Goal: Task Accomplishment & Management: Use online tool/utility

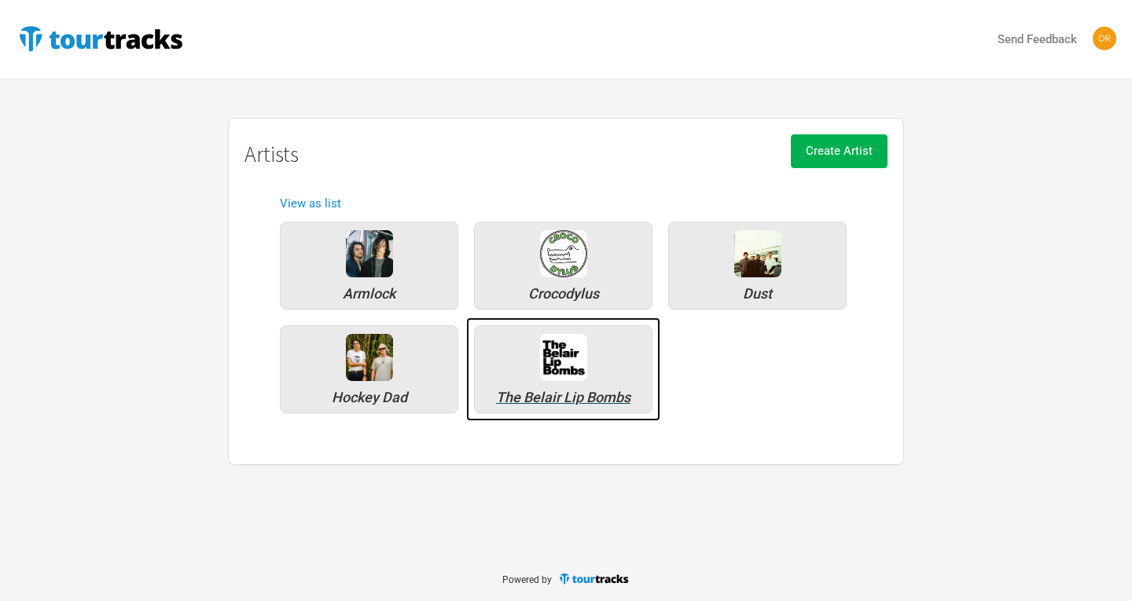
click at [583, 390] on div "The Belair Lip Bombs" at bounding box center [563, 369] width 178 height 88
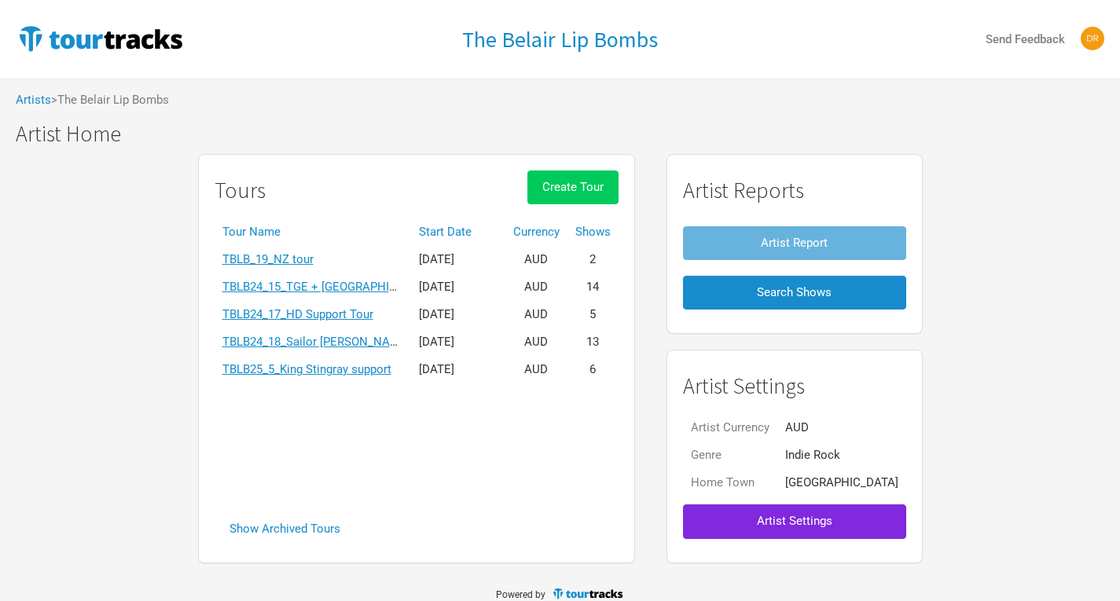
click at [616, 195] on button "Create Tour" at bounding box center [572, 188] width 91 height 34
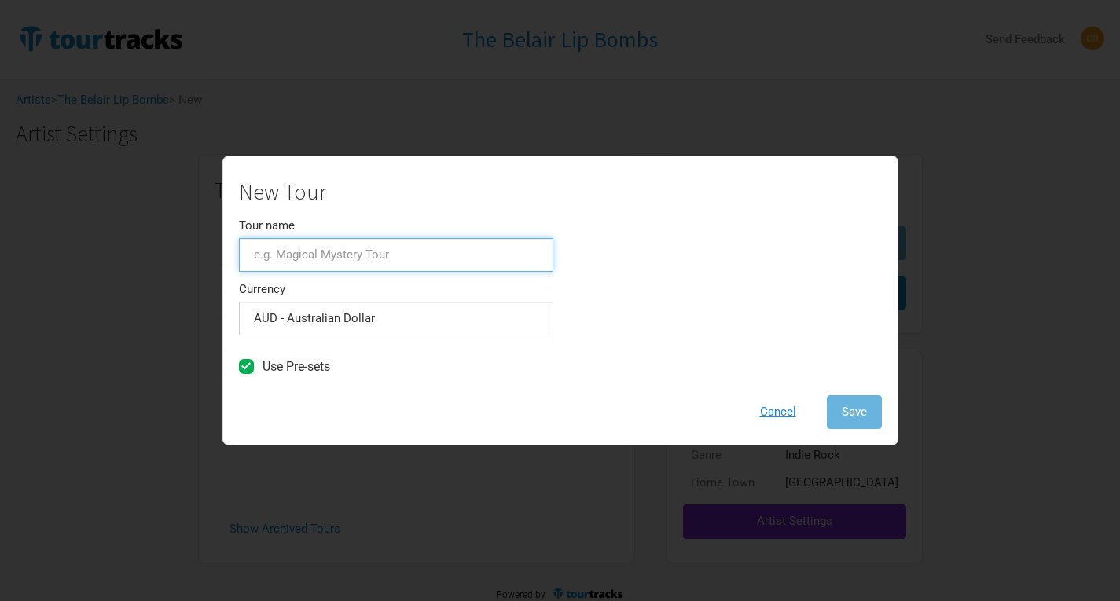
click at [344, 245] on input "Tour name" at bounding box center [396, 255] width 314 height 34
type input "Aus album tour"
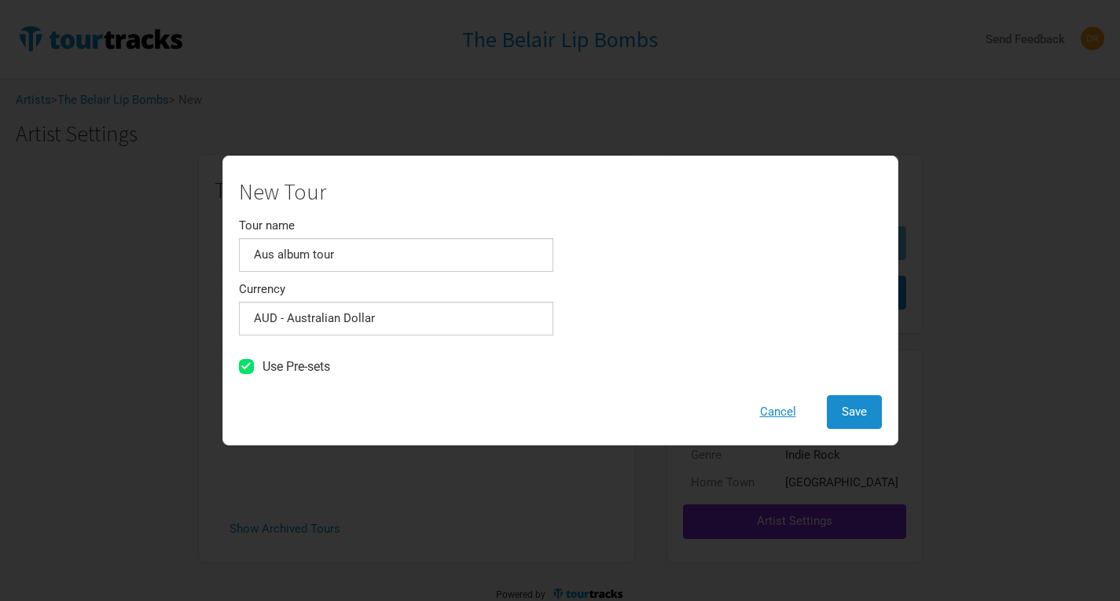
click at [244, 370] on span at bounding box center [246, 366] width 15 height 15
click at [263, 370] on input "Use Pre-sets" at bounding box center [268, 367] width 10 height 10
checkbox input "false"
click at [865, 418] on span "Save" at bounding box center [854, 412] width 25 height 14
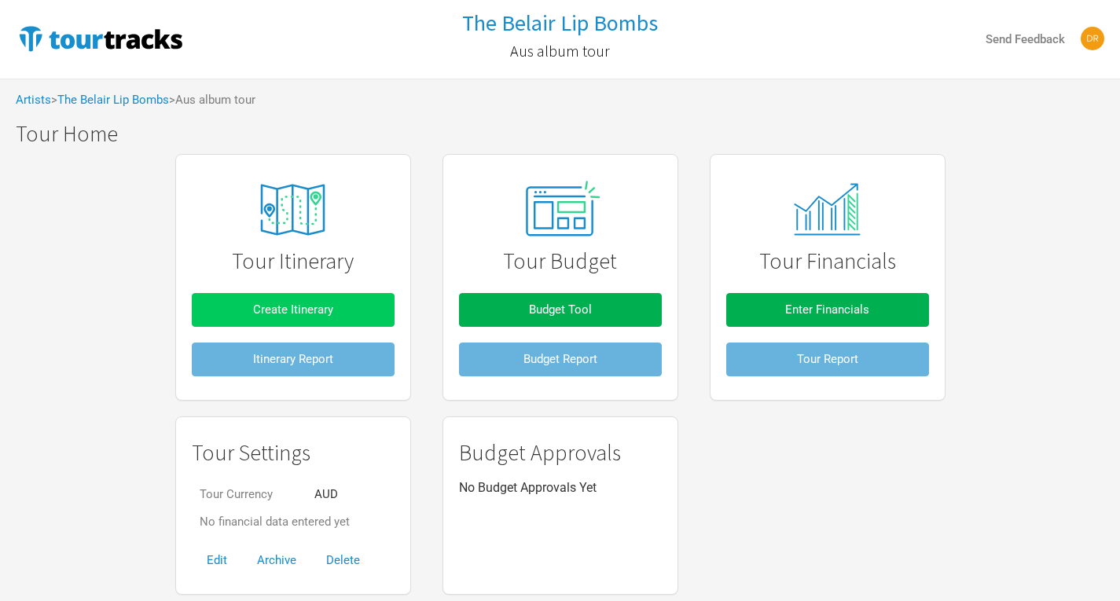
click at [375, 311] on button "Create Itinerary" at bounding box center [293, 310] width 203 height 34
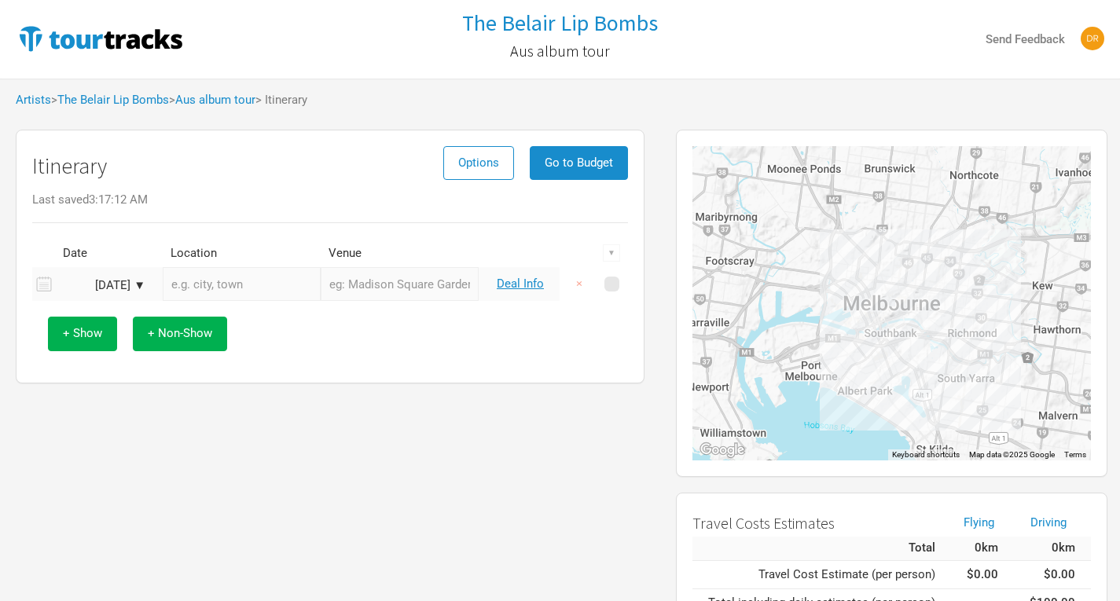
click at [114, 281] on div "Sep 10, 2025 ▼" at bounding box center [102, 286] width 86 height 12
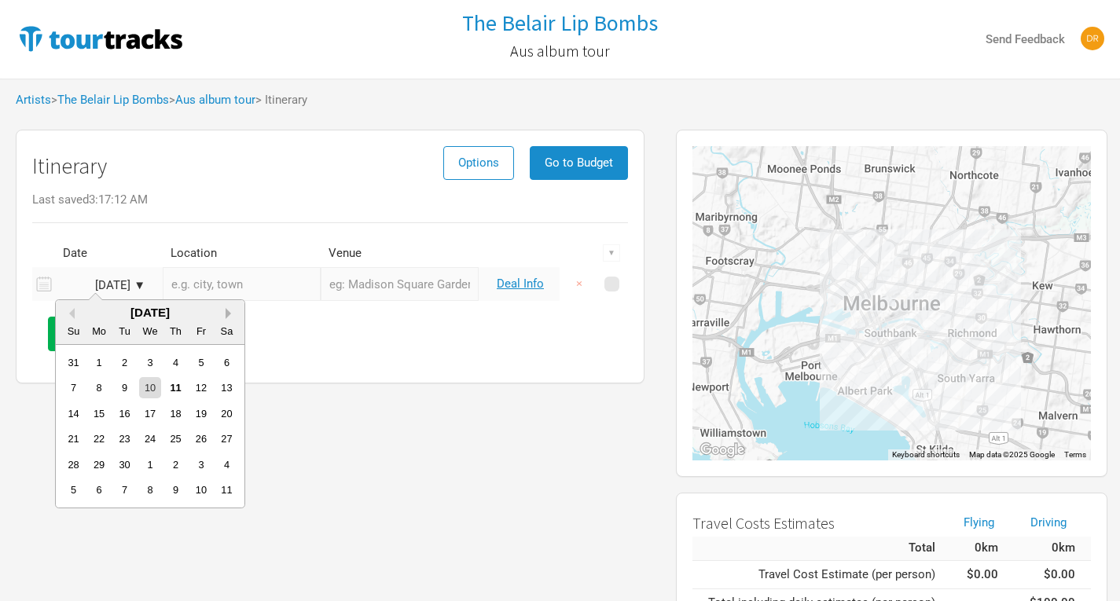
click at [234, 314] on button "Next Month" at bounding box center [231, 313] width 11 height 11
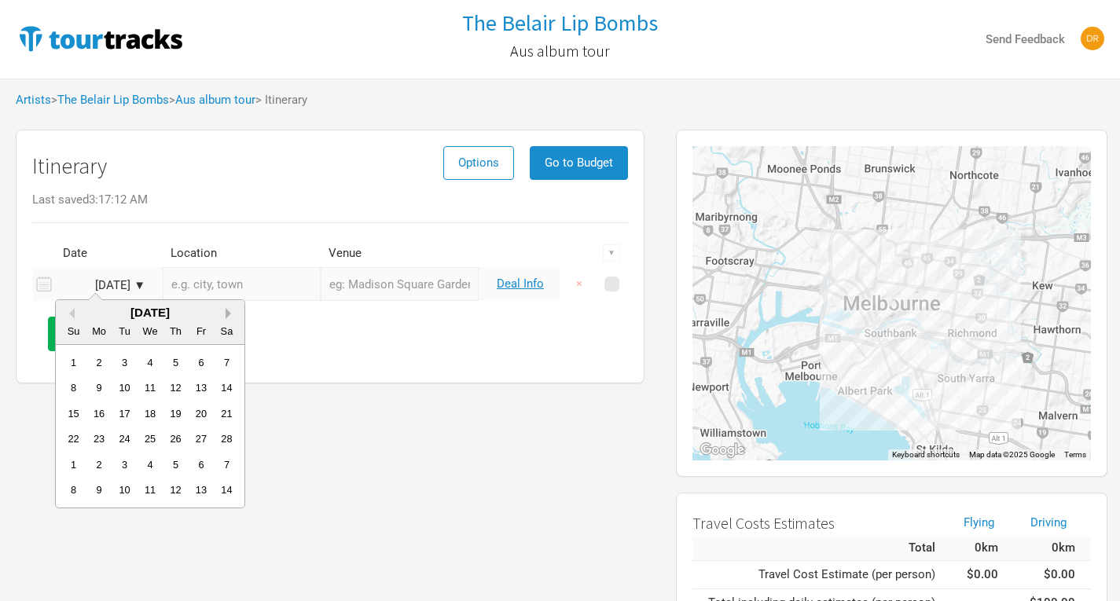
click at [234, 314] on button "Next Month" at bounding box center [231, 313] width 11 height 11
click at [198, 360] on div "6" at bounding box center [200, 362] width 21 height 21
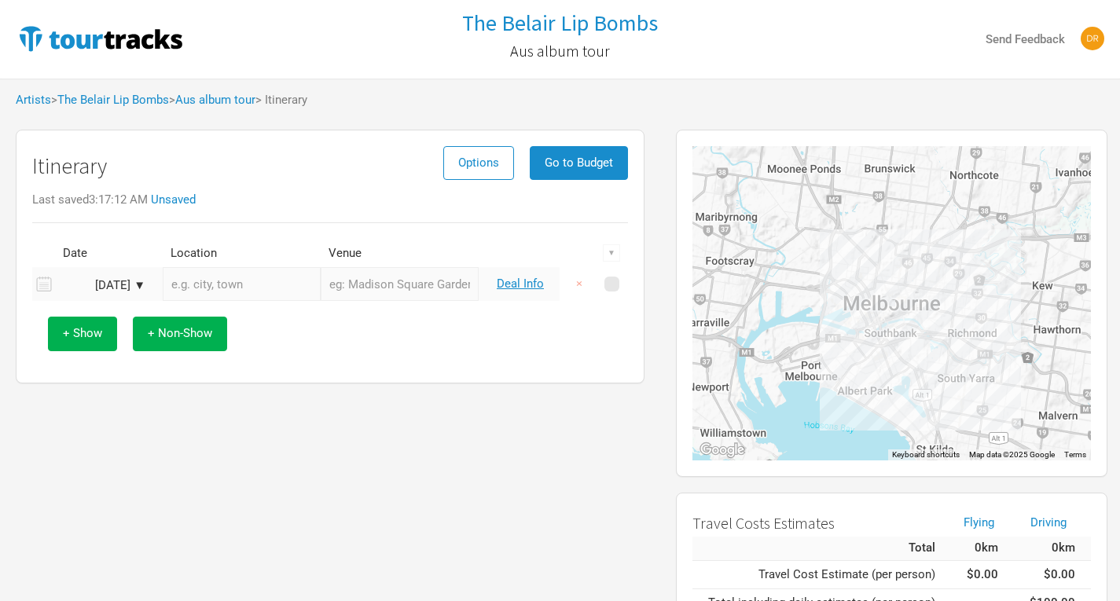
click at [240, 293] on input "text" at bounding box center [242, 284] width 158 height 34
type input "A"
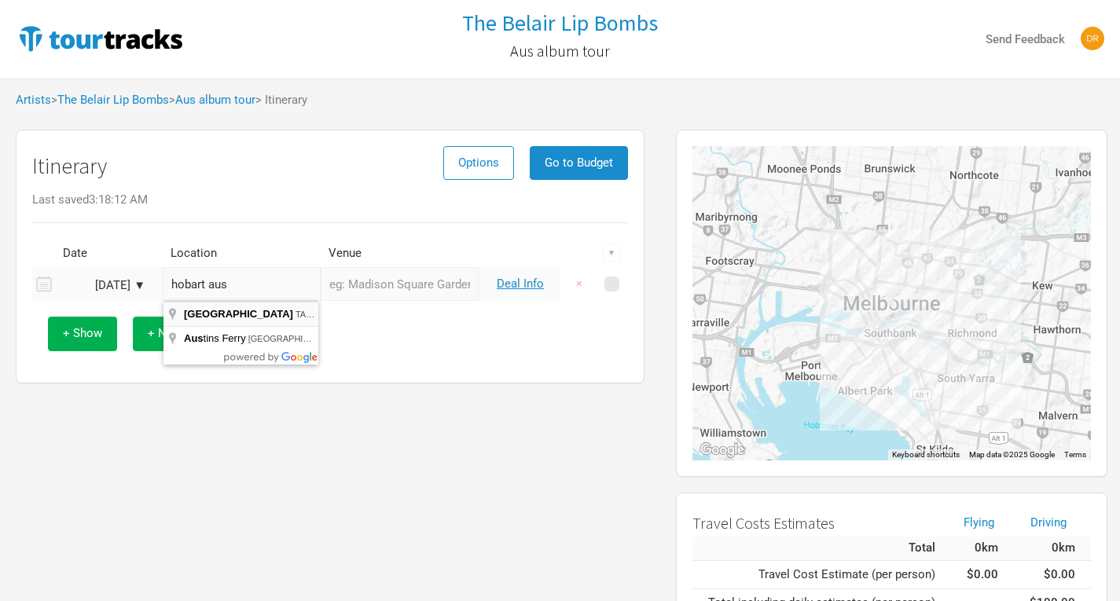
type input "Hobart TAS, Australia"
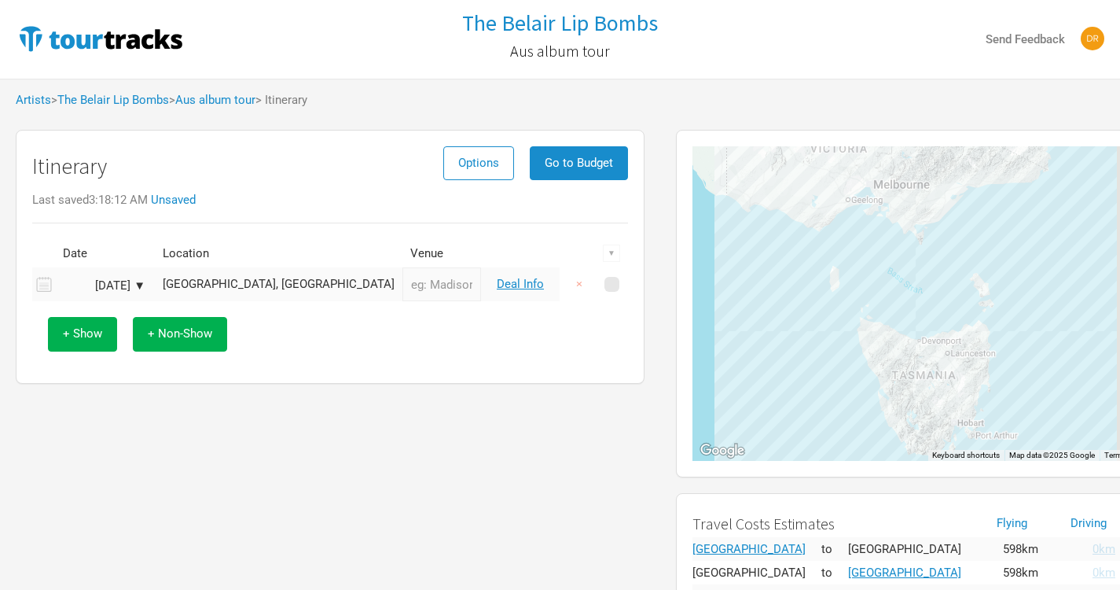
click at [402, 285] on input "text" at bounding box center [441, 284] width 79 height 34
type input "Altar Bar"
click at [102, 333] on button "+ Show" at bounding box center [82, 334] width 69 height 34
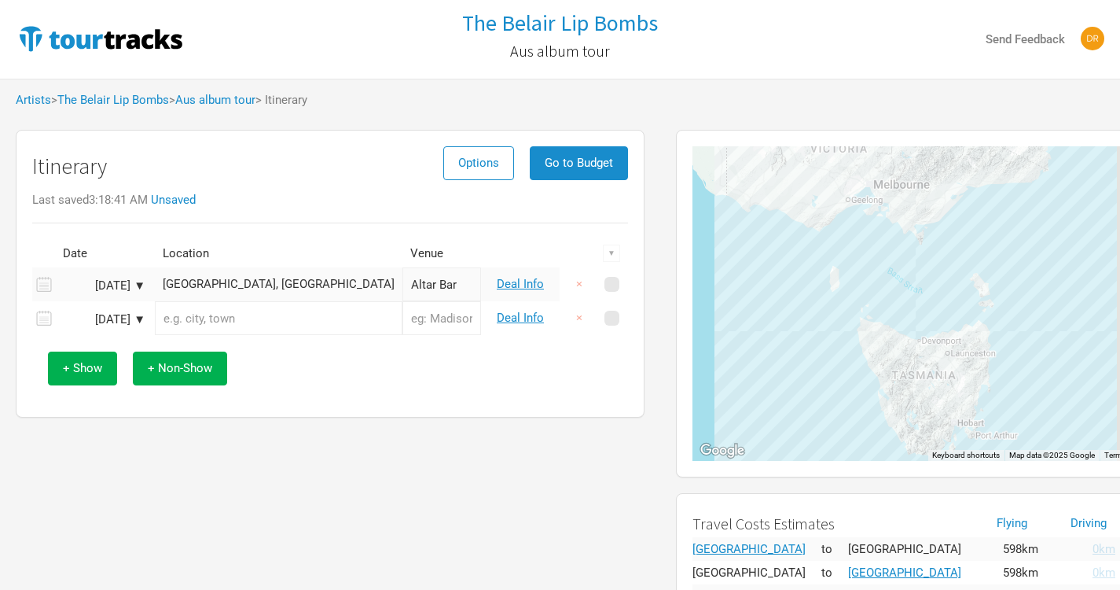
click at [206, 321] on input "text" at bounding box center [279, 318] width 248 height 34
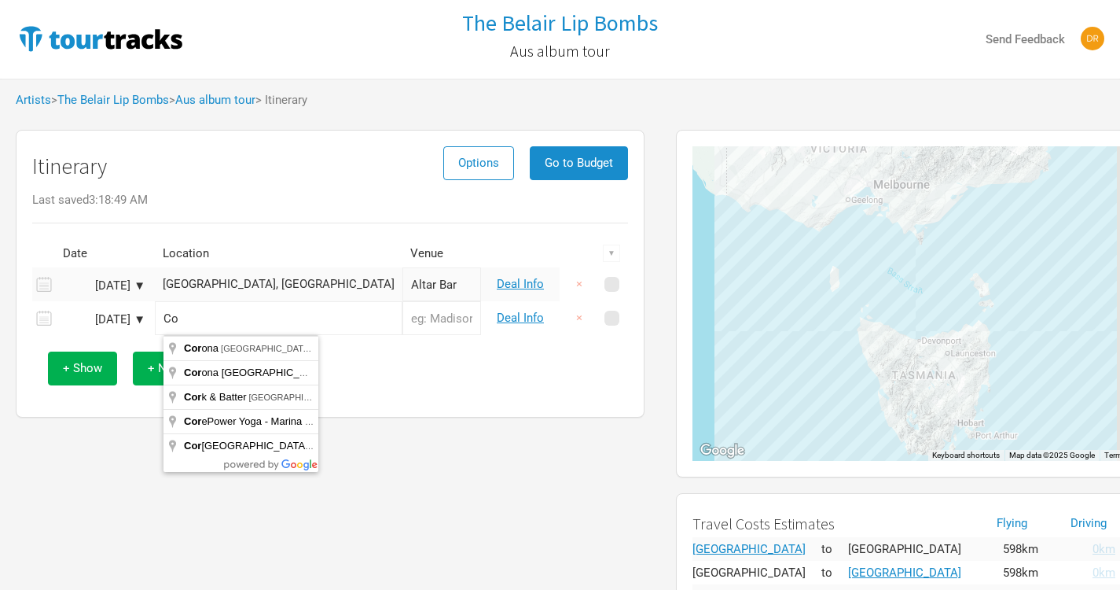
type input "C"
type input "Melbourne VIC, Australia"
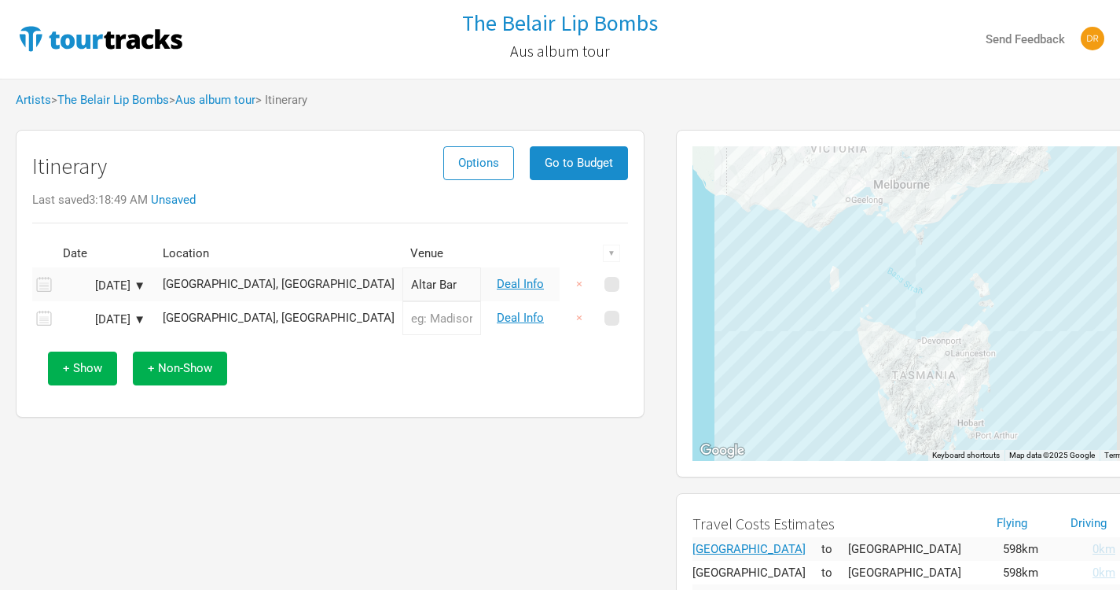
click at [402, 320] on input "text" at bounding box center [441, 318] width 79 height 34
type input "Corner Hotel"
click at [352, 379] on div "+ Show + Non-Show" at bounding box center [330, 368] width 580 height 65
click at [82, 369] on span "+ Show" at bounding box center [82, 368] width 39 height 14
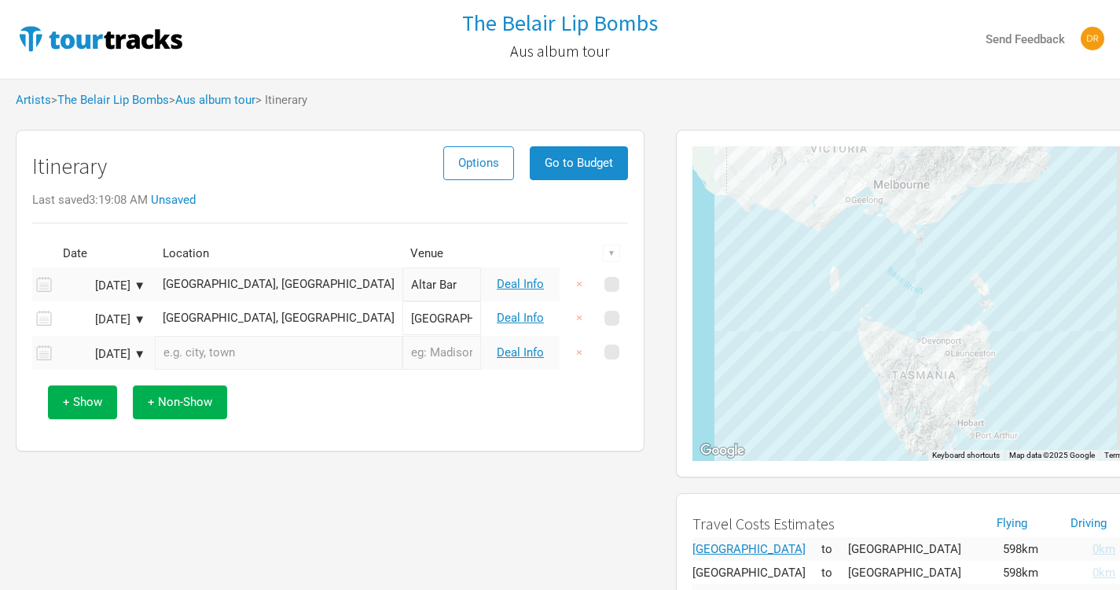
click at [136, 360] on div "Mar 8, 2026 ▼" at bounding box center [102, 354] width 86 height 12
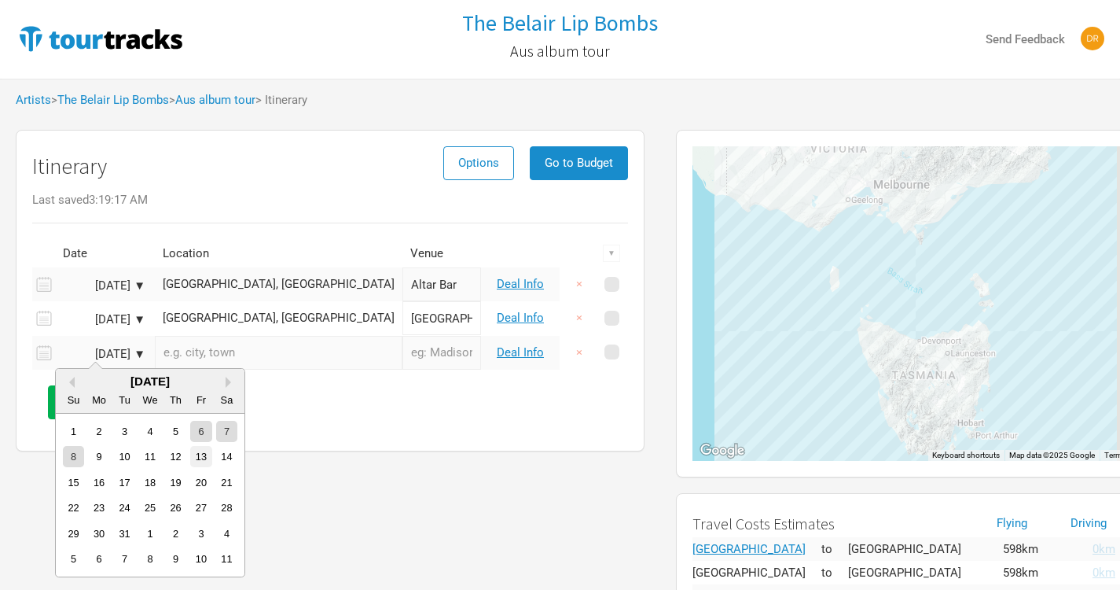
click at [206, 458] on div "13" at bounding box center [200, 456] width 21 height 21
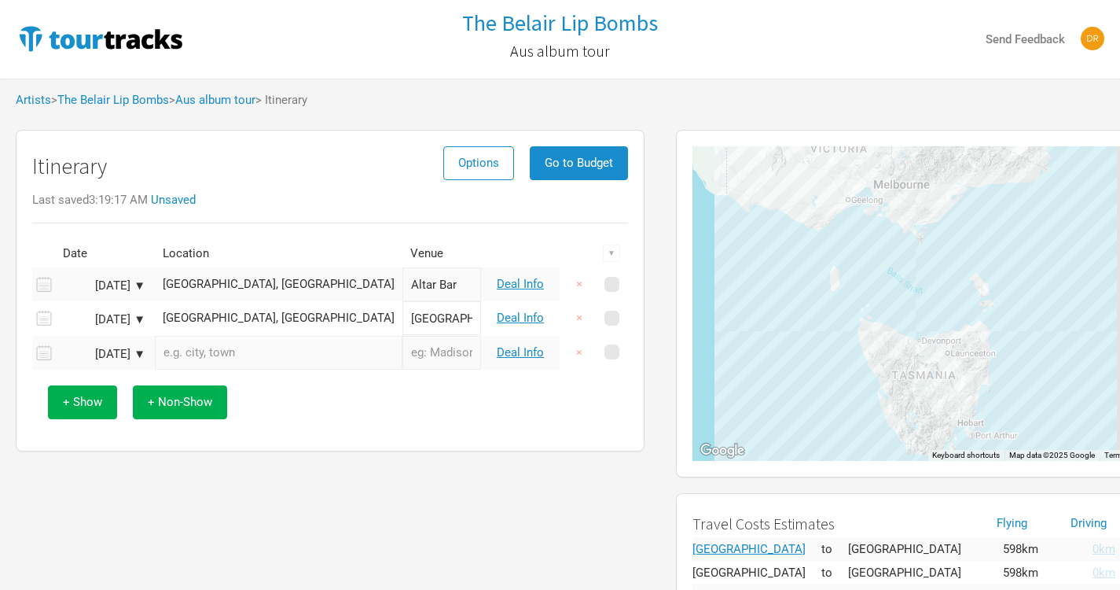
click at [219, 361] on input "text" at bounding box center [279, 353] width 248 height 34
type input "L"
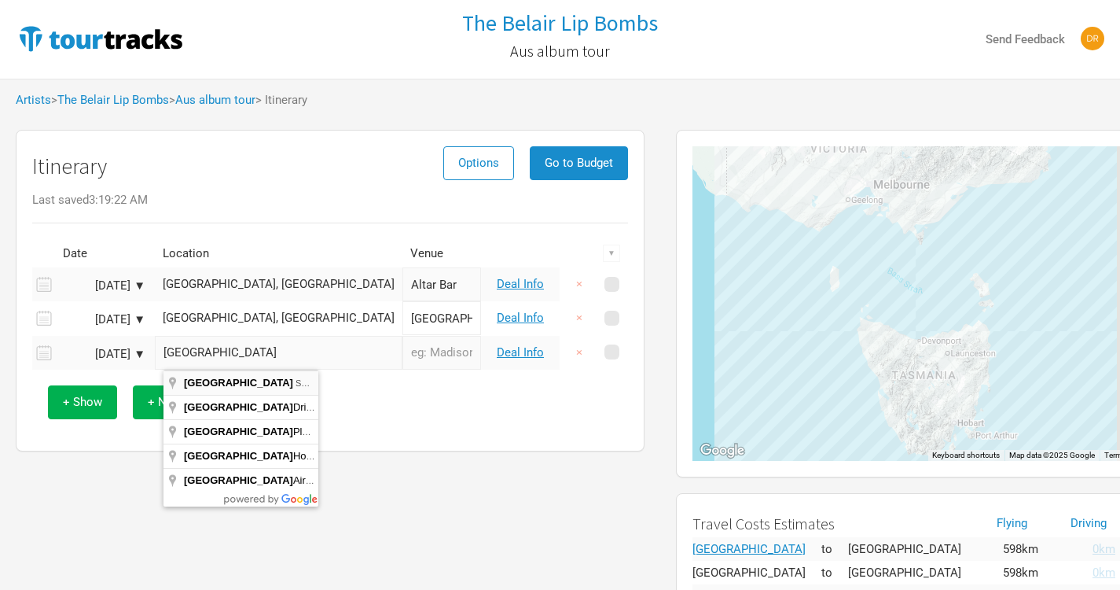
type input "Adelaide SA, Australia"
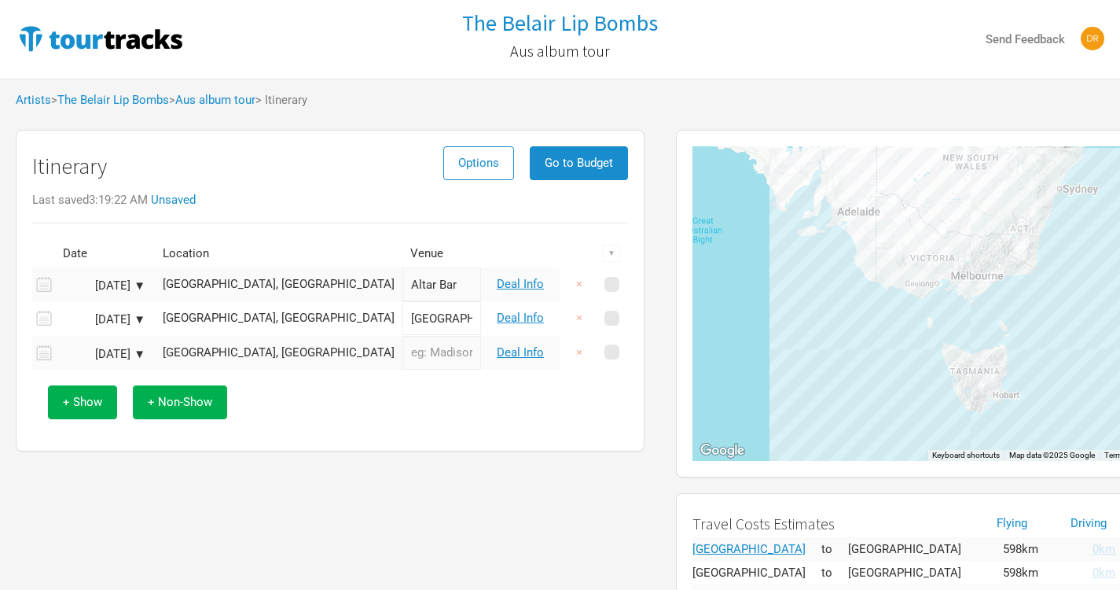
click at [402, 362] on input "text" at bounding box center [441, 353] width 79 height 34
click at [402, 354] on input "Lion arts" at bounding box center [441, 353] width 79 height 34
type input "Lion Arts"
click at [99, 397] on span "+ Show" at bounding box center [82, 402] width 39 height 14
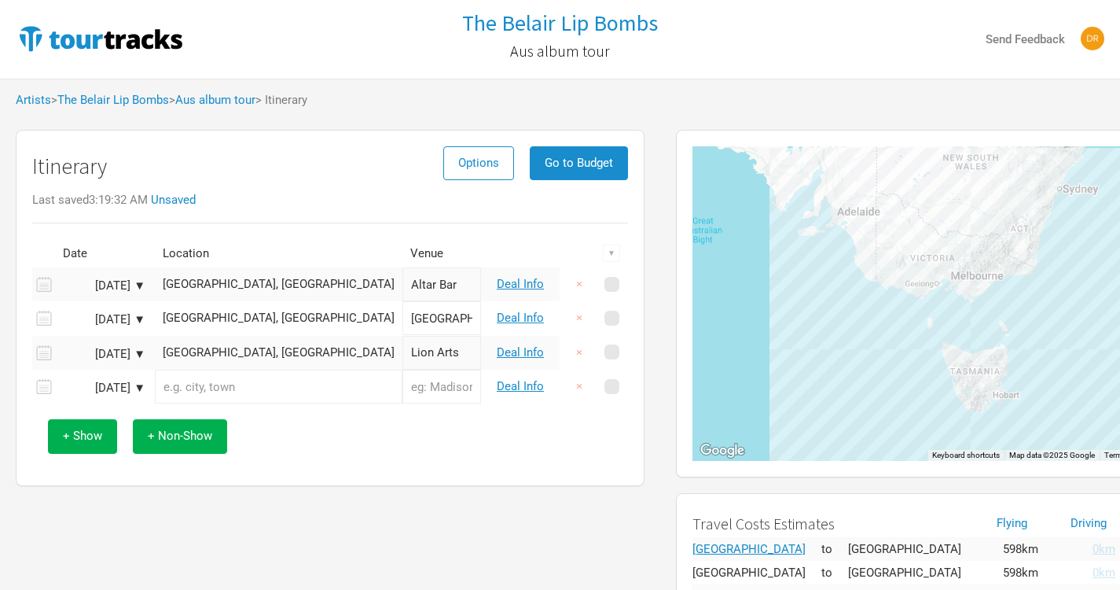
click at [215, 388] on input "text" at bounding box center [279, 386] width 248 height 34
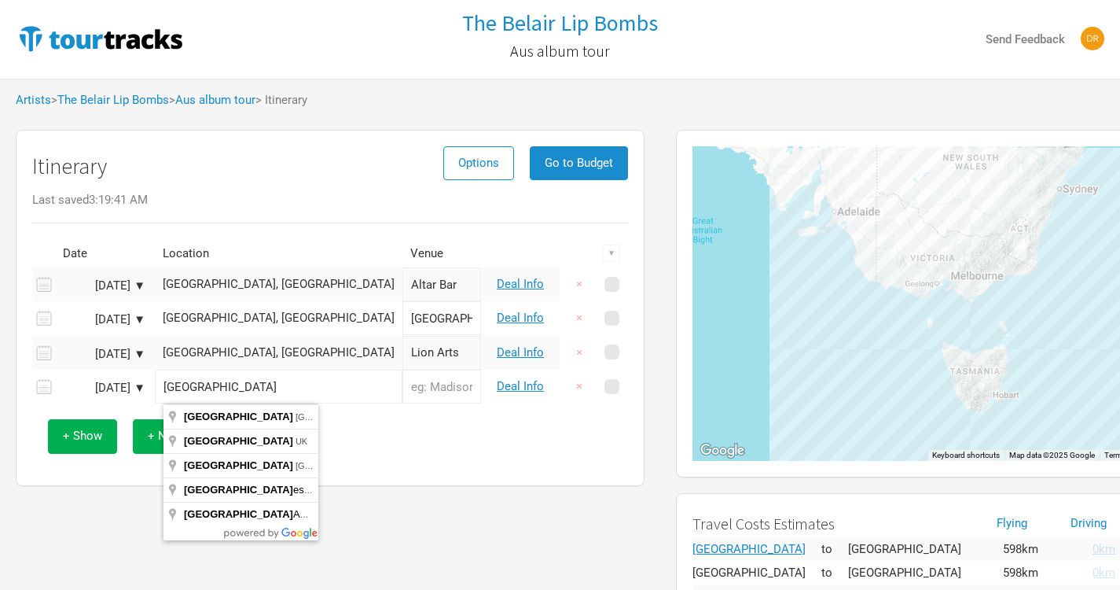
drag, startPoint x: 217, startPoint y: 389, endPoint x: 156, endPoint y: 385, distance: 60.7
click at [156, 385] on tr "Mar 14, 2026 ▼ Perth Deal Info ×" at bounding box center [330, 386] width 596 height 34
type input "Fremantle WA, Australia"
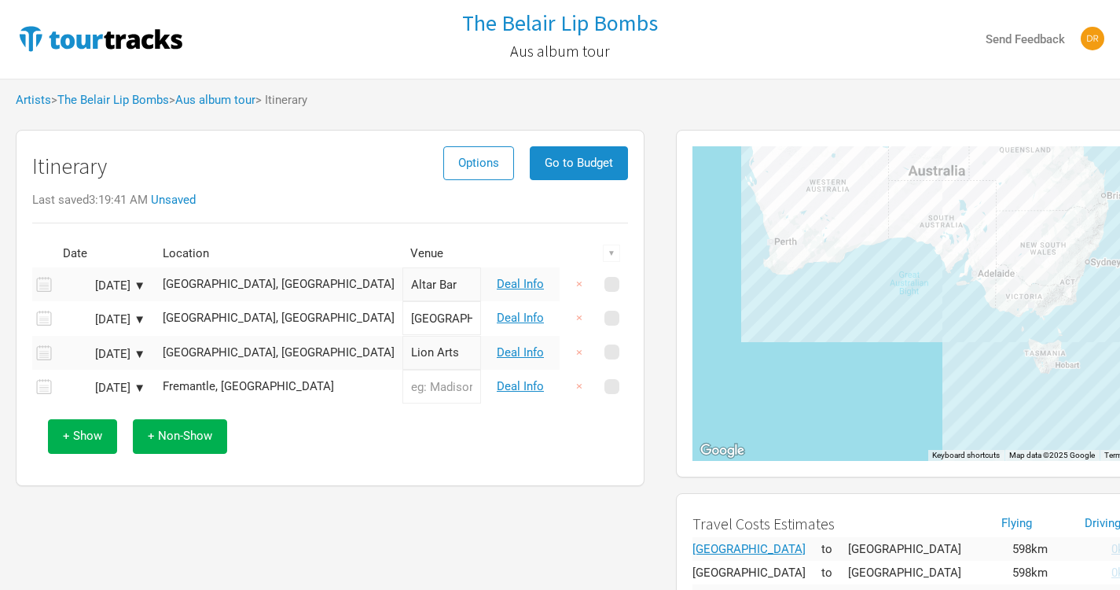
click at [402, 384] on input "text" at bounding box center [441, 386] width 79 height 34
type input "Freo Social"
click at [180, 437] on span "+ Non-Show" at bounding box center [180, 435] width 64 height 14
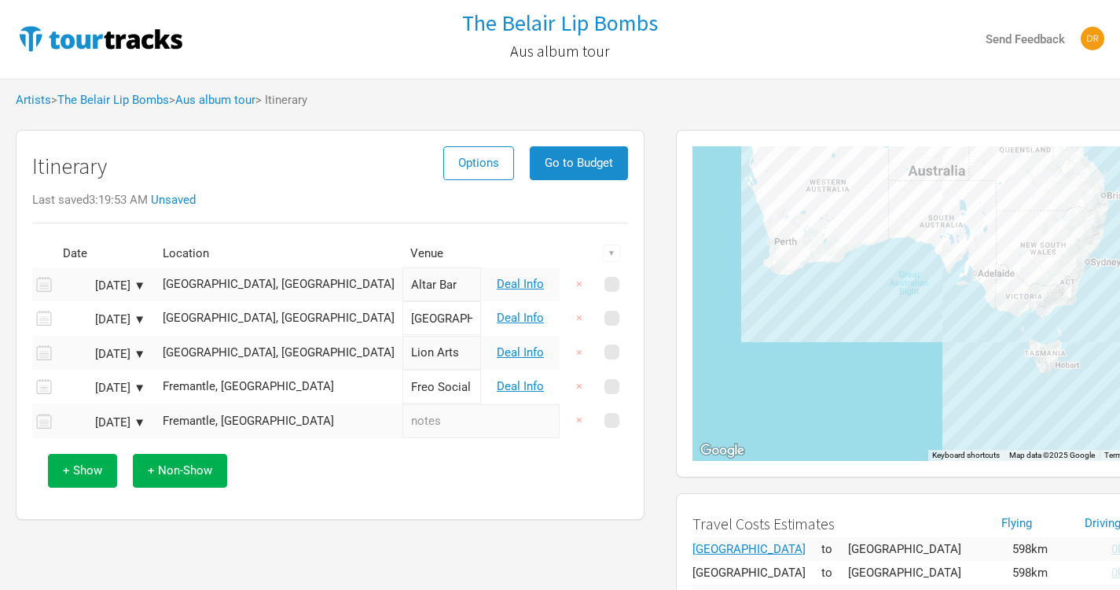
click at [402, 431] on input "text" at bounding box center [480, 421] width 157 height 34
type input "travel day"
click at [96, 476] on span "+ Show" at bounding box center [82, 470] width 39 height 14
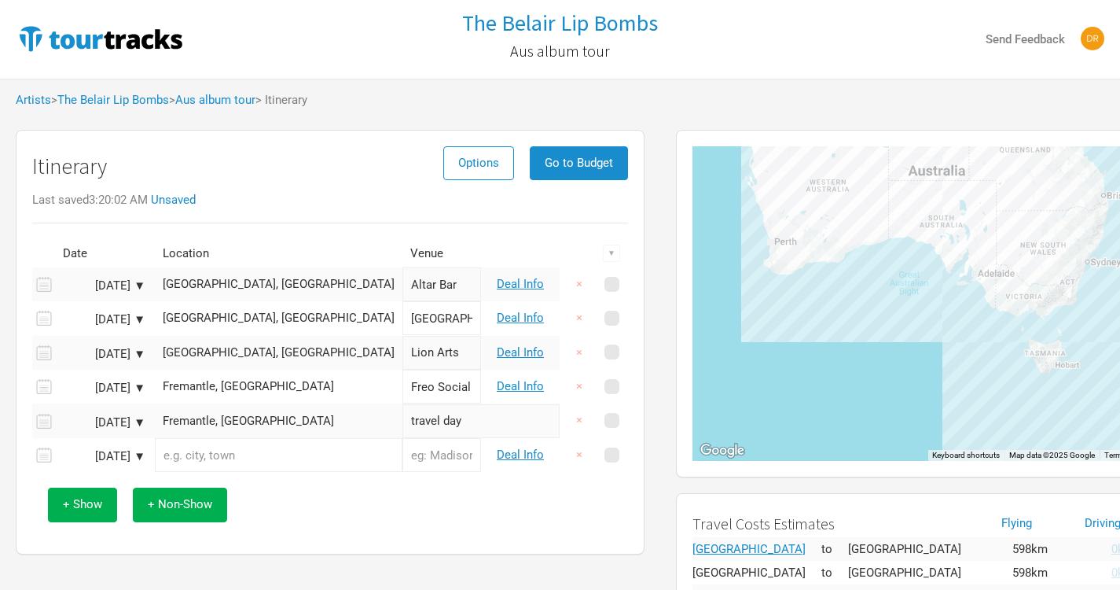
click at [183, 458] on input "text" at bounding box center [279, 455] width 248 height 34
click at [112, 452] on div "Mar 16, 2026 ▼" at bounding box center [102, 456] width 86 height 12
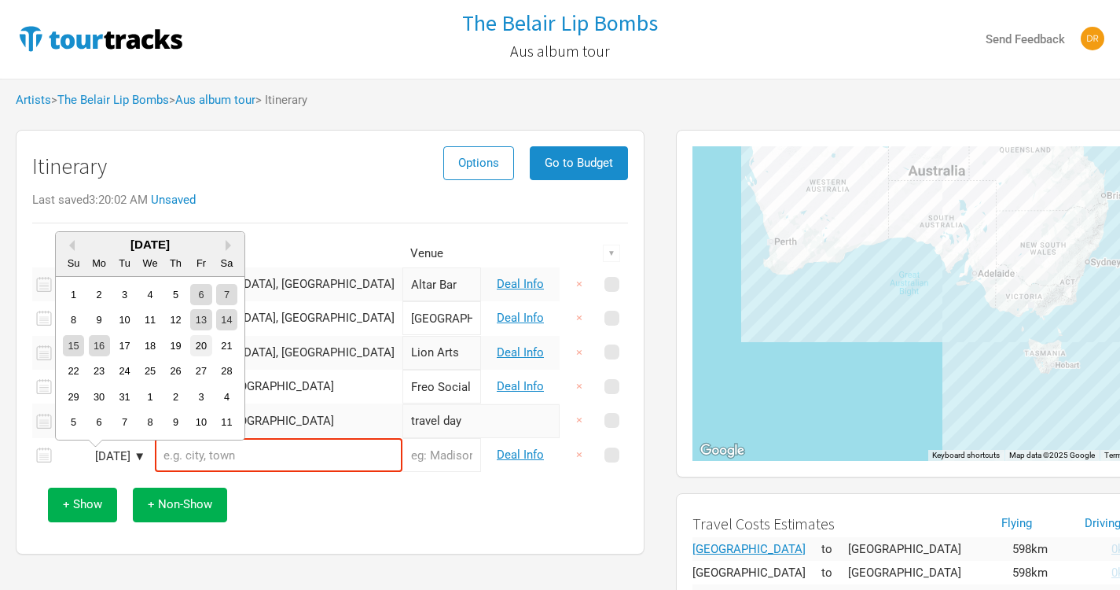
click at [198, 350] on div "20" at bounding box center [200, 345] width 21 height 21
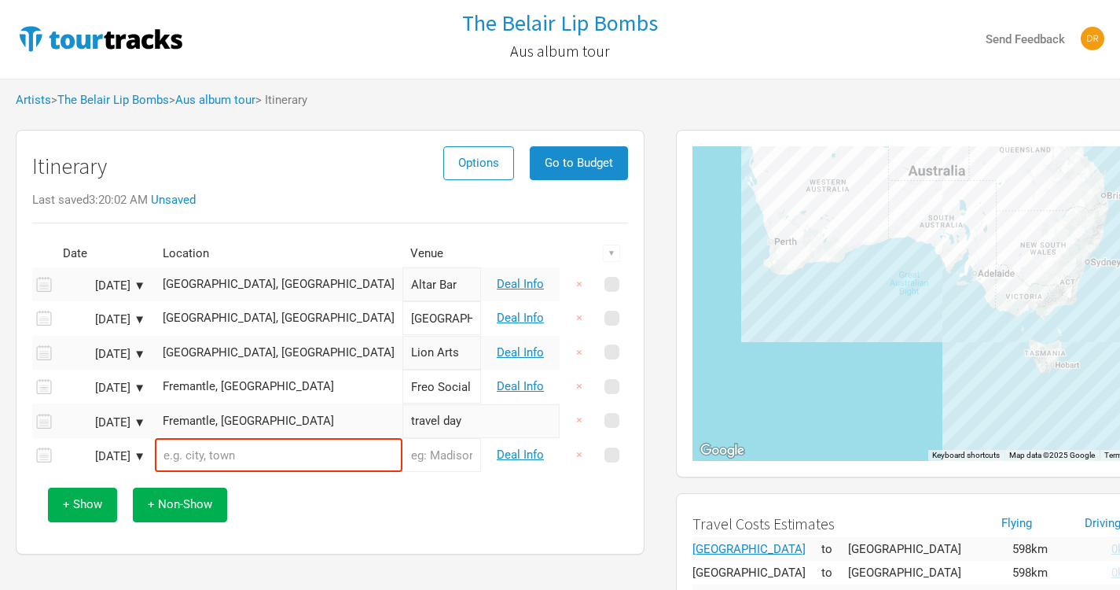
click at [215, 461] on input "text" at bounding box center [279, 455] width 248 height 34
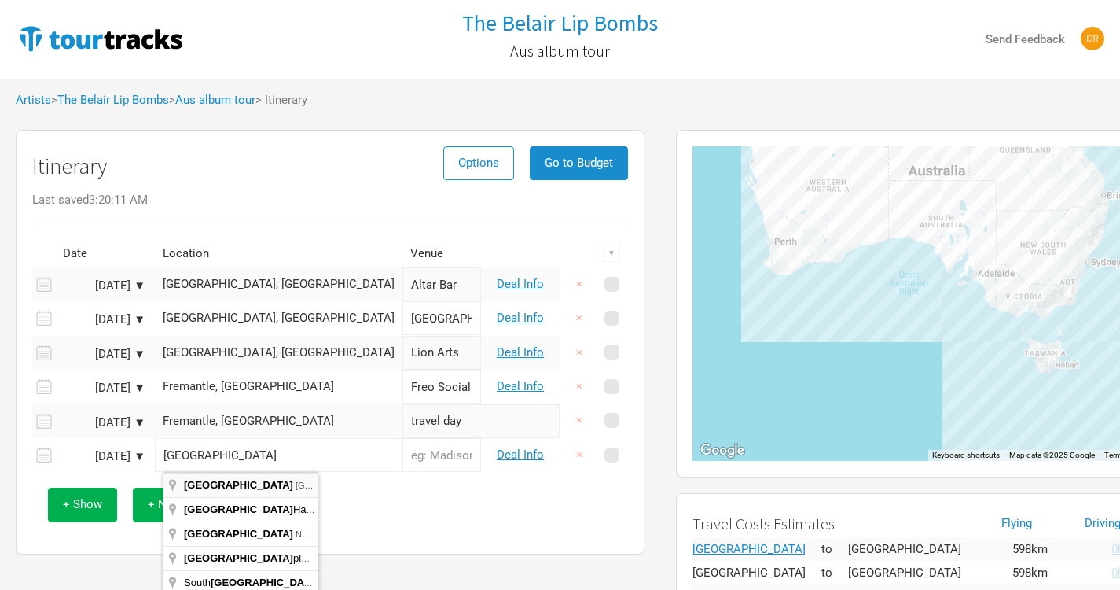
type input "Sydney NSW, Australia"
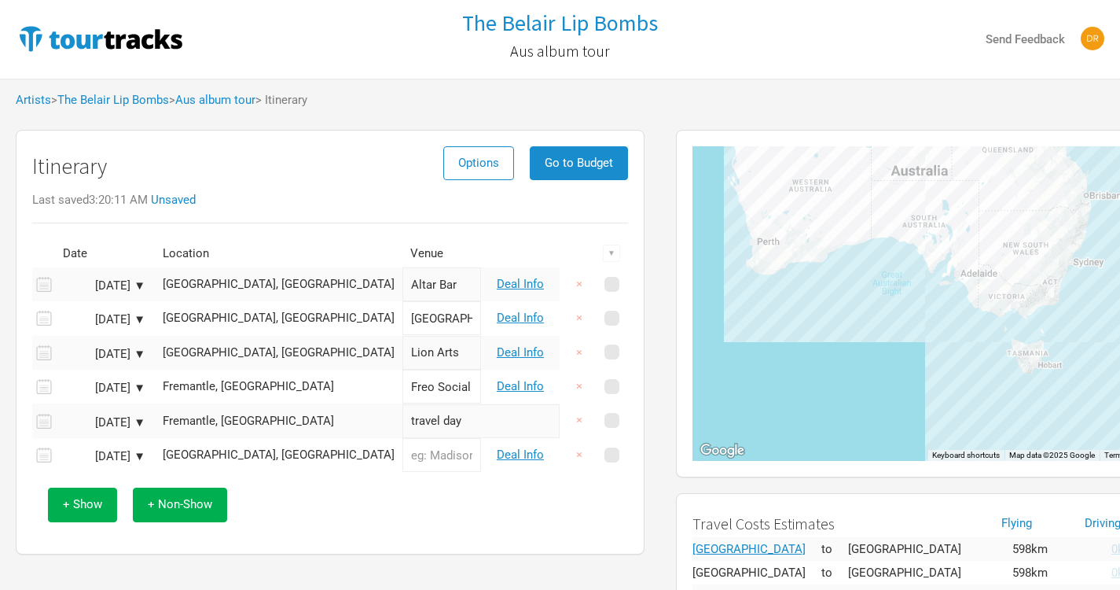
click at [402, 461] on input "text" at bounding box center [441, 455] width 79 height 34
type input "Oxford Arts Factory"
click at [375, 491] on div "+ Show + Non-Show" at bounding box center [330, 504] width 580 height 65
click at [70, 497] on span "+ Show" at bounding box center [82, 504] width 39 height 14
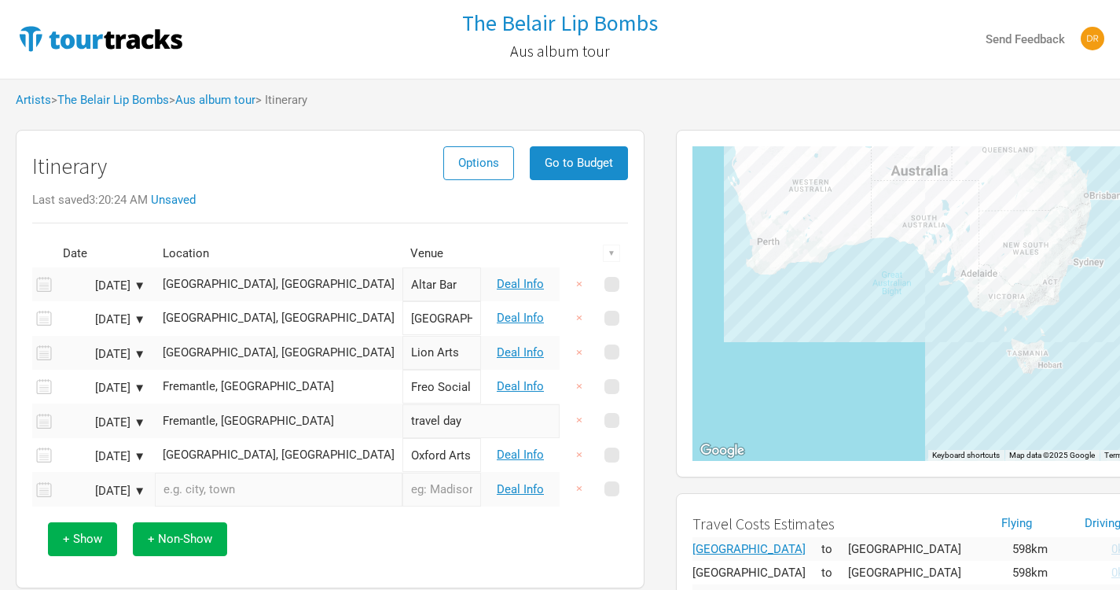
click at [226, 491] on input "text" at bounding box center [279, 489] width 248 height 34
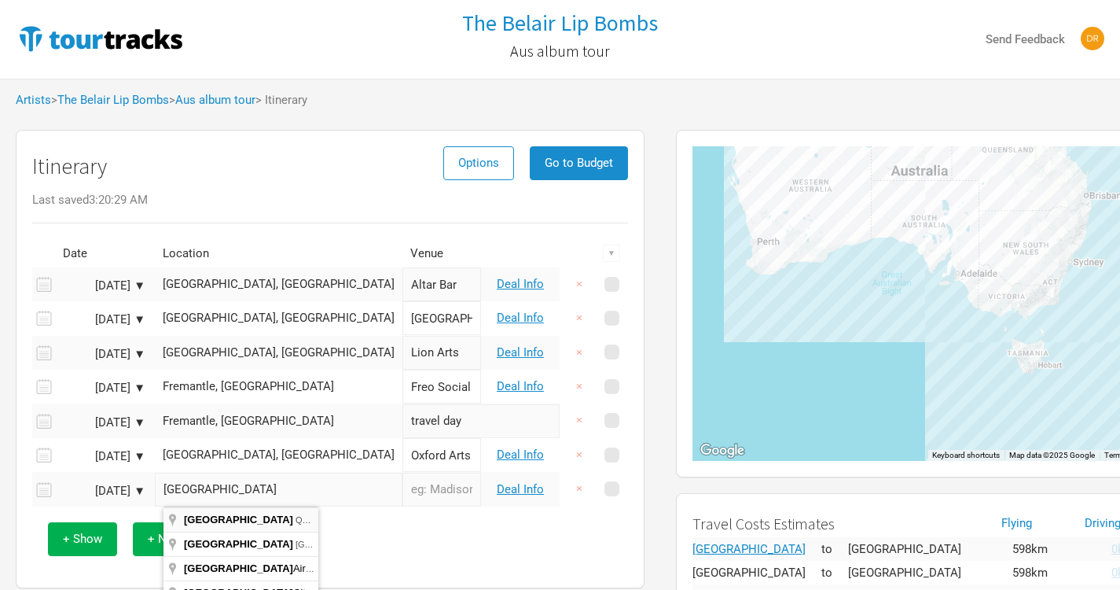
type input "Brisbane QLD, Australia"
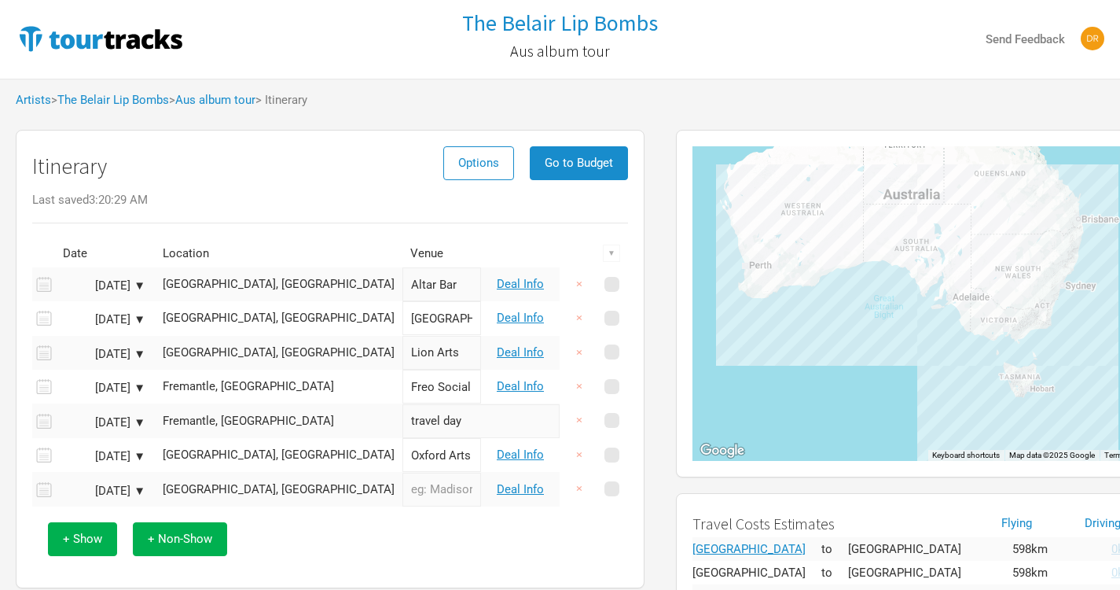
click at [402, 505] on input "text" at bounding box center [441, 489] width 79 height 34
type input "Crowbar"
click at [357, 521] on div "+ Show + Non-Show" at bounding box center [330, 538] width 580 height 65
click at [209, 536] on span "+ Non-Show" at bounding box center [180, 538] width 64 height 14
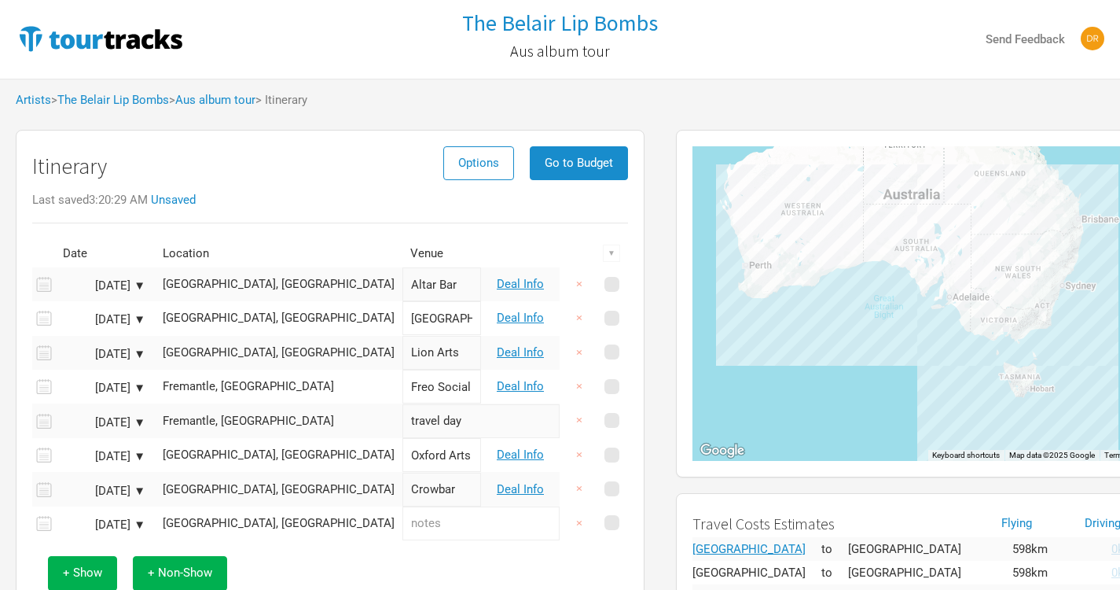
click at [402, 520] on input "text" at bounding box center [480, 523] width 157 height 34
type input "Travel day"
click at [368, 571] on div "+ Show + Non-Show" at bounding box center [330, 572] width 580 height 65
click at [535, 289] on link "Deal Info" at bounding box center [520, 284] width 47 height 14
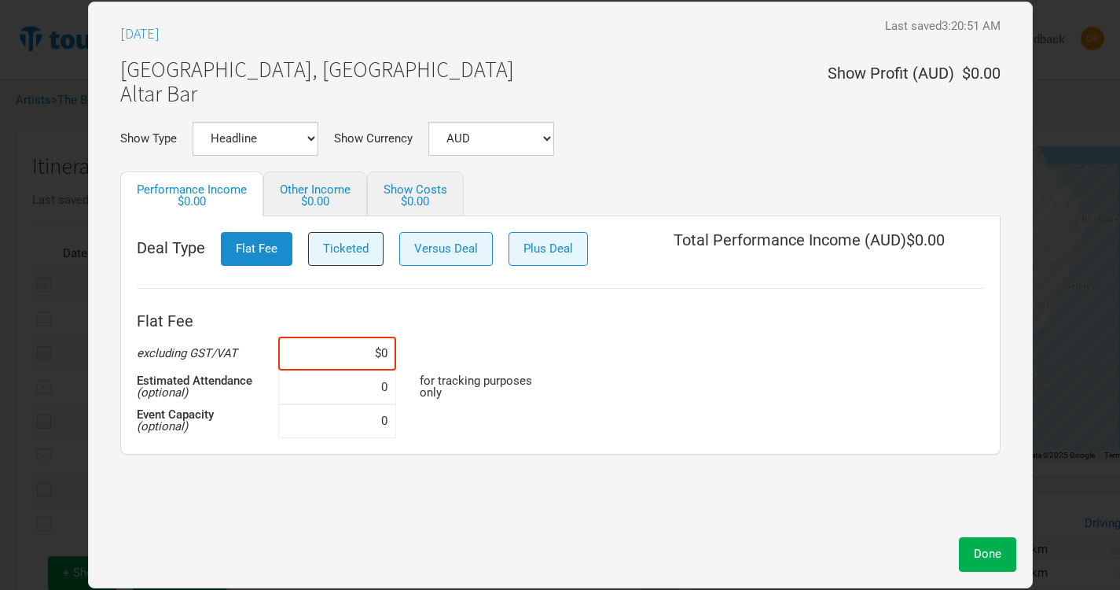
click at [338, 254] on span "Ticketed" at bounding box center [346, 248] width 46 height 14
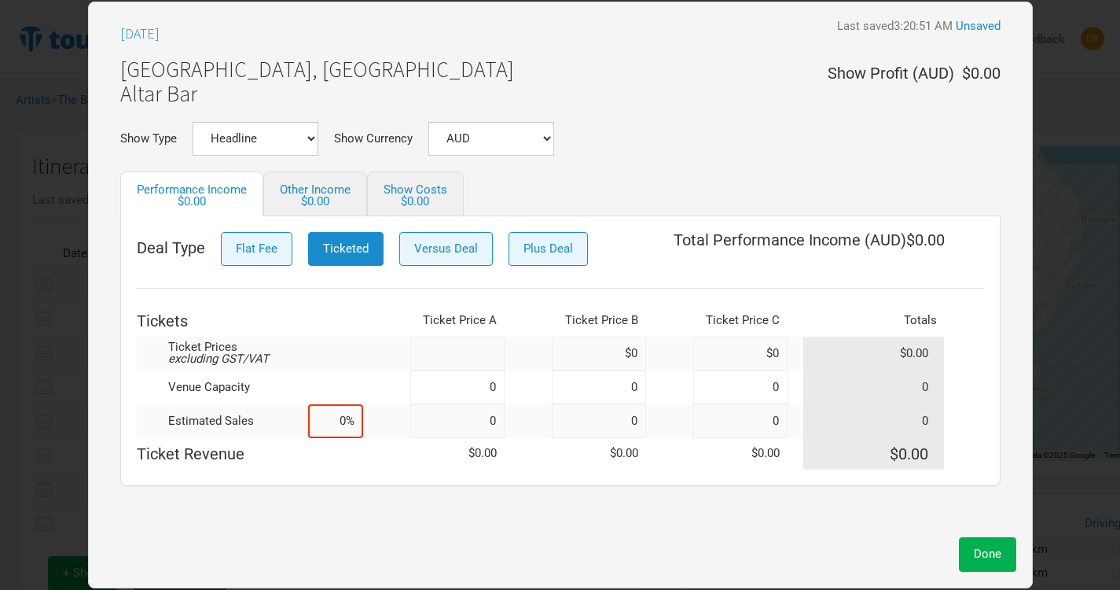
click at [456, 363] on input at bounding box center [457, 353] width 94 height 34
type input "$35"
click at [466, 384] on input at bounding box center [457, 387] width 94 height 34
type input "400"
click at [344, 418] on input at bounding box center [335, 421] width 55 height 34
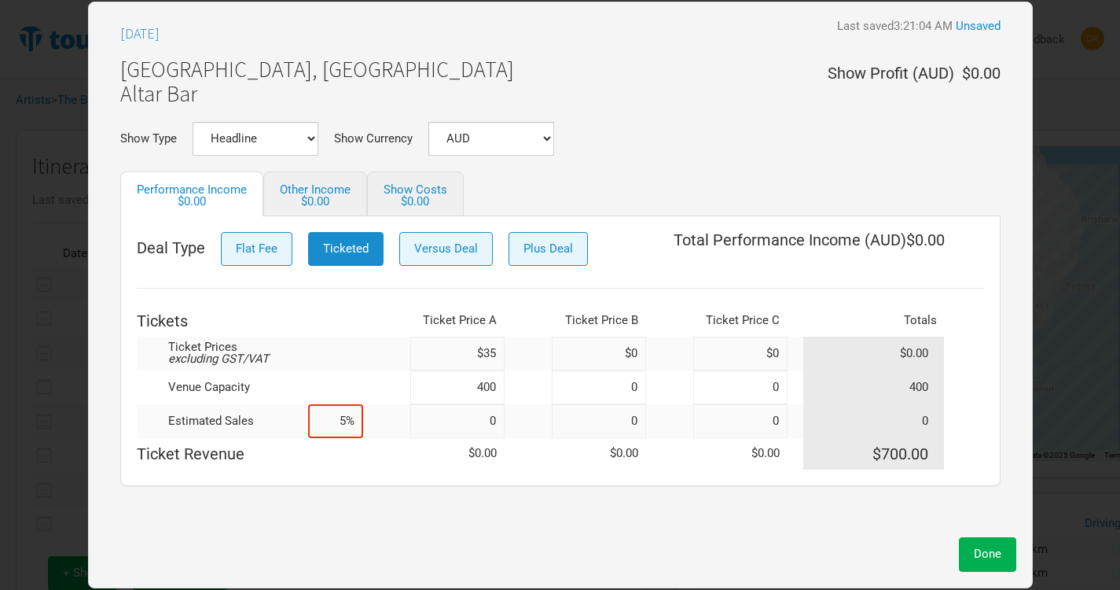
type input "50%"
type input "200"
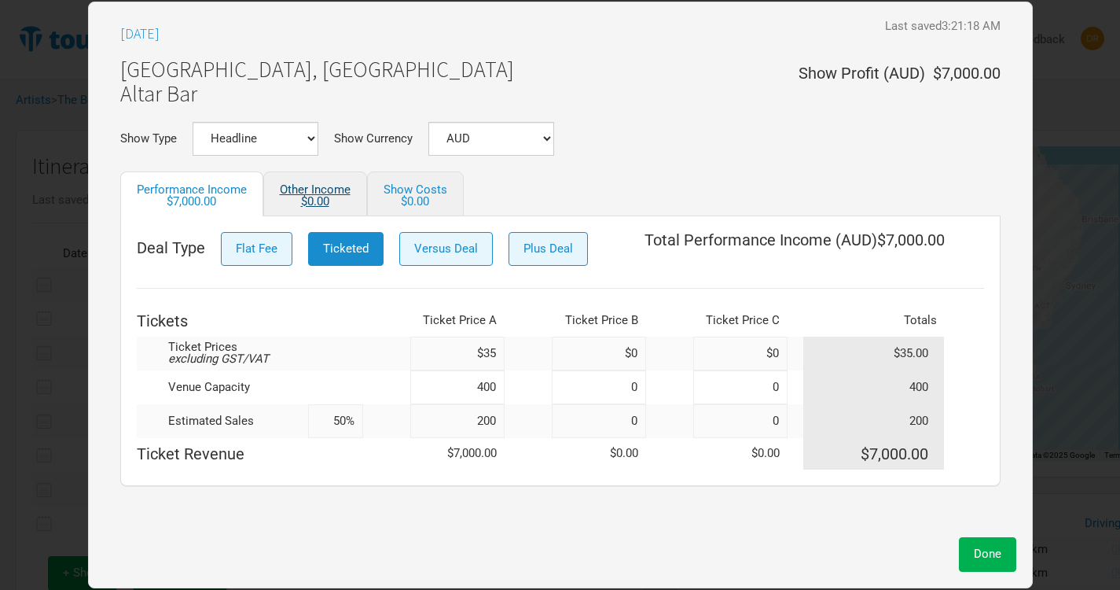
type input "50%"
click at [337, 194] on link "Other Income $0.00" at bounding box center [315, 193] width 104 height 45
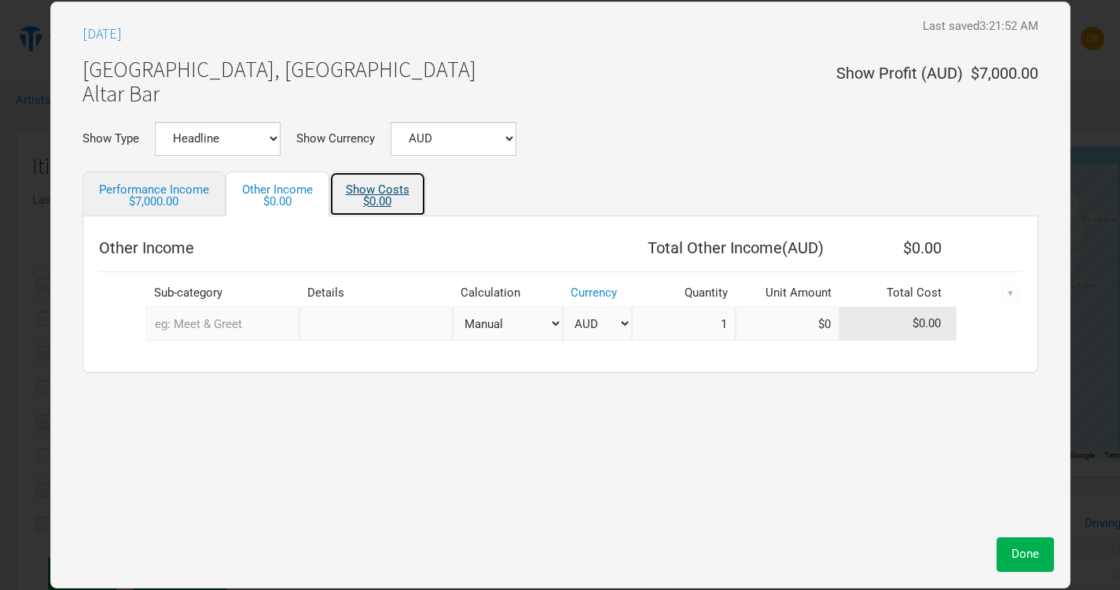
click at [374, 201] on div "$0.00" at bounding box center [378, 202] width 64 height 12
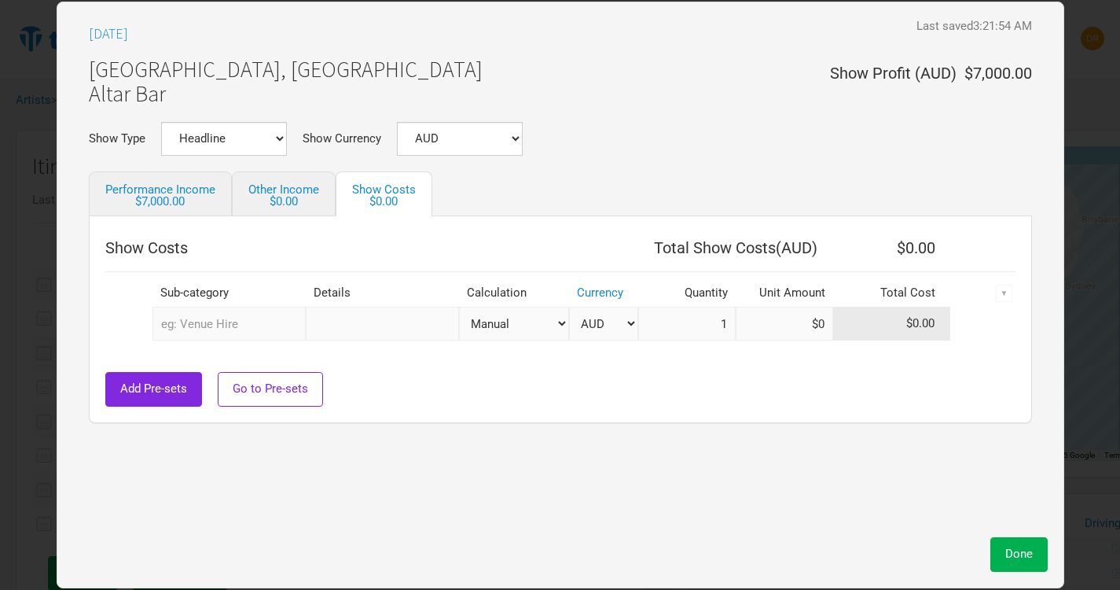
click at [226, 320] on input "text" at bounding box center [229, 324] width 153 height 34
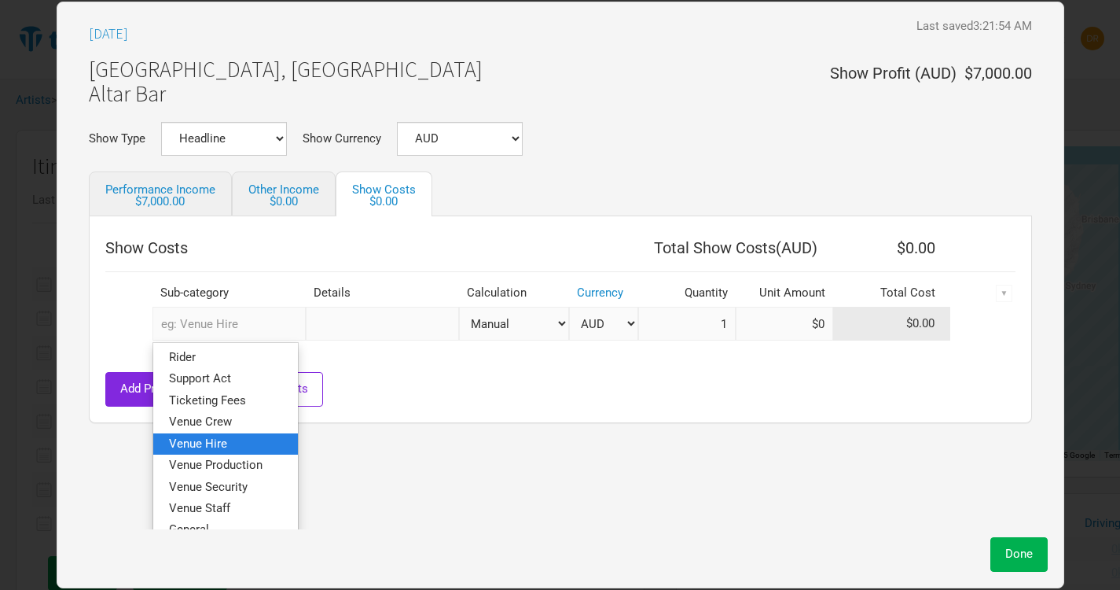
click at [216, 442] on span "Venue Hire" at bounding box center [198, 443] width 58 height 14
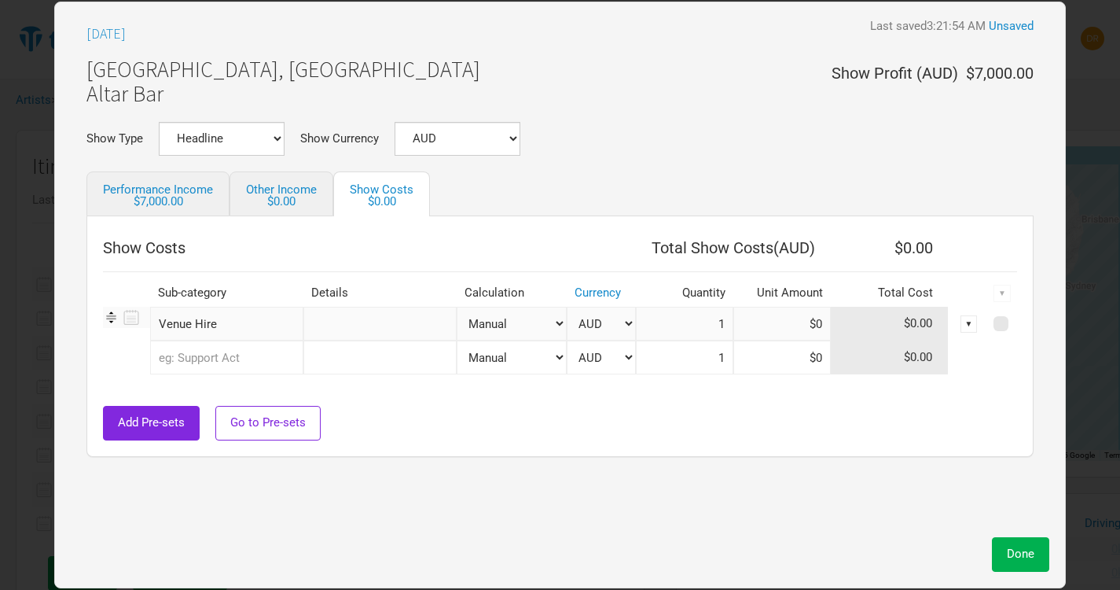
click at [506, 329] on select "Manual # of Tickets Sold % of Performance Income % of Show Income" at bounding box center [512, 324] width 110 height 34
select select "Show Tickets"
click at [457, 307] on select "Manual # of Tickets Sold % of Performance Income % of Show Income" at bounding box center [512, 324] width 110 height 34
type input "200"
click at [774, 330] on input at bounding box center [781, 324] width 97 height 34
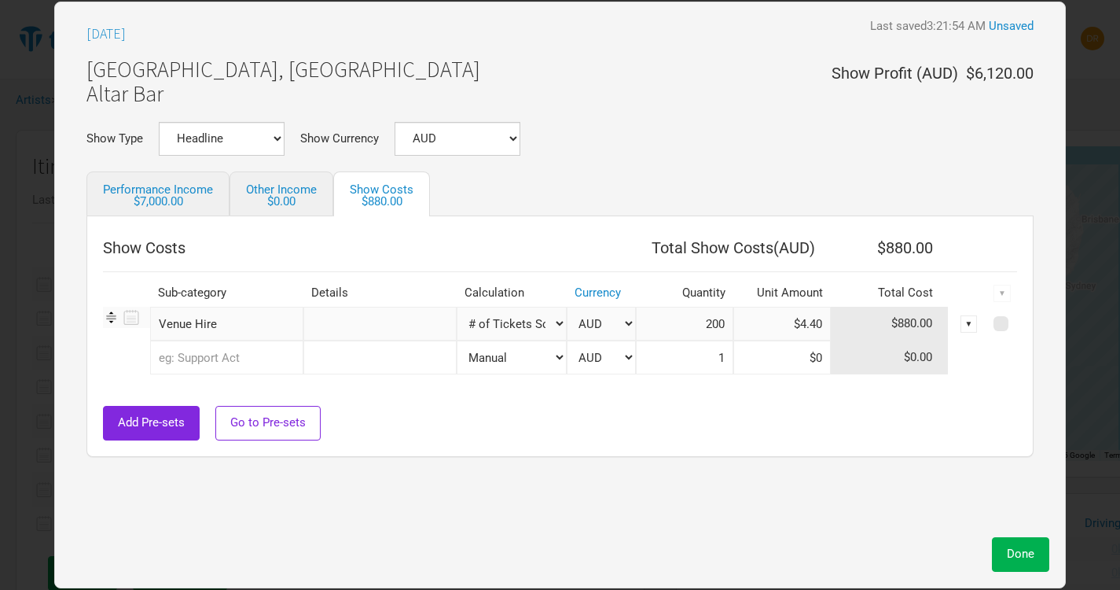
type input "$4.4"
click at [732, 412] on div "Add Pre-sets Go to Pre-sets" at bounding box center [560, 423] width 914 height 34
click at [266, 355] on input "text" at bounding box center [226, 357] width 153 height 34
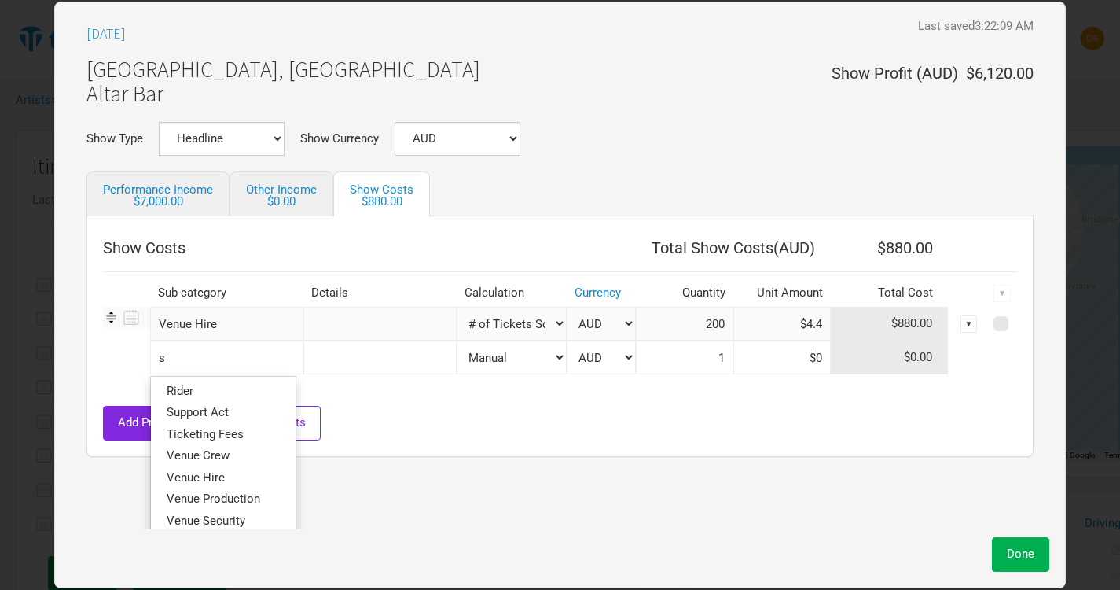
type input "su"
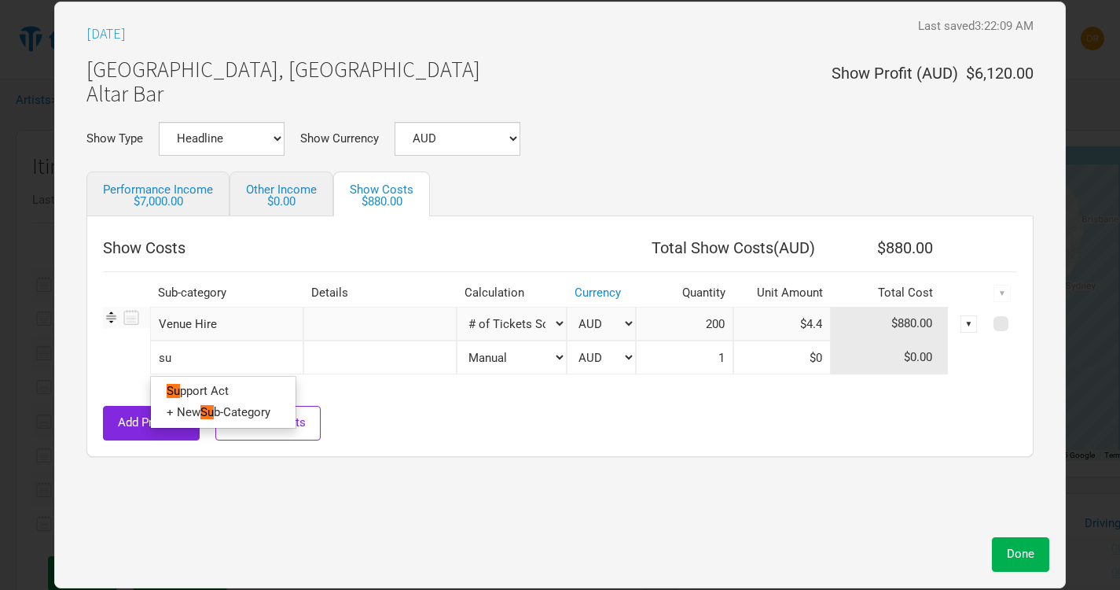
type input "sup"
type input "supp"
click at [236, 404] on ul "Supp ort Act" at bounding box center [223, 391] width 146 height 31
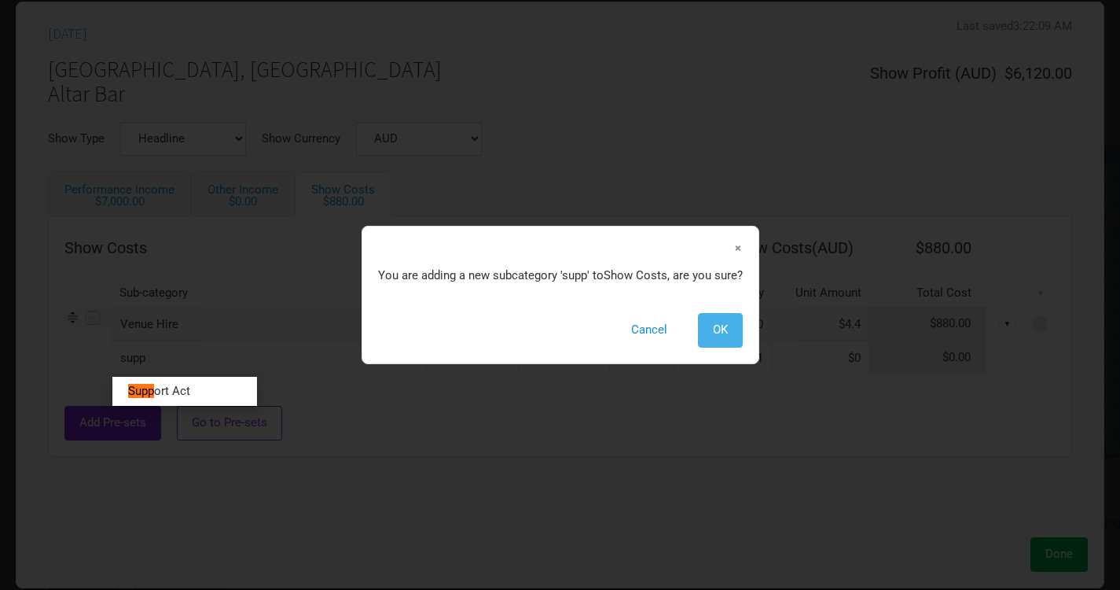
click at [726, 328] on span "OK" at bounding box center [720, 329] width 15 height 14
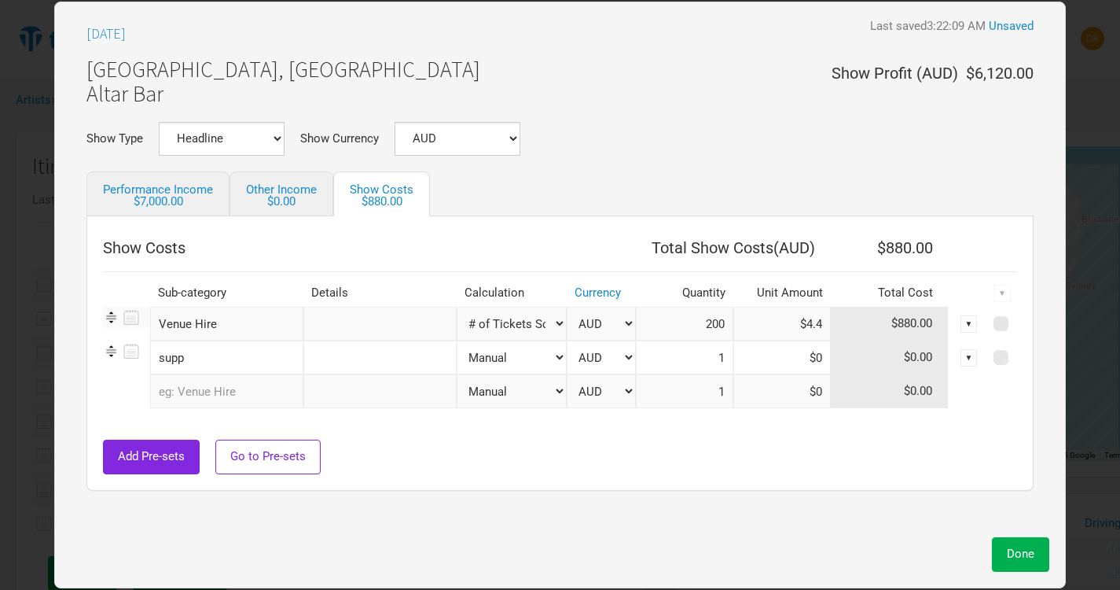
click at [200, 362] on input "supp" at bounding box center [226, 357] width 153 height 34
click at [204, 407] on span "ort Act" at bounding box center [211, 413] width 36 height 14
click at [796, 366] on input at bounding box center [781, 357] width 97 height 34
type input "$2,000"
click at [762, 418] on td at bounding box center [545, 416] width 885 height 16
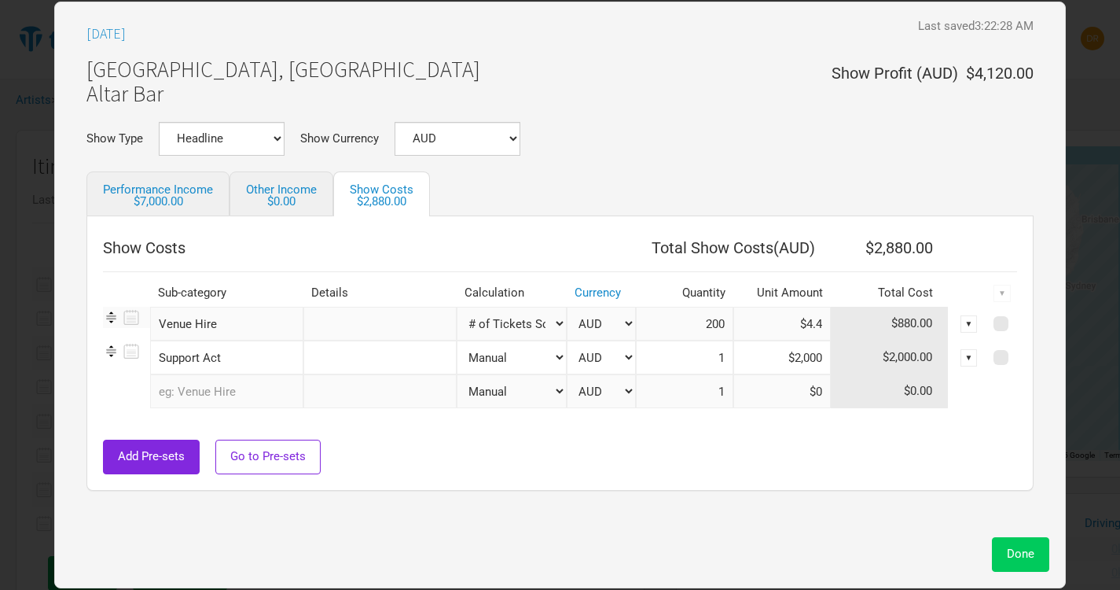
click at [1013, 551] on span "Done" at bounding box center [1021, 553] width 28 height 14
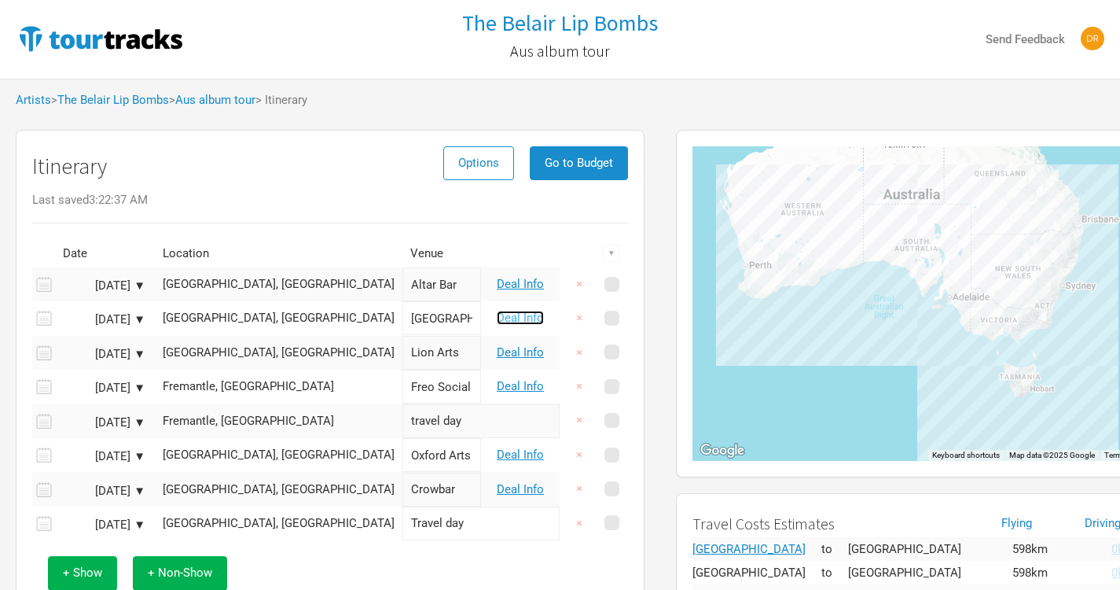
click at [531, 317] on link "Deal Info" at bounding box center [520, 318] width 47 height 14
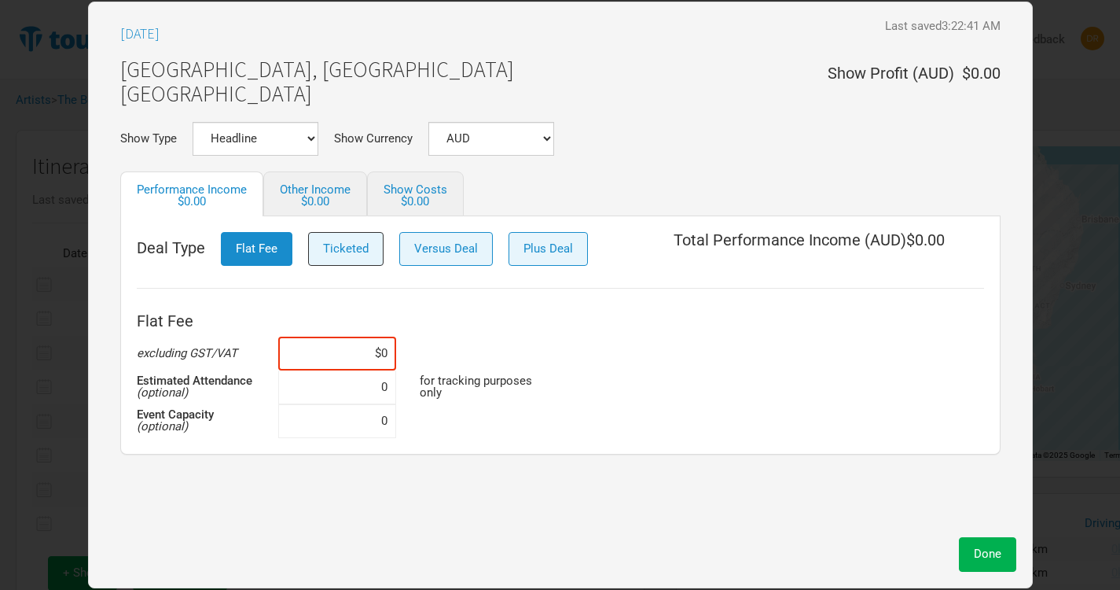
click at [344, 252] on span "Ticketed" at bounding box center [346, 248] width 46 height 14
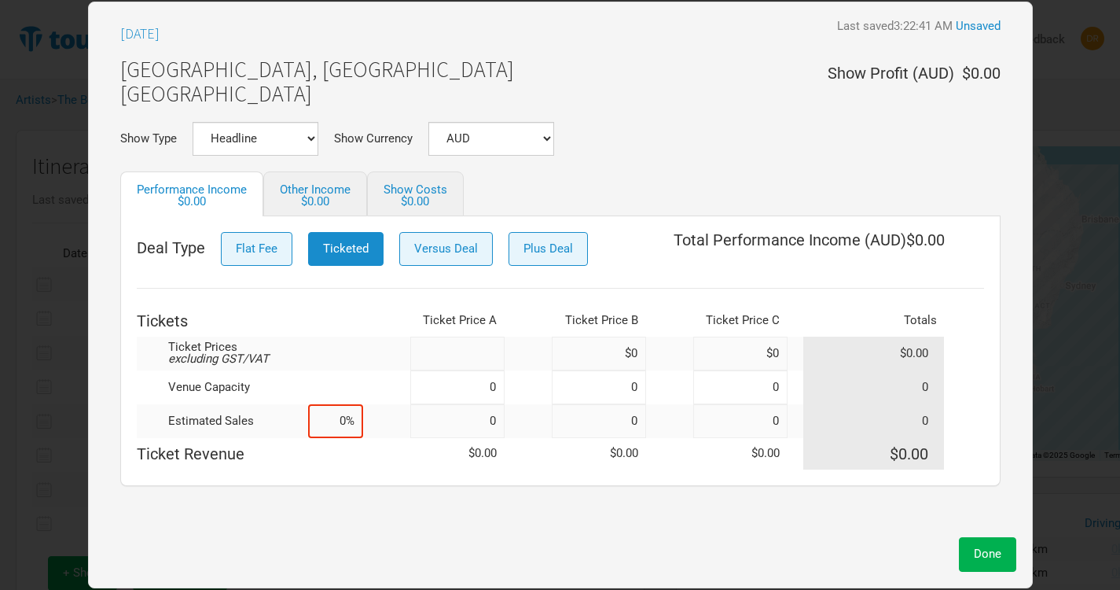
click at [464, 344] on input at bounding box center [457, 353] width 94 height 34
type input "$35"
click at [461, 395] on input at bounding box center [457, 387] width 94 height 34
type input "750"
click at [333, 421] on input at bounding box center [335, 421] width 55 height 34
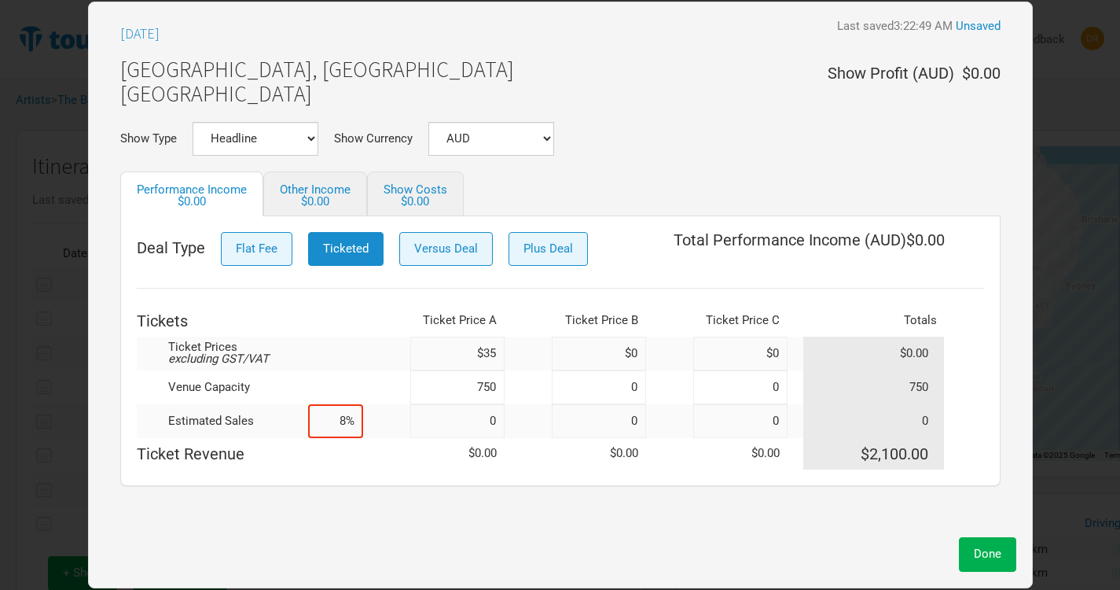
type input "80%"
type input "600"
type input "80%"
click at [342, 462] on td "Ticket Revenue" at bounding box center [250, 453] width 226 height 31
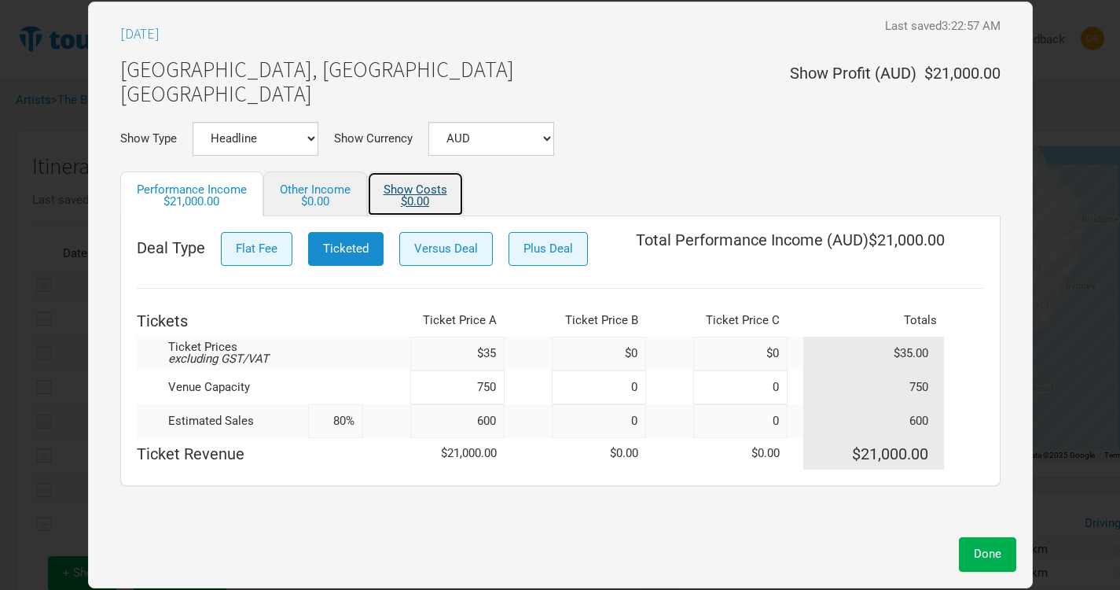
click at [401, 197] on div "$0.00" at bounding box center [416, 202] width 64 height 12
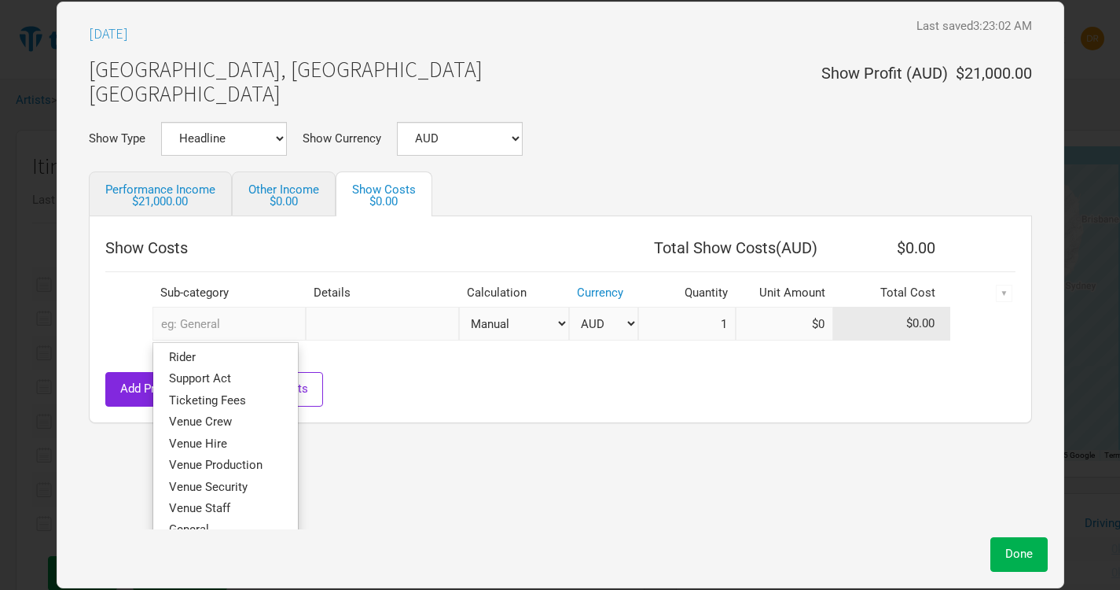
click at [235, 322] on input "text" at bounding box center [229, 324] width 153 height 34
click at [204, 437] on span "Venue Hire" at bounding box center [198, 443] width 58 height 14
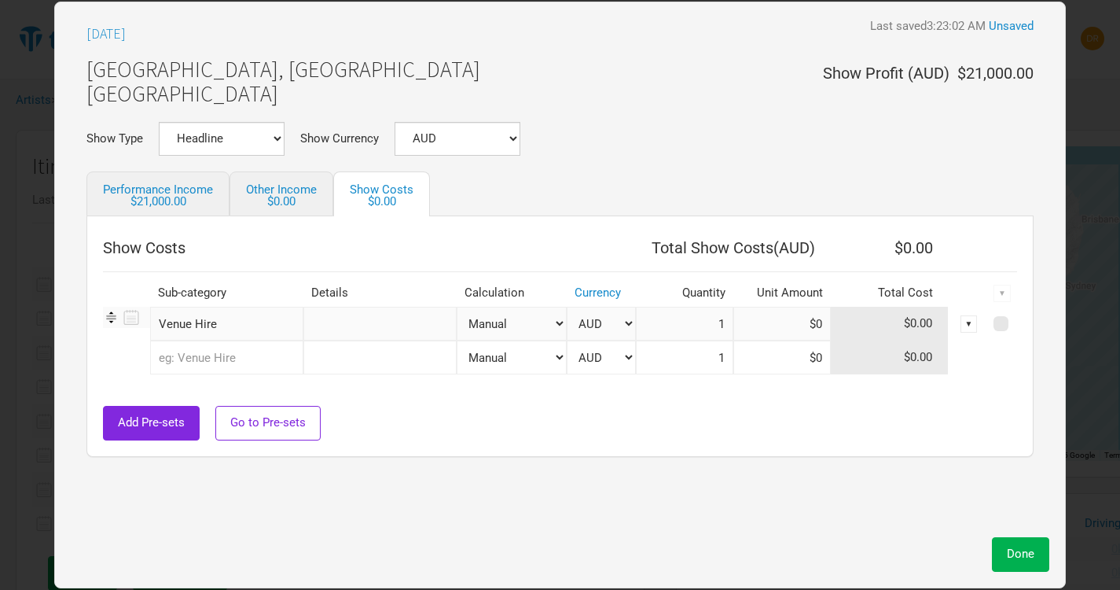
click at [527, 322] on select "Manual # of Tickets Sold % of Performance Income % of Show Income" at bounding box center [512, 324] width 110 height 34
select select "Show Tickets"
click at [457, 307] on select "Manual # of Tickets Sold % of Performance Income % of Show Income" at bounding box center [512, 324] width 110 height 34
type input "600"
click at [799, 325] on input at bounding box center [781, 324] width 97 height 34
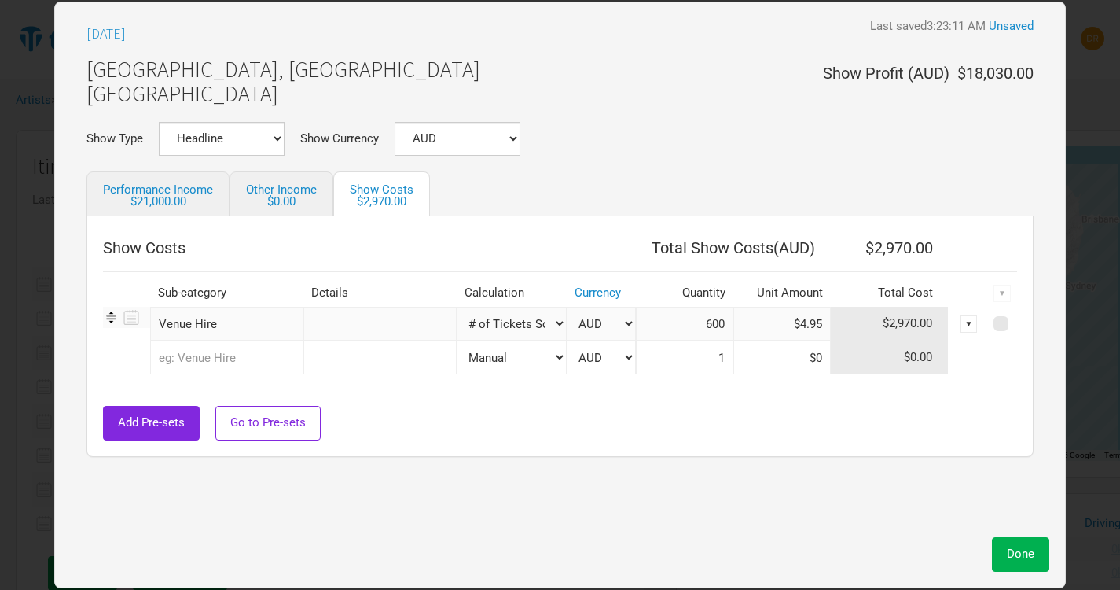
type input "$4.95"
click at [782, 406] on div "Add Pre-sets Go to Pre-sets" at bounding box center [560, 423] width 914 height 34
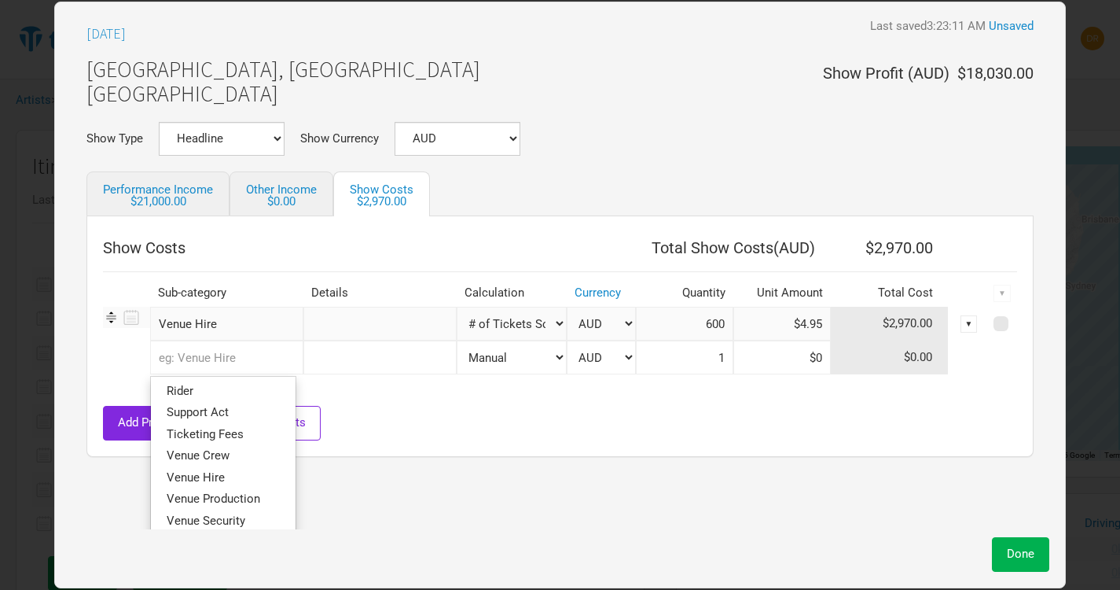
click at [253, 360] on input "text" at bounding box center [226, 357] width 153 height 34
type input "s"
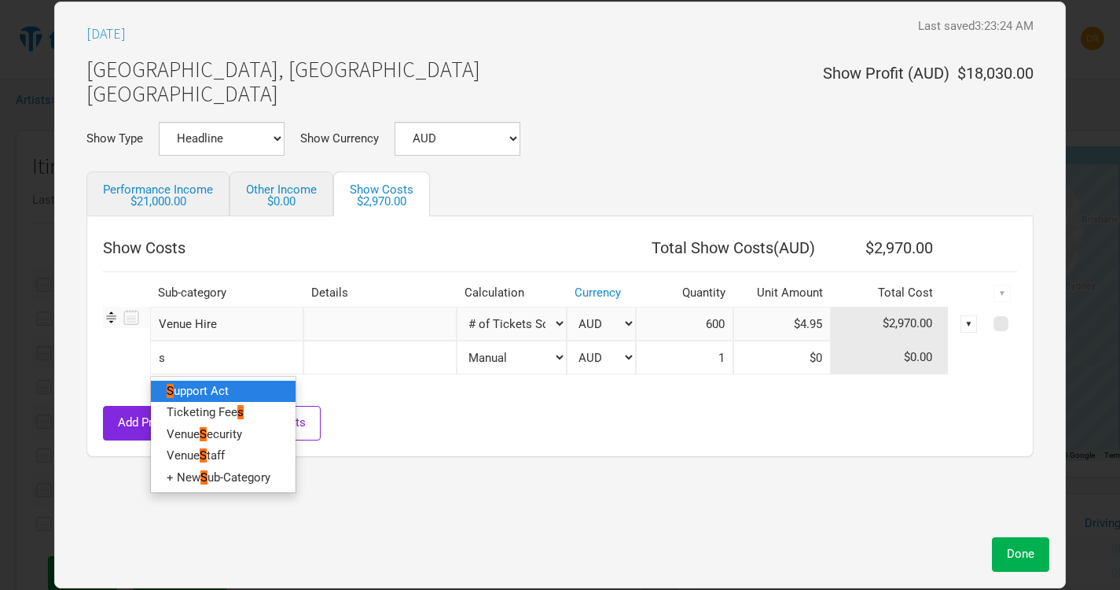
click at [239, 384] on link "S upport Act" at bounding box center [223, 390] width 145 height 21
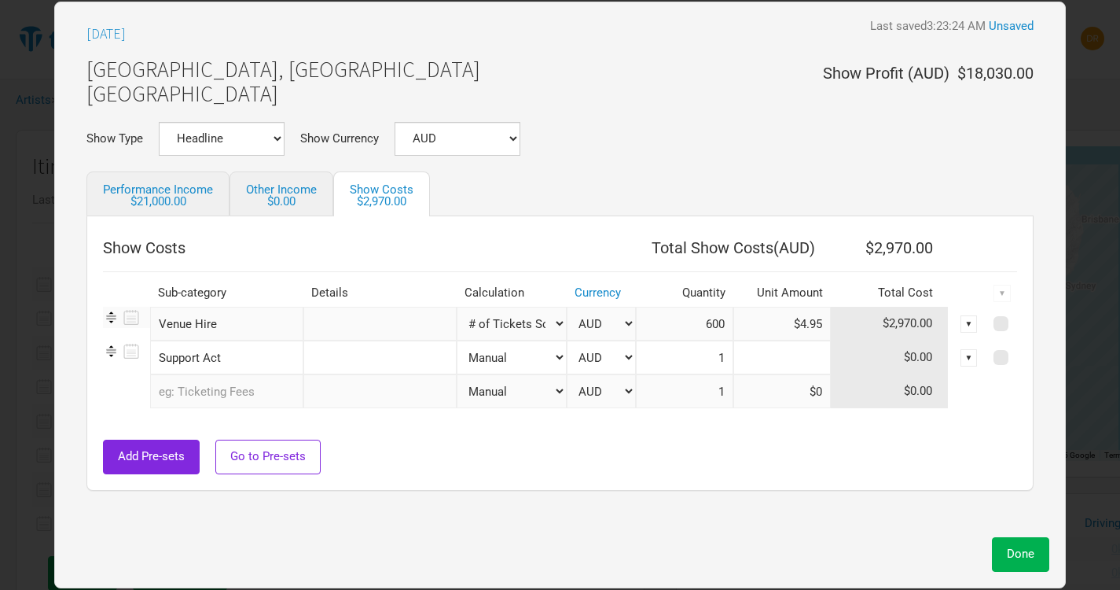
click at [784, 358] on input at bounding box center [781, 357] width 97 height 34
type input "$2,000"
click at [1013, 552] on span "Done" at bounding box center [1021, 553] width 28 height 14
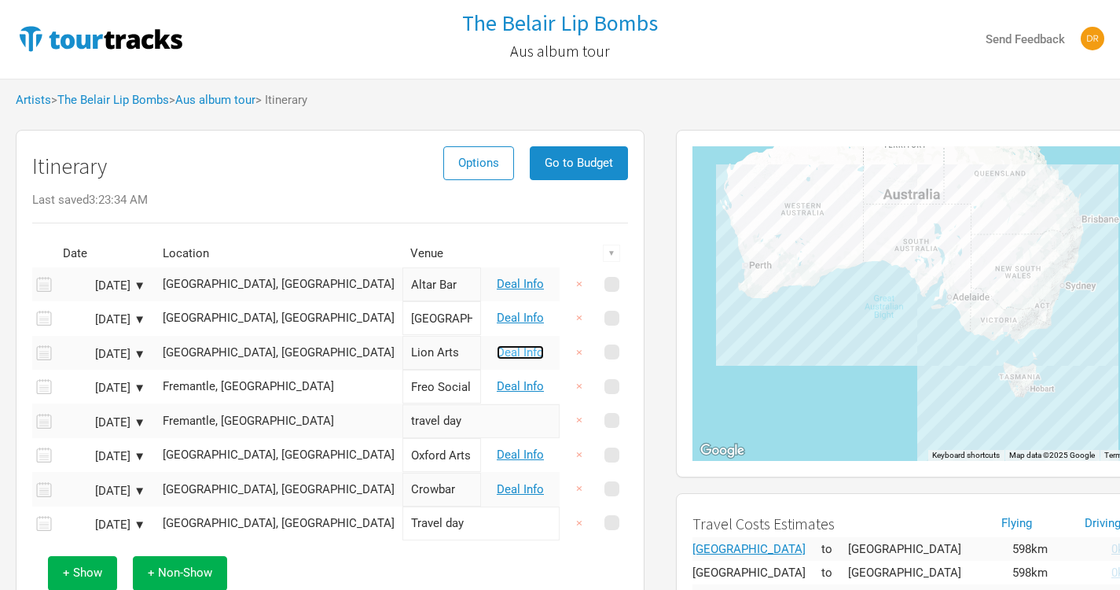
click at [520, 355] on link "Deal Info" at bounding box center [520, 352] width 47 height 14
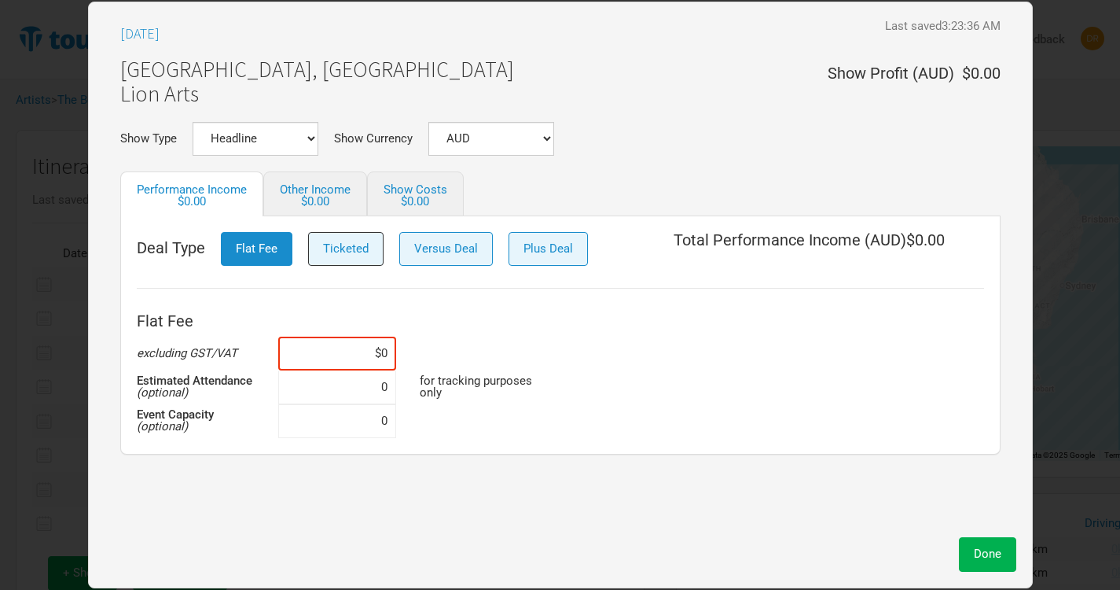
click at [329, 239] on button "Ticketed" at bounding box center [345, 249] width 75 height 34
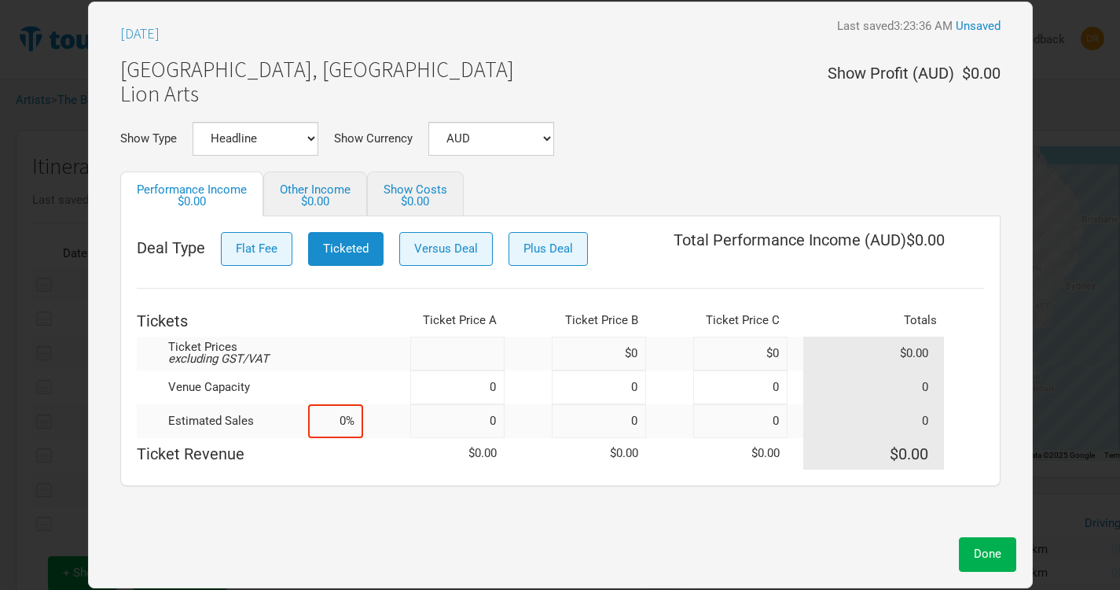
click at [470, 337] on input at bounding box center [457, 353] width 94 height 34
type input "$35"
click at [470, 373] on input at bounding box center [457, 387] width 94 height 34
type input "500"
click at [340, 429] on input at bounding box center [335, 421] width 55 height 34
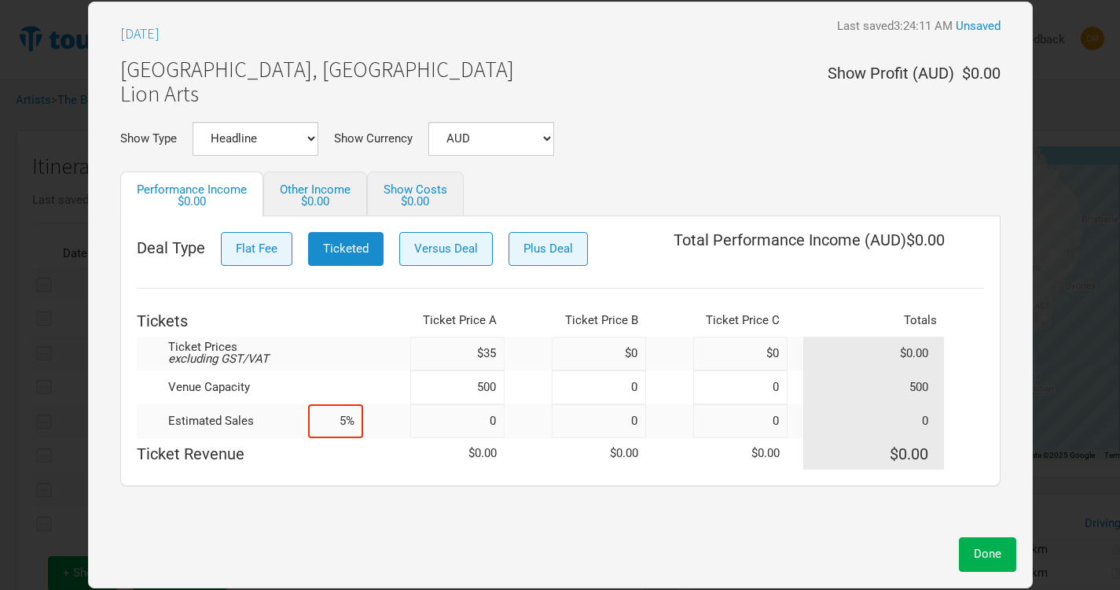
type input "50%"
type input "250"
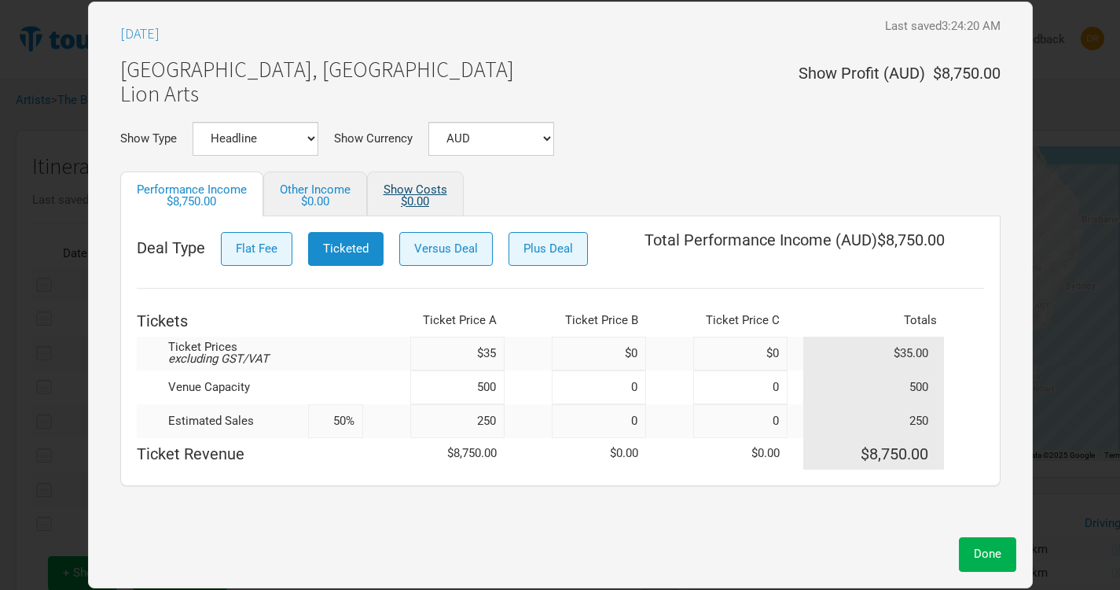
type input "50%"
click at [427, 197] on div "$0.00" at bounding box center [416, 202] width 64 height 12
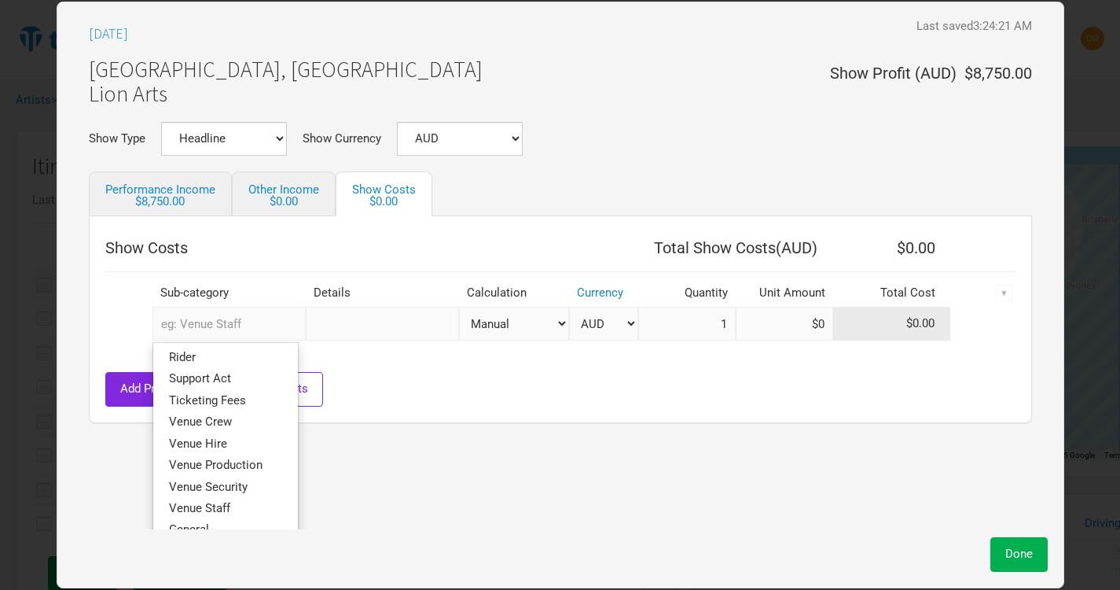
click at [254, 320] on input "text" at bounding box center [229, 324] width 153 height 34
click at [230, 437] on link "Venue Hire" at bounding box center [225, 443] width 145 height 21
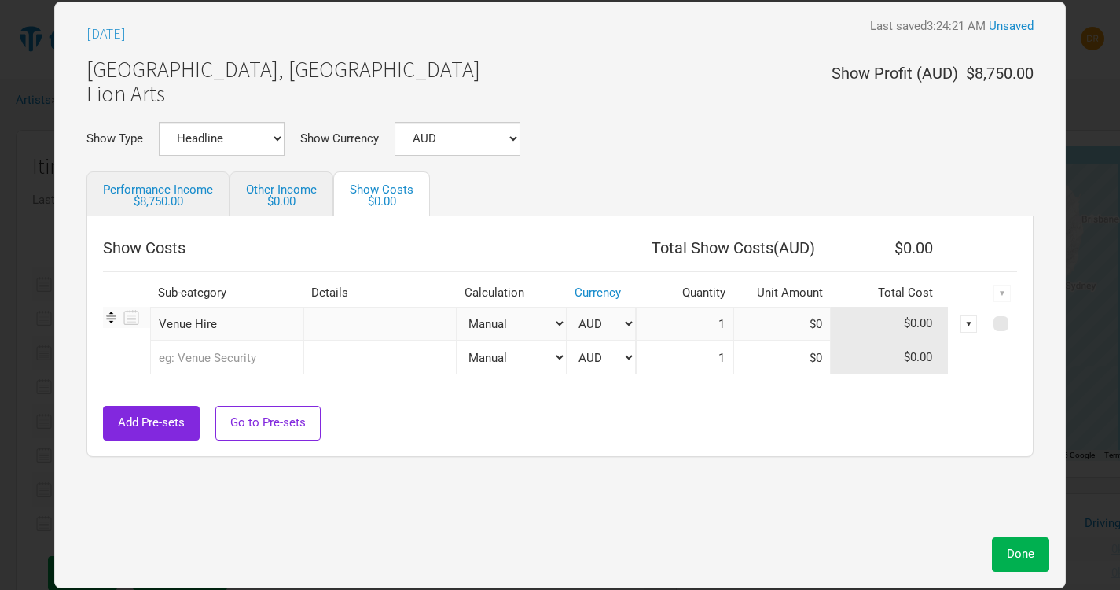
click at [514, 325] on select "Manual # of Tickets Sold % of Performance Income % of Show Income" at bounding box center [512, 324] width 110 height 34
select select "Show Tickets"
click at [457, 307] on select "Manual # of Tickets Sold % of Performance Income % of Show Income" at bounding box center [512, 324] width 110 height 34
type input "250"
click at [783, 330] on input at bounding box center [781, 324] width 97 height 34
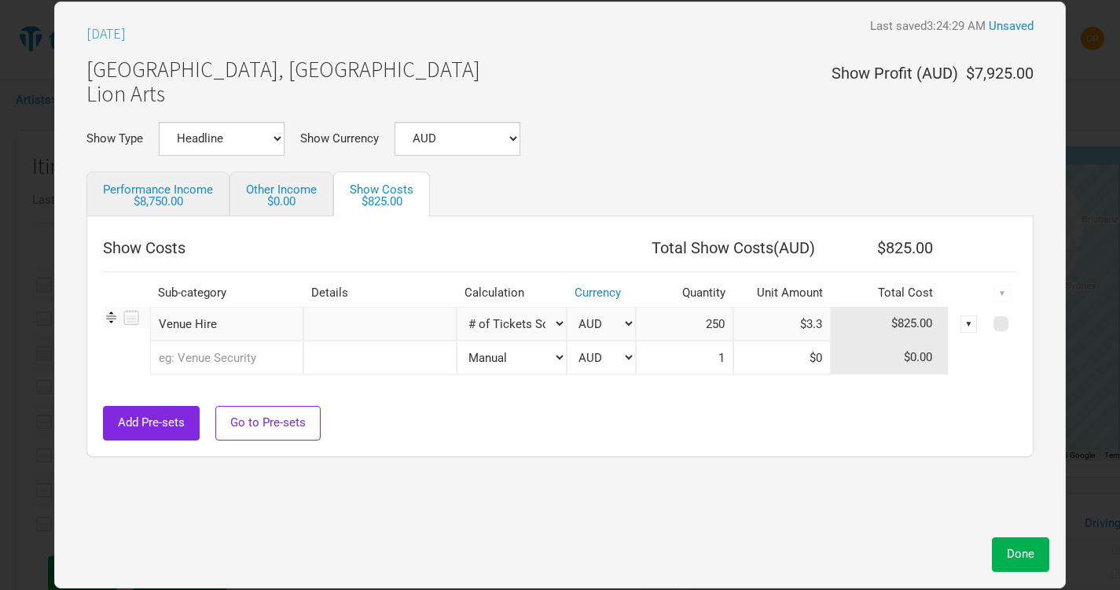
type input "$3.3"
click at [733, 463] on div "Mar 13, 2026 Last saved 3:24:29 AM Unsaved Adelaide, Australia Lion Arts Show P…" at bounding box center [560, 273] width 979 height 511
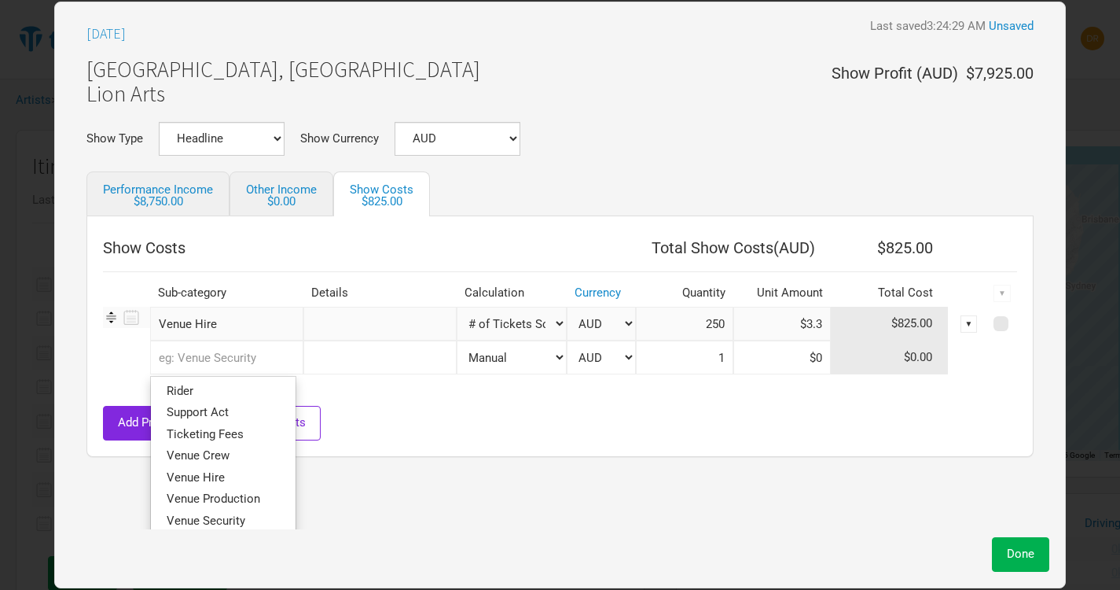
click at [259, 362] on input "text" at bounding box center [226, 357] width 153 height 34
click at [224, 419] on span "Support Act" at bounding box center [198, 413] width 62 height 14
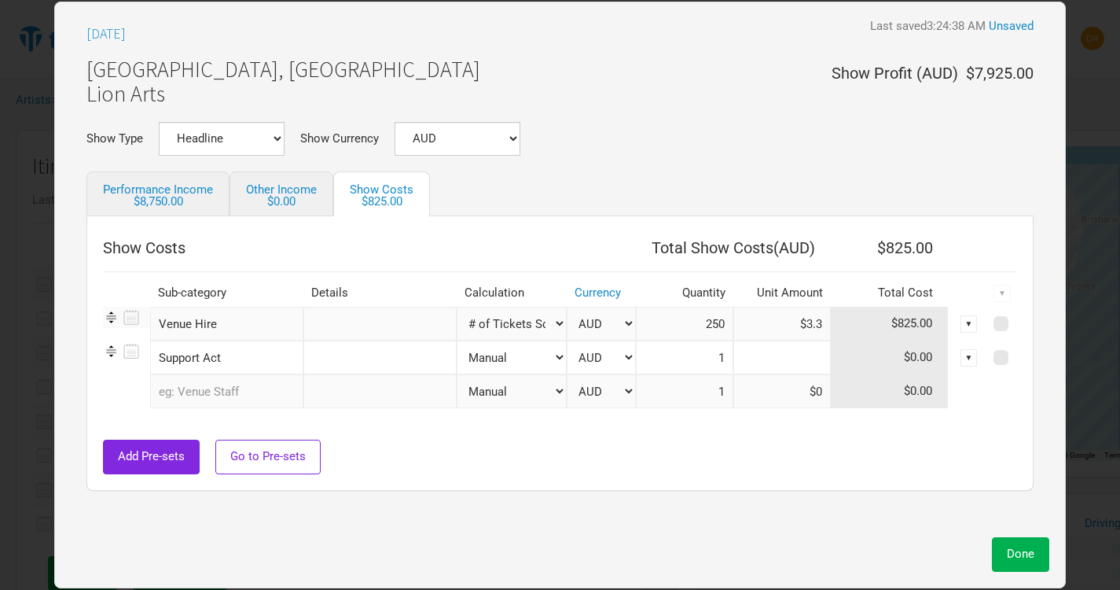
click at [794, 361] on input at bounding box center [781, 357] width 97 height 34
type input "$2,000"
click at [833, 440] on div "Add Pre-sets Go to Pre-sets" at bounding box center [560, 456] width 914 height 34
click at [1027, 549] on span "Done" at bounding box center [1021, 553] width 28 height 14
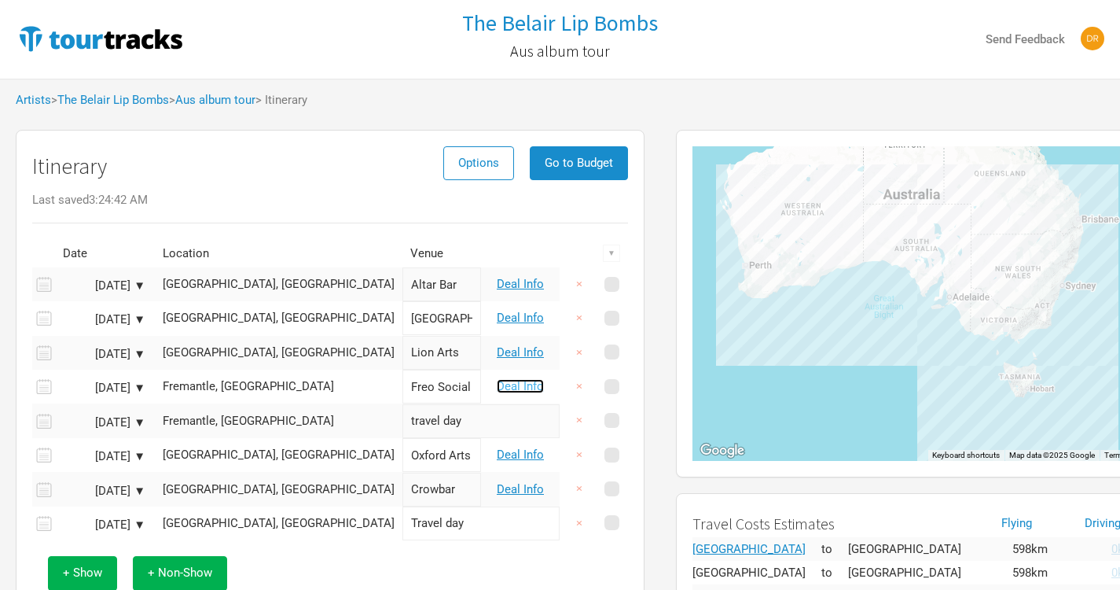
click at [526, 388] on link "Deal Info" at bounding box center [520, 386] width 47 height 14
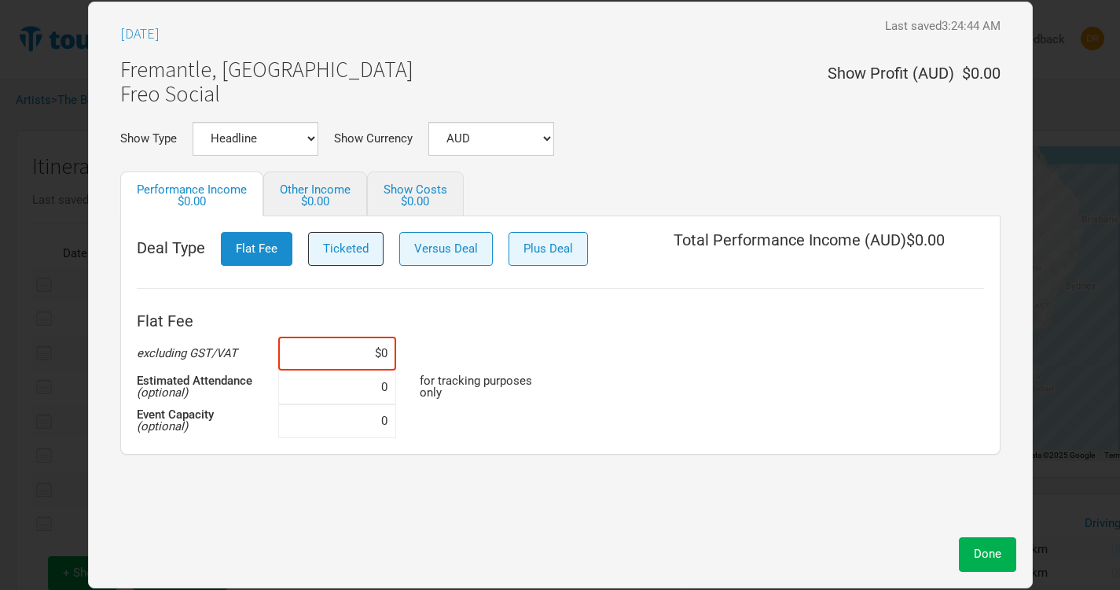
click at [336, 253] on span "Ticketed" at bounding box center [346, 248] width 46 height 14
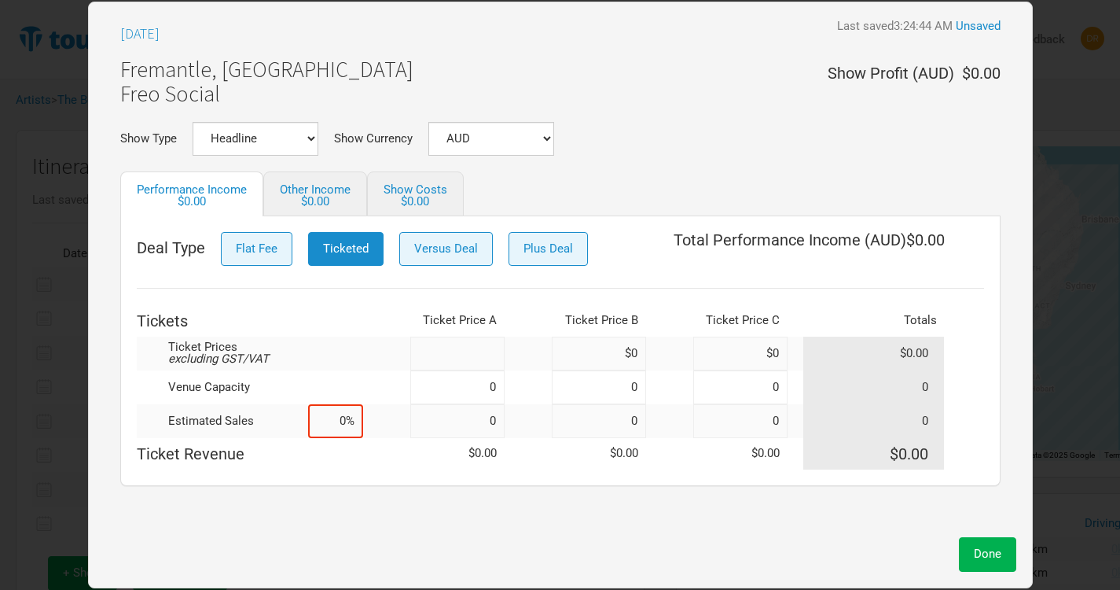
click at [481, 344] on input at bounding box center [457, 353] width 94 height 34
type input "$35"
click at [480, 380] on input at bounding box center [457, 387] width 94 height 34
type input "750"
type input "0"
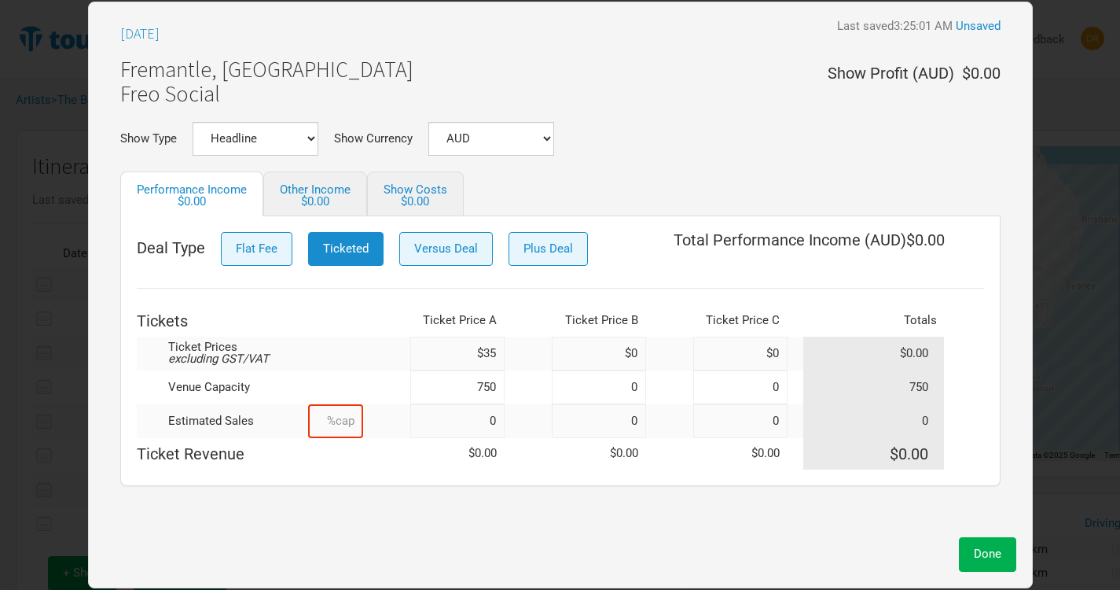
click at [316, 423] on input at bounding box center [335, 421] width 55 height 34
type input "30%"
type input "225"
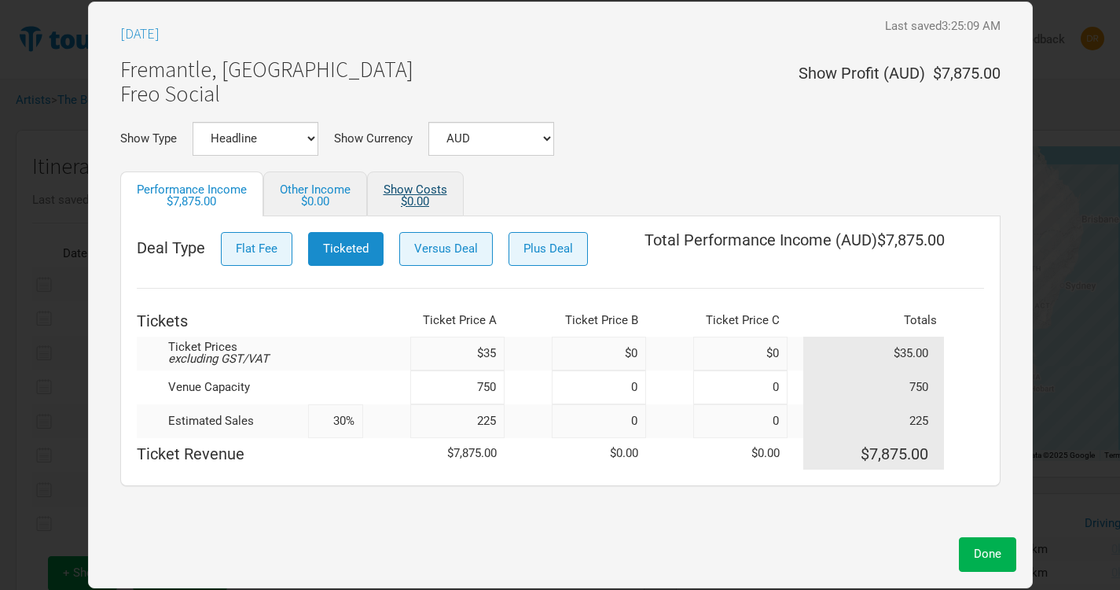
type input "30%"
click at [412, 196] on div "$0.00" at bounding box center [416, 202] width 64 height 12
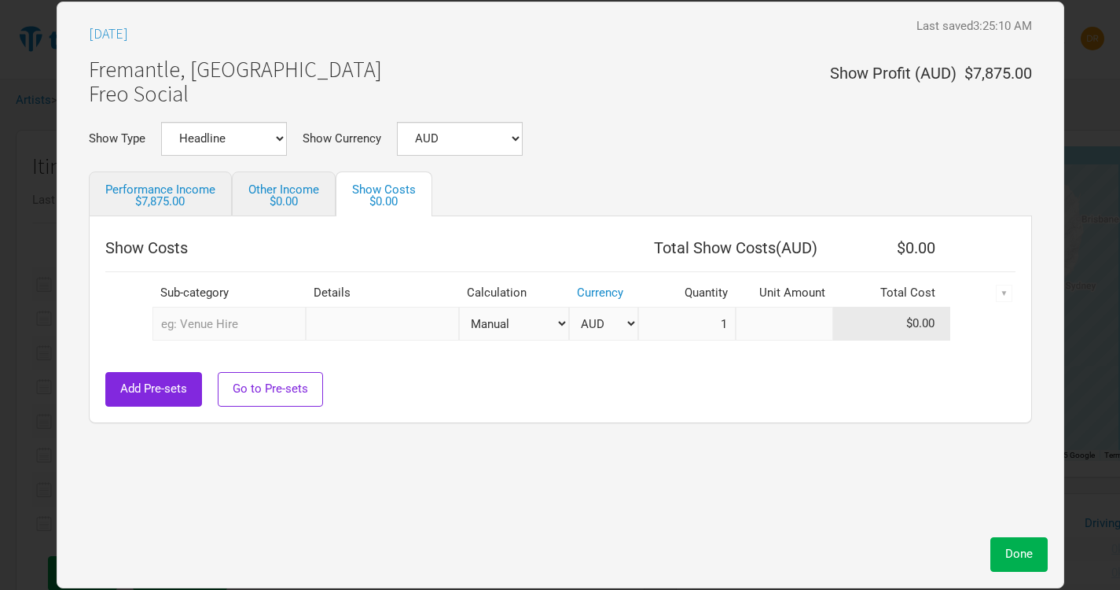
click at [780, 323] on input at bounding box center [784, 324] width 97 height 34
type input "$0"
click at [270, 315] on input "text" at bounding box center [229, 324] width 153 height 34
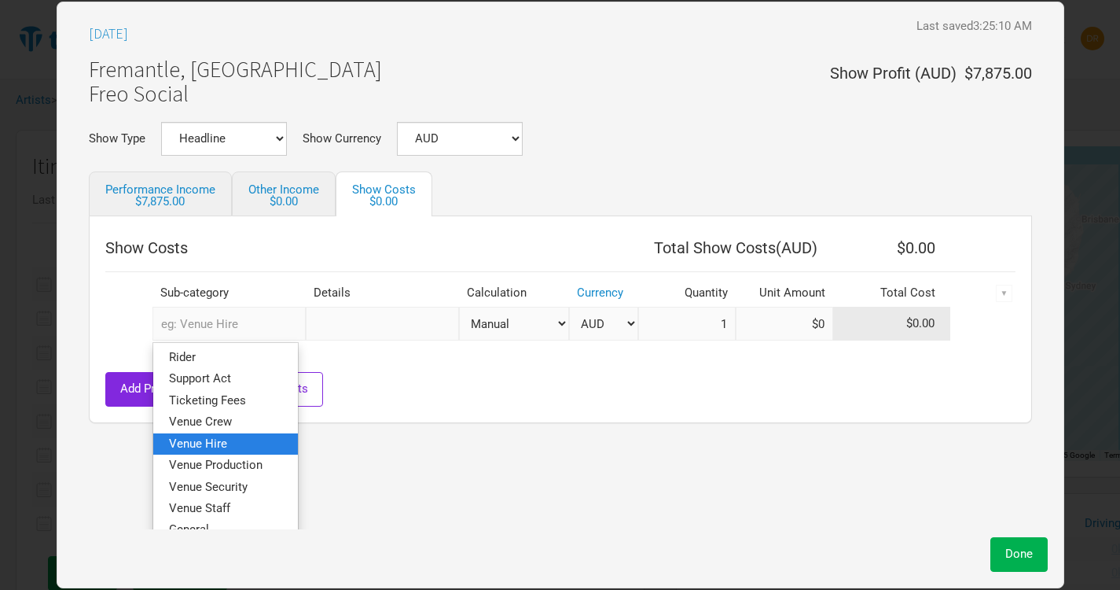
click at [219, 439] on span "Venue Hire" at bounding box center [198, 443] width 58 height 14
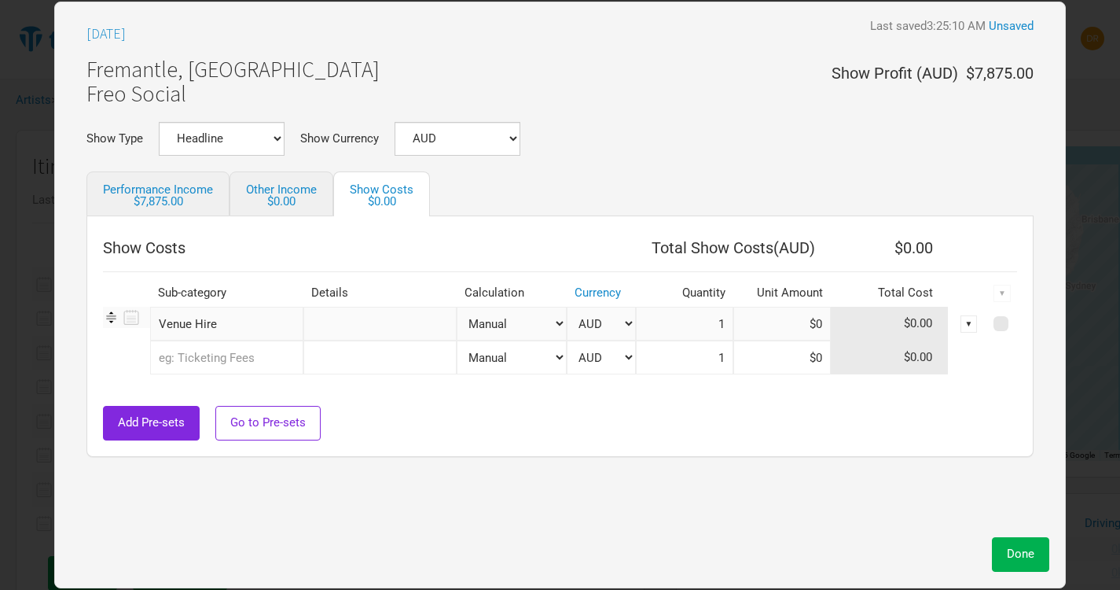
click at [536, 320] on select "Manual # of Tickets Sold % of Performance Income % of Show Income" at bounding box center [512, 324] width 110 height 34
select select "Show Tickets"
click at [457, 307] on select "Manual # of Tickets Sold % of Performance Income % of Show Income" at bounding box center [512, 324] width 110 height 34
type input "225"
click at [800, 331] on input at bounding box center [781, 324] width 97 height 34
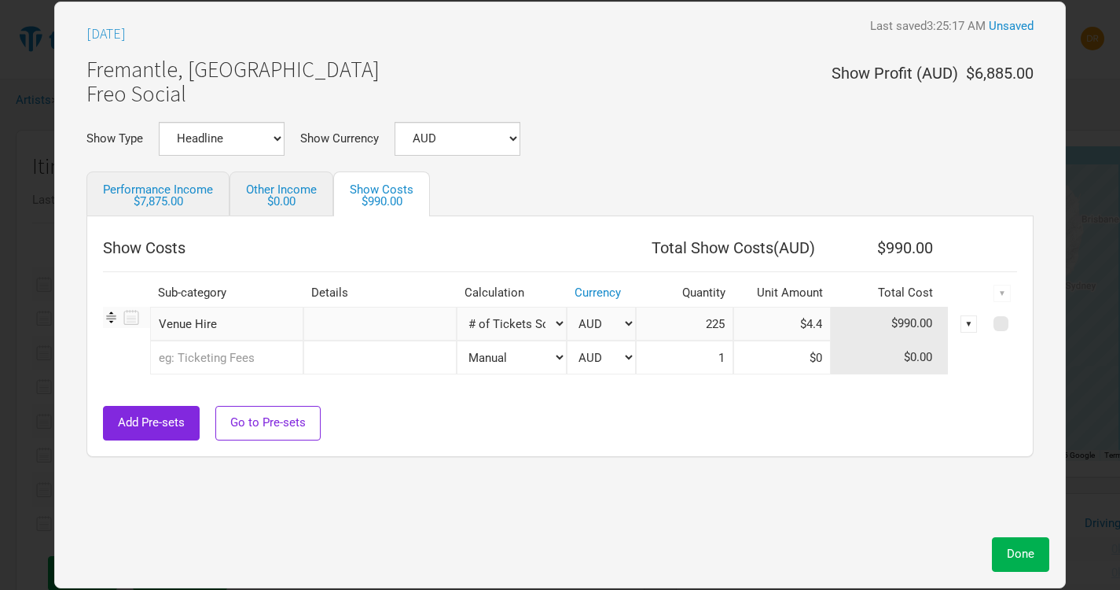
type input "$4.4"
click at [770, 387] on td at bounding box center [545, 382] width 885 height 16
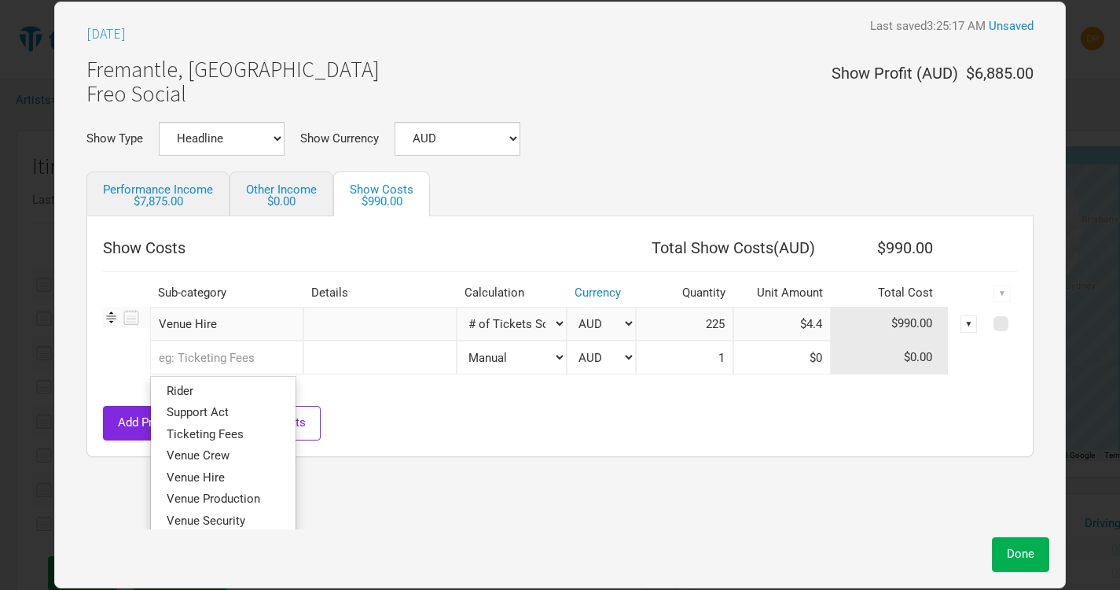
click at [267, 353] on input "text" at bounding box center [226, 357] width 153 height 34
click at [208, 500] on span "Venue Production" at bounding box center [214, 498] width 94 height 14
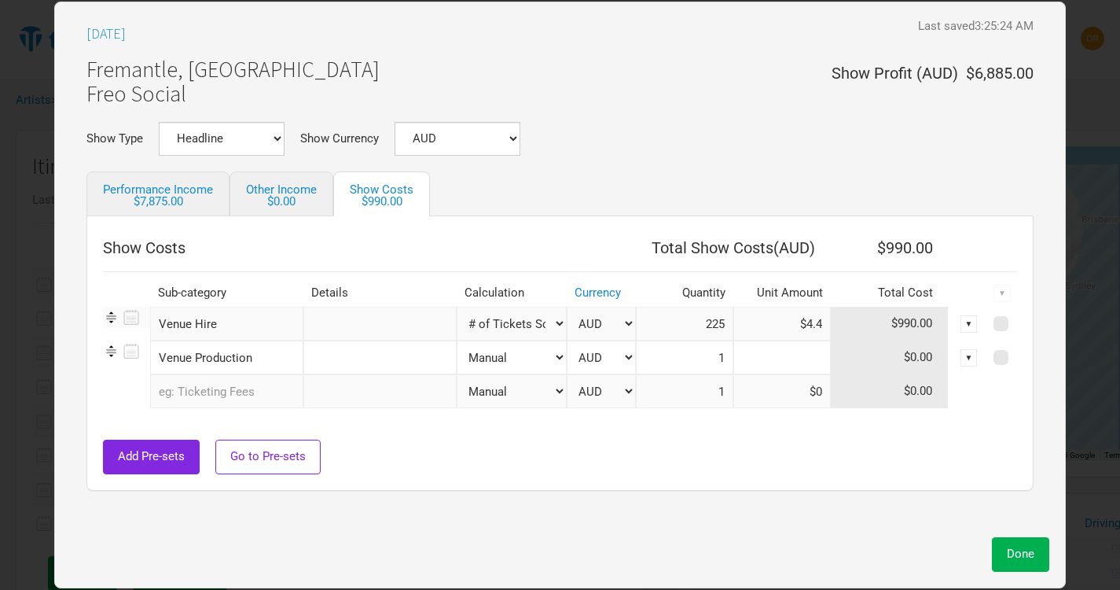
click at [799, 356] on input at bounding box center [781, 357] width 97 height 34
type input "$462"
click at [759, 432] on div at bounding box center [560, 432] width 914 height 16
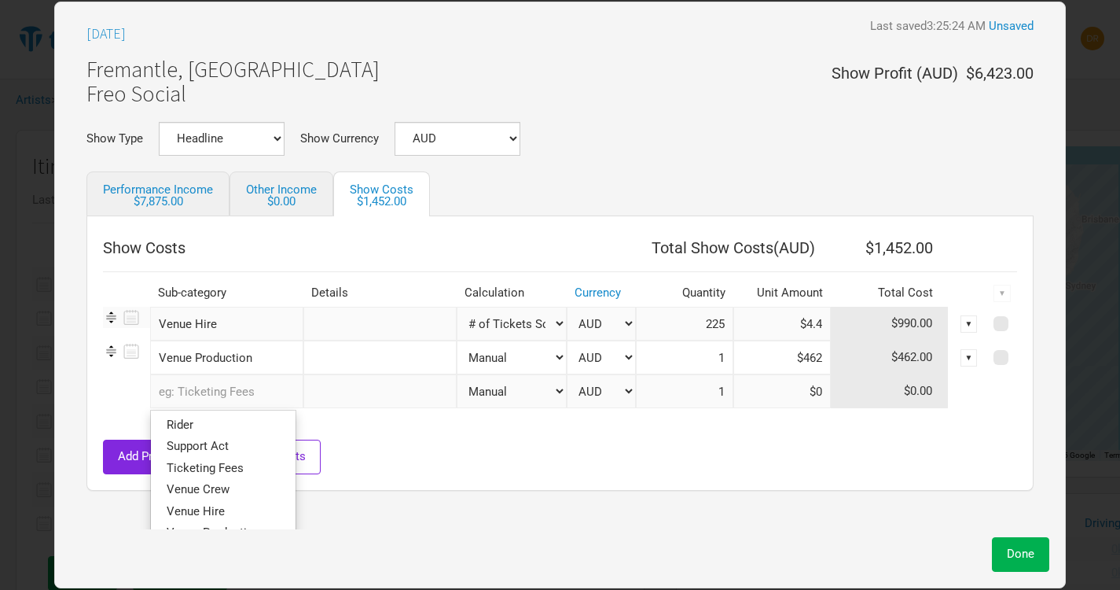
click at [254, 407] on input "text" at bounding box center [226, 391] width 153 height 34
click at [215, 448] on span "Support Act" at bounding box center [198, 446] width 62 height 14
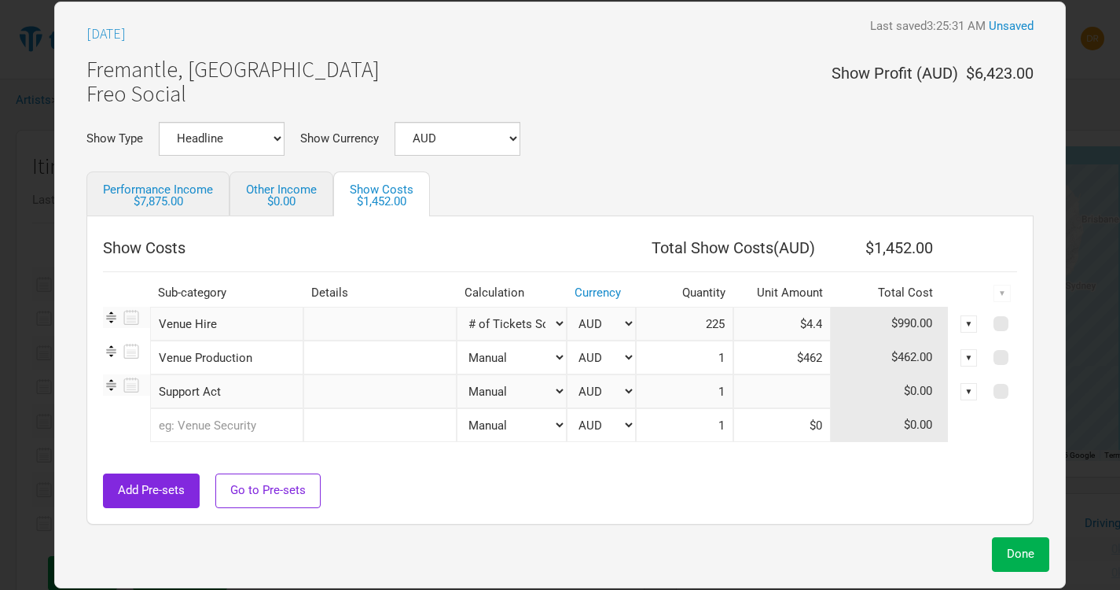
click at [798, 393] on input at bounding box center [781, 391] width 97 height 34
type input "$2,000"
click at [811, 471] on div at bounding box center [560, 466] width 914 height 16
click at [1020, 563] on button "Done" at bounding box center [1020, 554] width 57 height 34
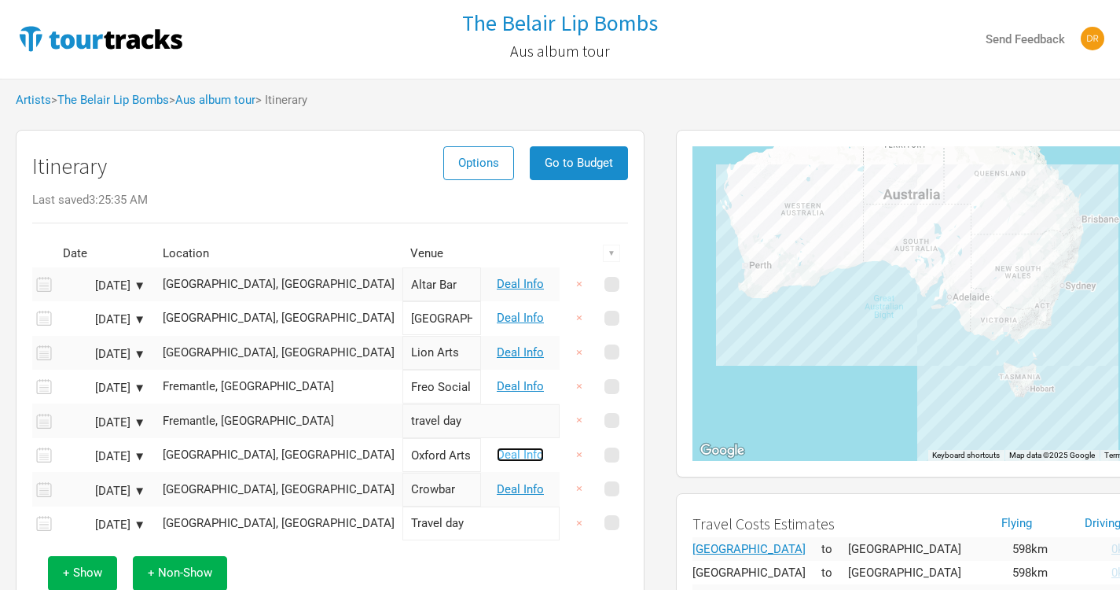
click at [531, 451] on link "Deal Info" at bounding box center [520, 454] width 47 height 14
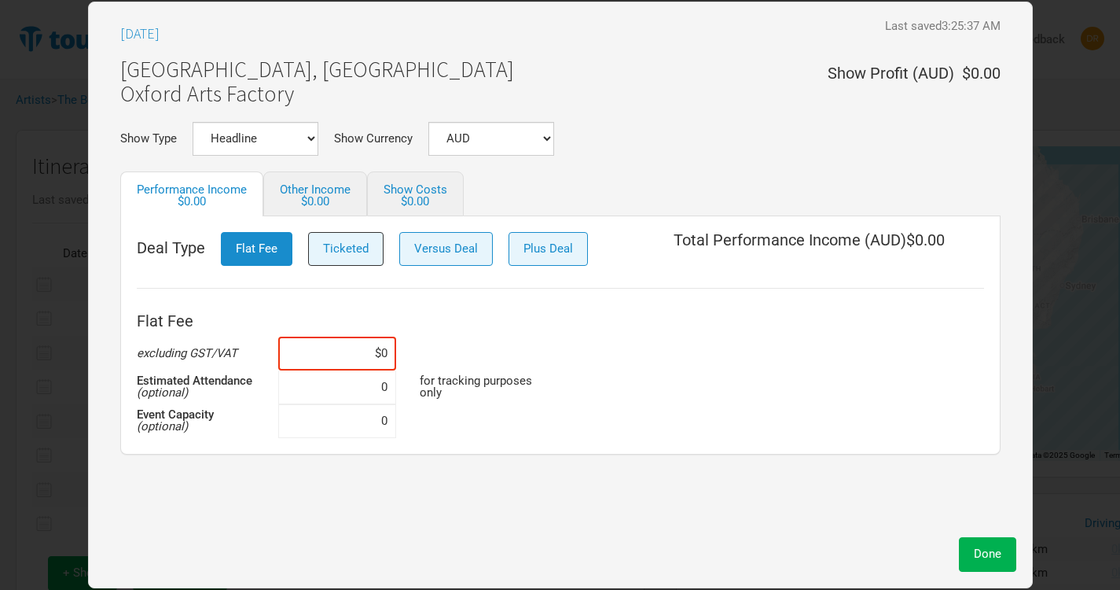
click at [331, 241] on span "Ticketed" at bounding box center [346, 248] width 46 height 14
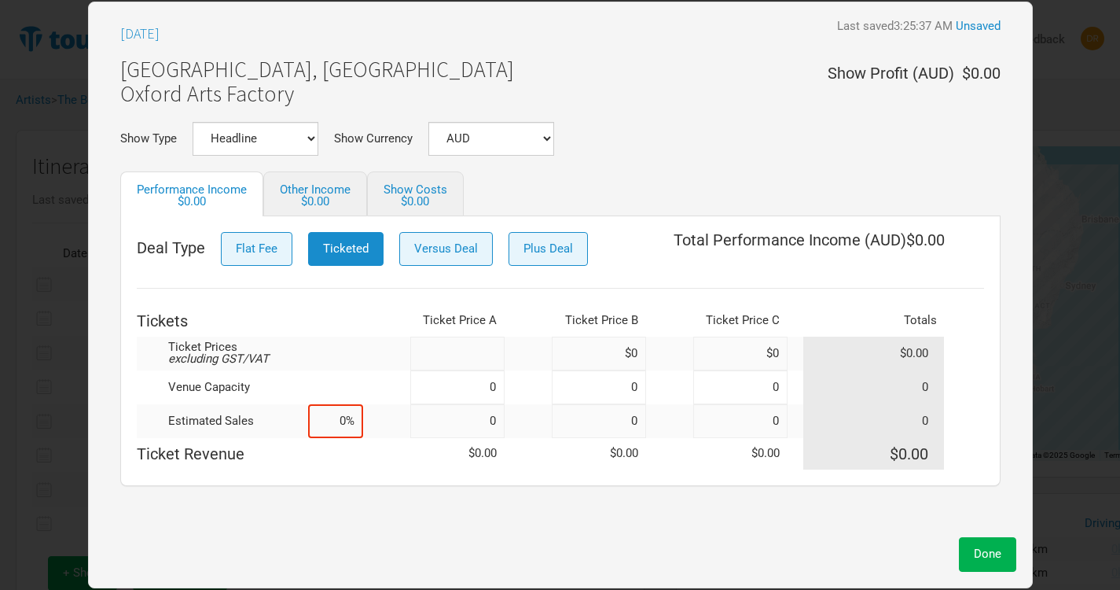
click at [469, 353] on input at bounding box center [457, 353] width 94 height 34
type input "$35"
click at [472, 390] on input at bounding box center [457, 387] width 94 height 34
type input "510"
type input "0"
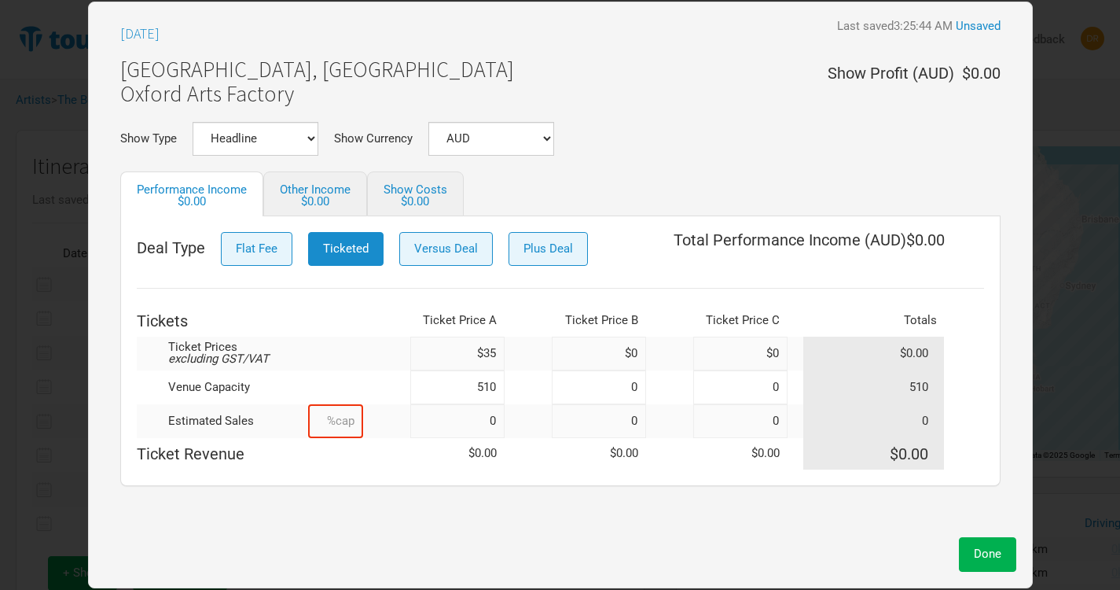
click at [311, 424] on input at bounding box center [335, 421] width 55 height 34
type input "80%"
type input "408"
type input "80%"
click at [327, 477] on div "Deal Type Flat Fee Ticketed Versus Deal Plus Deal Total Performance Income ( AU…" at bounding box center [560, 351] width 880 height 270
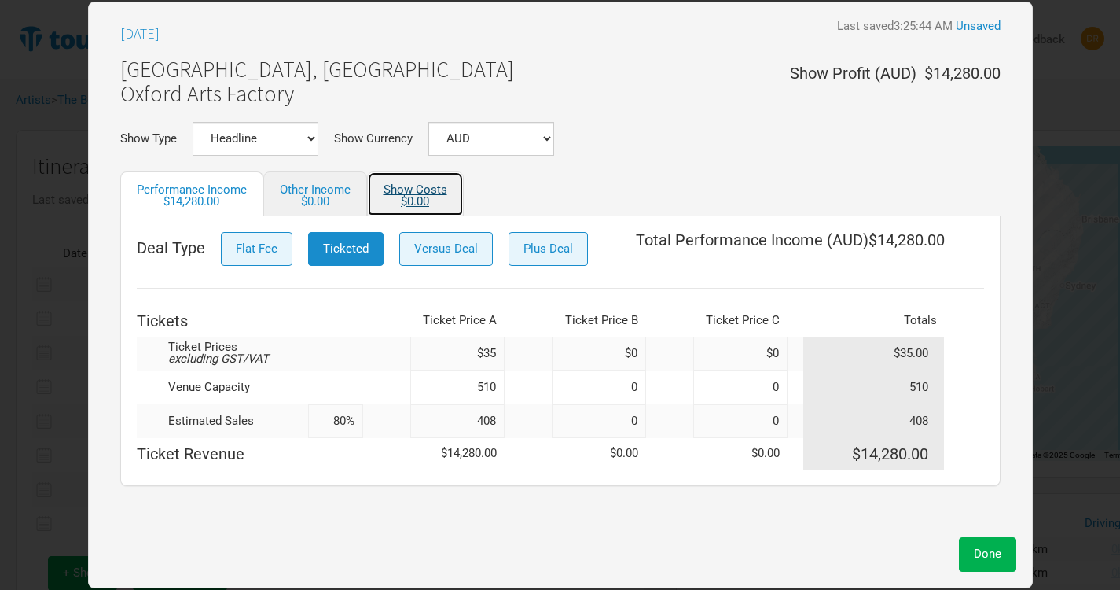
click at [421, 189] on link "Show Costs $0.00" at bounding box center [415, 193] width 97 height 45
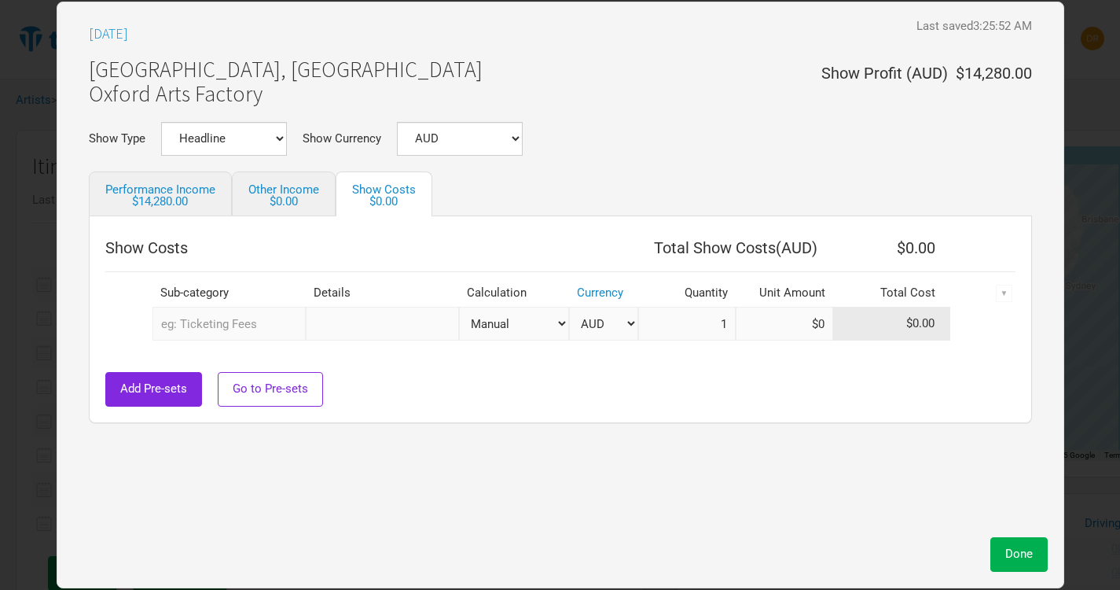
click at [193, 322] on input "text" at bounding box center [229, 324] width 153 height 34
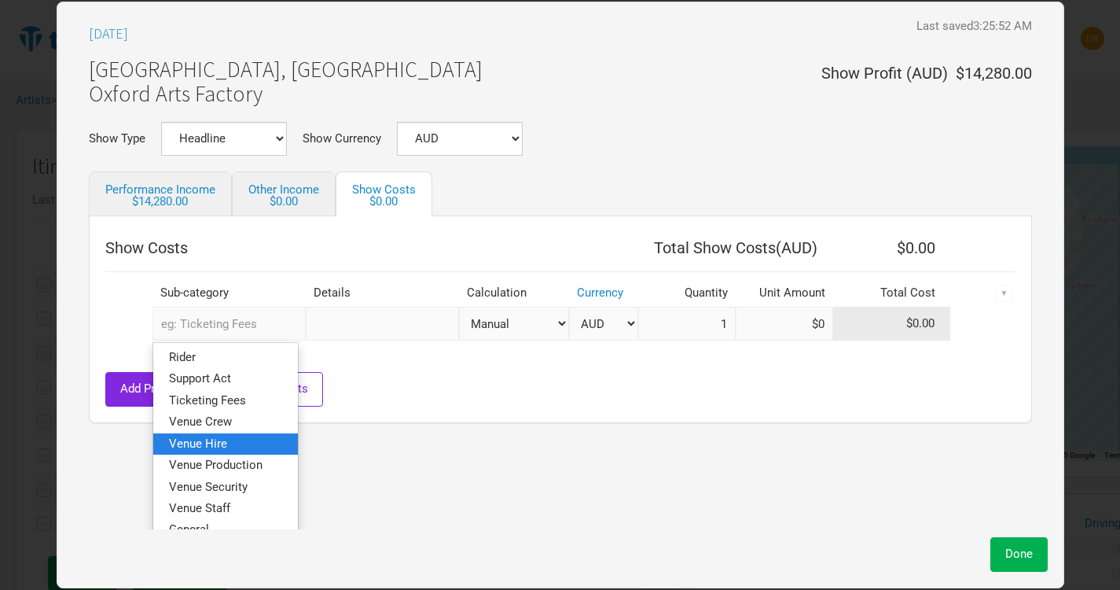
click at [211, 438] on span "Venue Hire" at bounding box center [198, 443] width 58 height 14
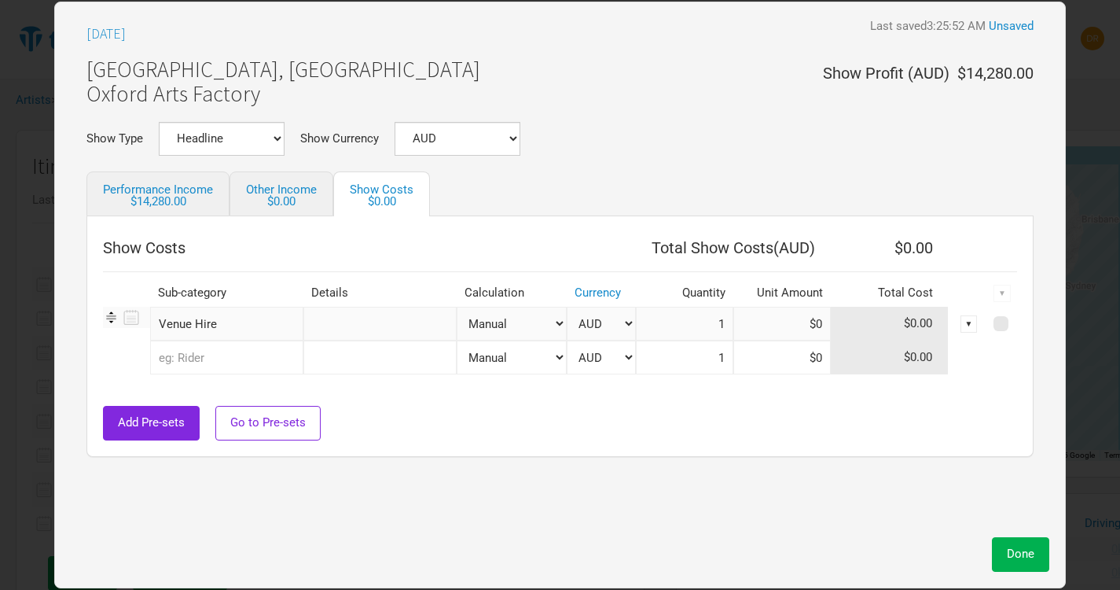
click at [541, 318] on select "Manual # of Tickets Sold % of Performance Income % of Show Income" at bounding box center [512, 324] width 110 height 34
select select "Show Tickets"
click at [457, 307] on select "Manual # of Tickets Sold % of Performance Income % of Show Income" at bounding box center [512, 324] width 110 height 34
type input "408"
click at [796, 324] on input at bounding box center [781, 324] width 97 height 34
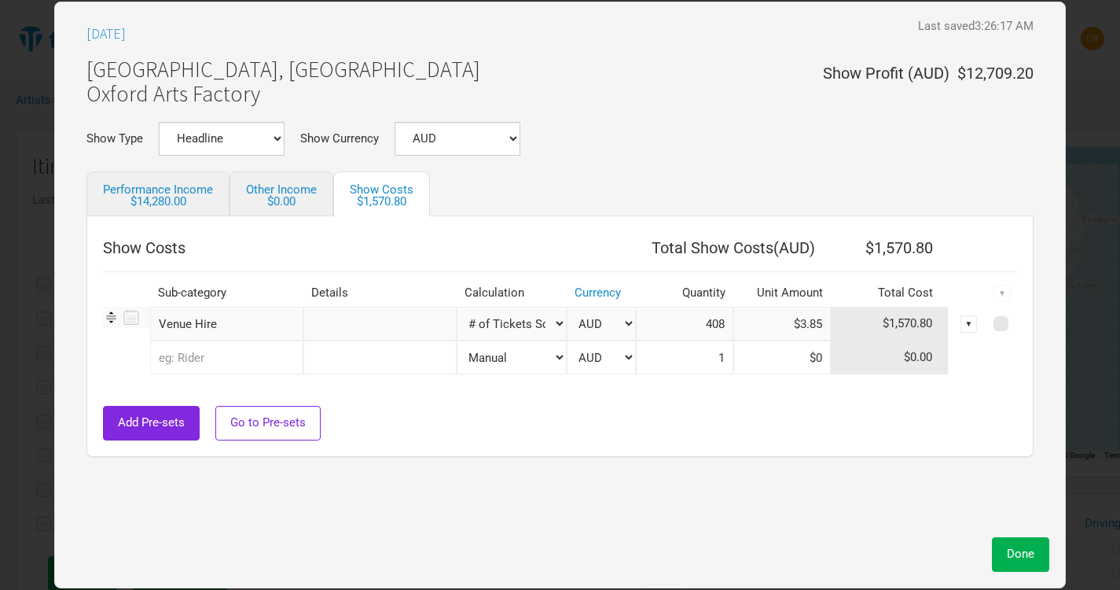
type input "$3.85"
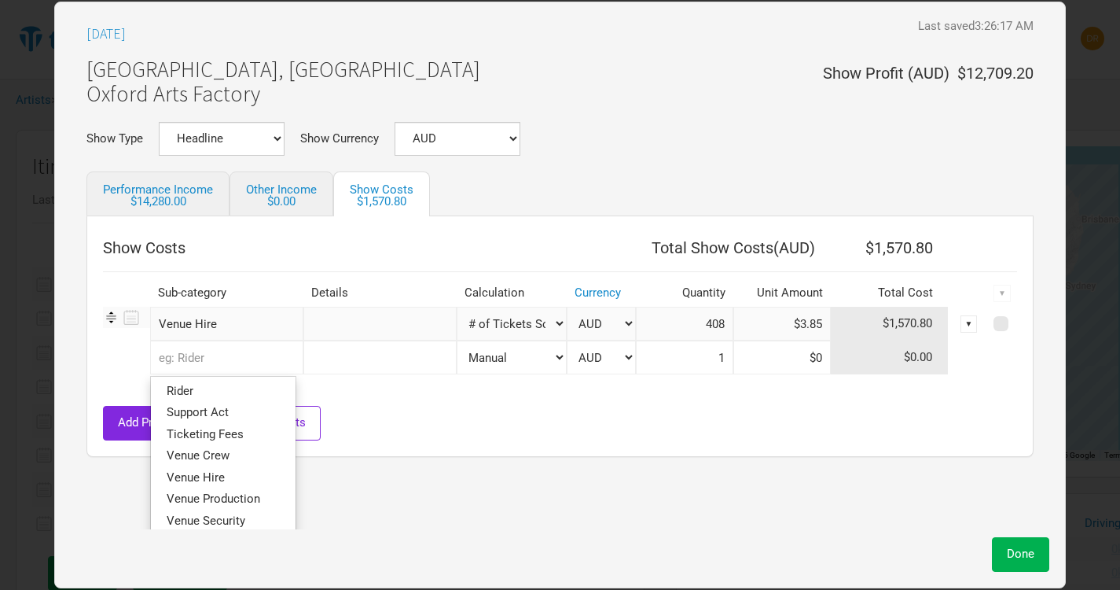
click at [224, 369] on input "text" at bounding box center [226, 357] width 153 height 34
click at [264, 493] on link "Venue Production" at bounding box center [223, 498] width 145 height 21
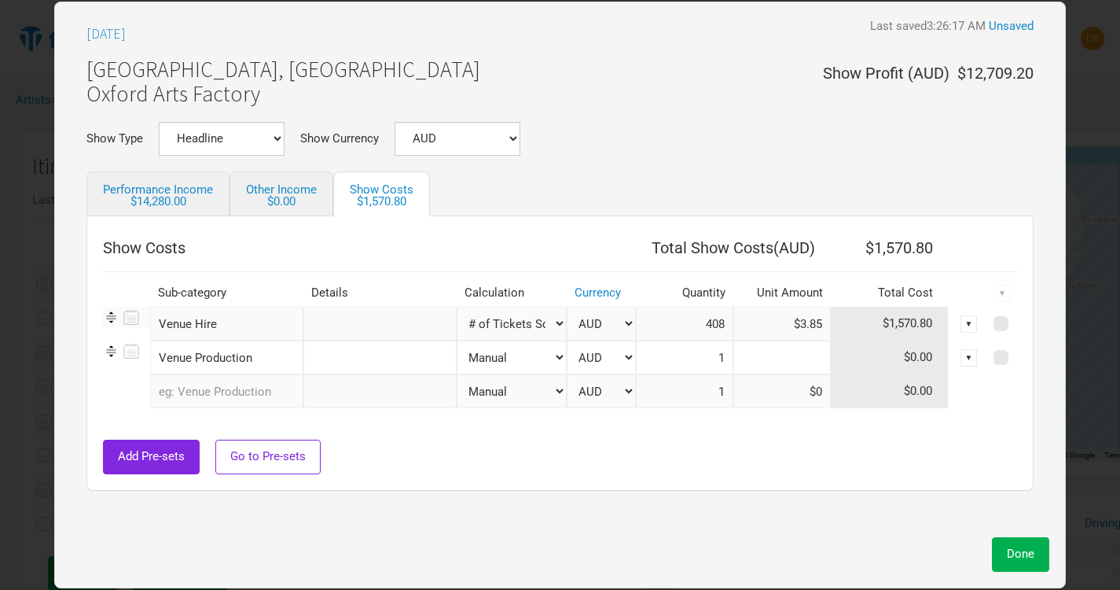
click at [805, 356] on input at bounding box center [781, 357] width 97 height 34
type input "$700"
click at [749, 428] on div at bounding box center [560, 432] width 914 height 16
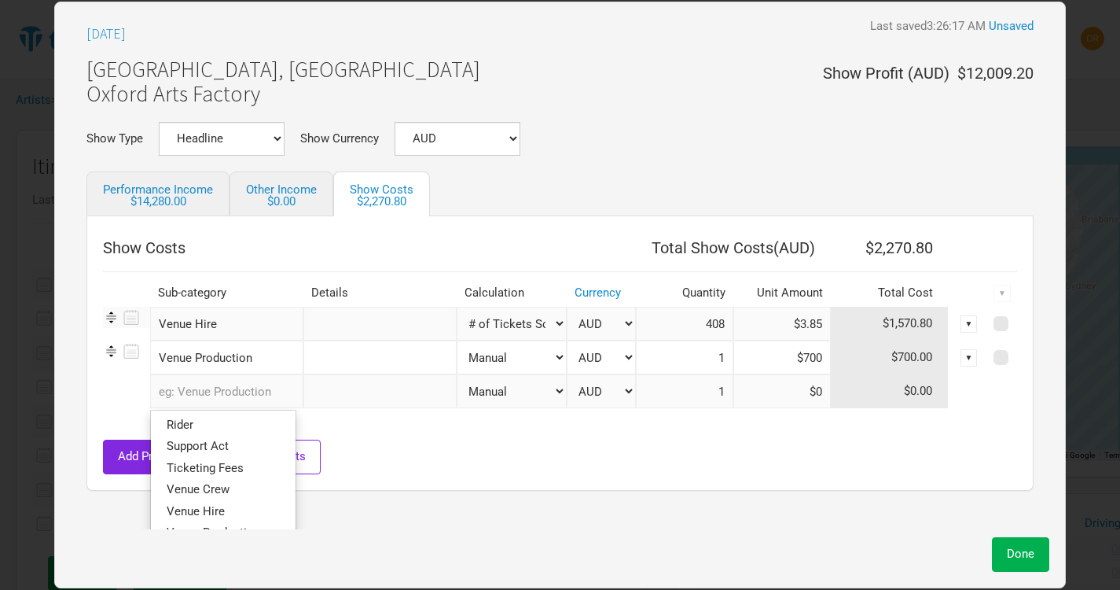
click at [258, 399] on input "text" at bounding box center [226, 391] width 153 height 34
click at [238, 447] on link "Support Act" at bounding box center [223, 446] width 145 height 21
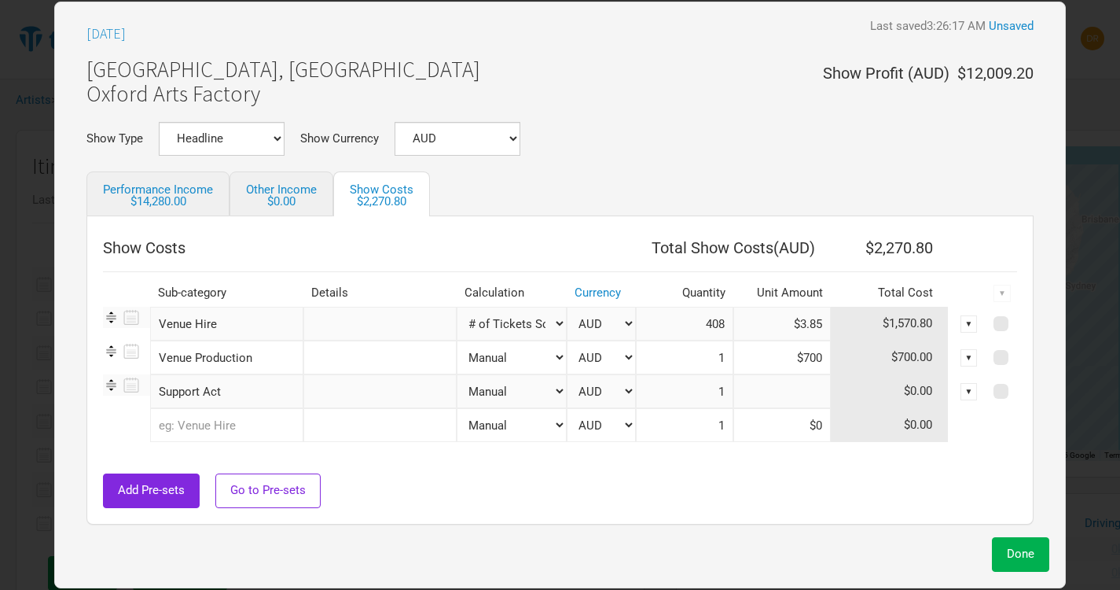
click at [783, 390] on input at bounding box center [781, 391] width 97 height 34
type input "$2,000"
click at [814, 480] on div "Add Pre-sets Go to Pre-sets" at bounding box center [560, 490] width 914 height 34
click at [1013, 560] on span "Done" at bounding box center [1021, 553] width 28 height 14
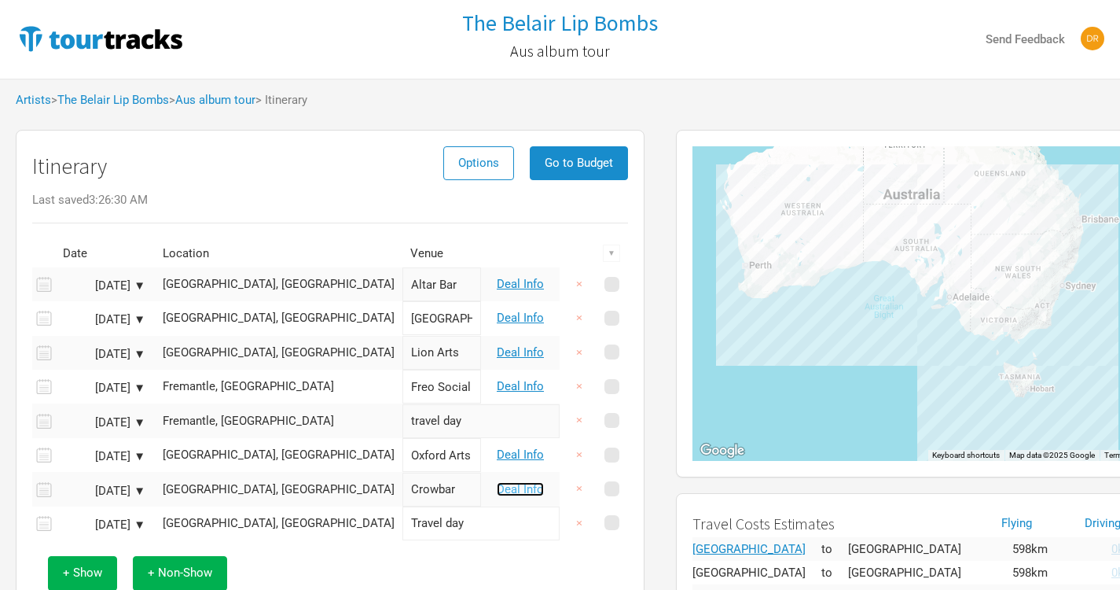
click at [528, 489] on link "Deal Info" at bounding box center [520, 489] width 47 height 14
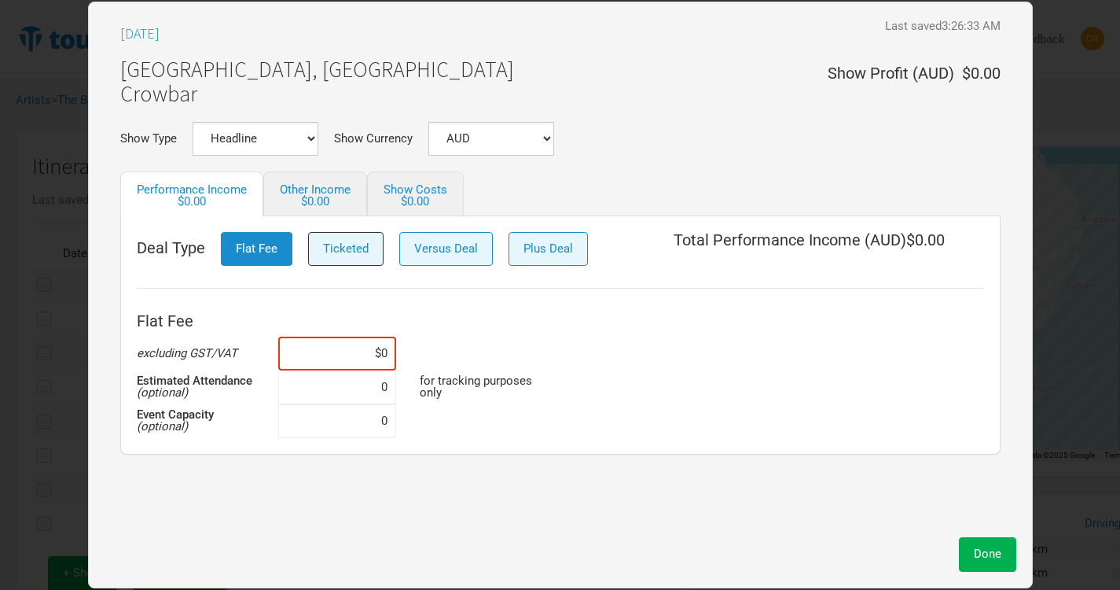
click at [335, 241] on span "Ticketed" at bounding box center [346, 248] width 46 height 14
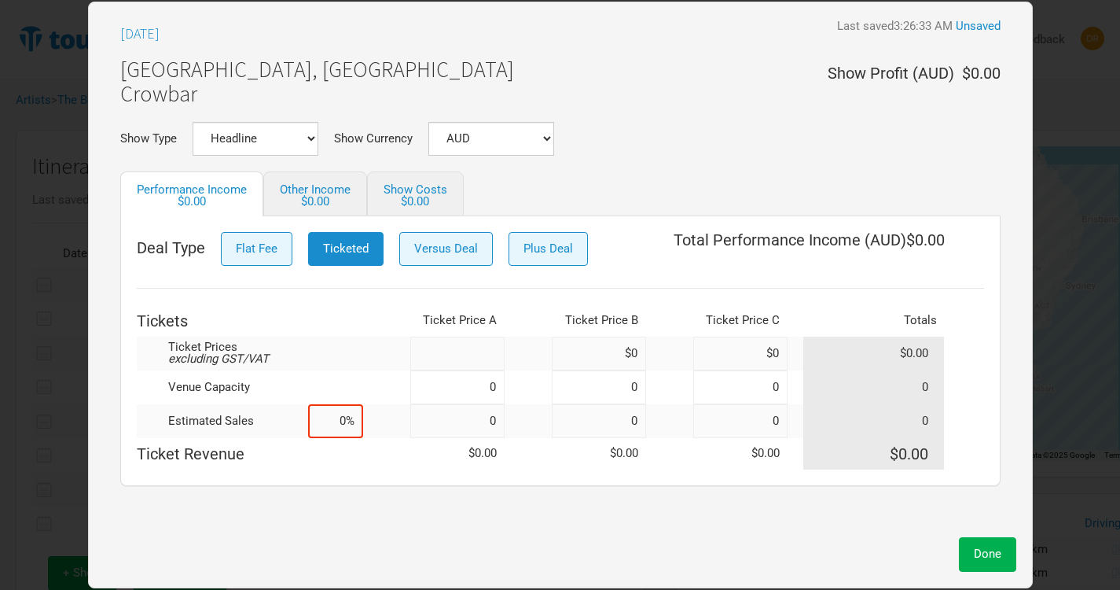
click at [471, 348] on input at bounding box center [457, 353] width 94 height 34
type input "$35"
click at [471, 388] on input at bounding box center [457, 387] width 94 height 34
type input "500"
click at [322, 425] on input at bounding box center [335, 421] width 55 height 34
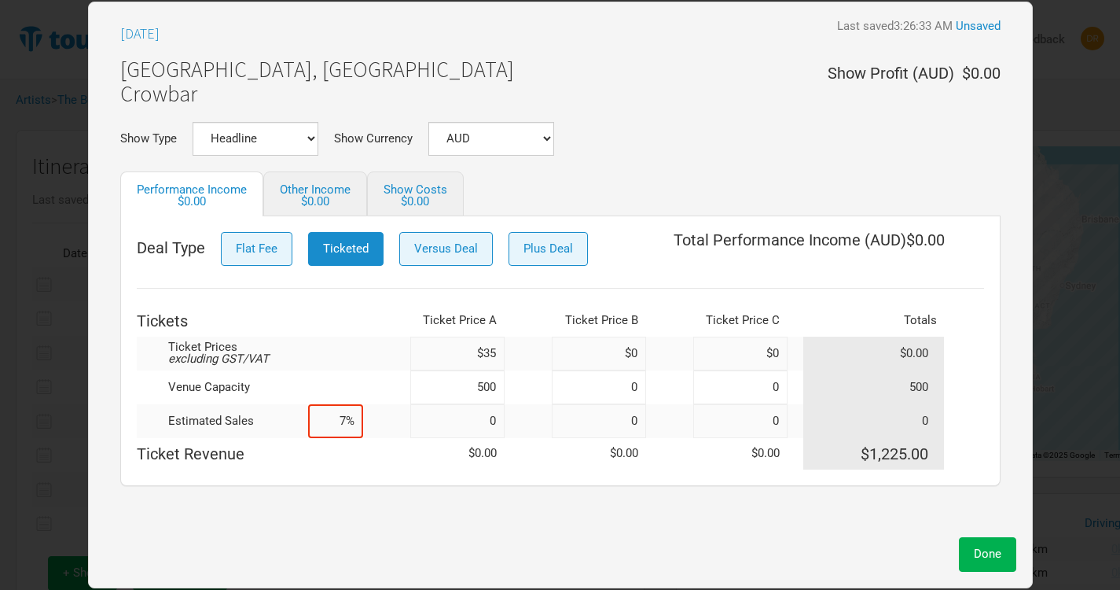
type input "70%"
type input "350"
type input "70%"
click at [412, 479] on div "Deal Type Flat Fee Ticketed Versus Deal Plus Deal Total Performance Income ( AU…" at bounding box center [560, 351] width 880 height 270
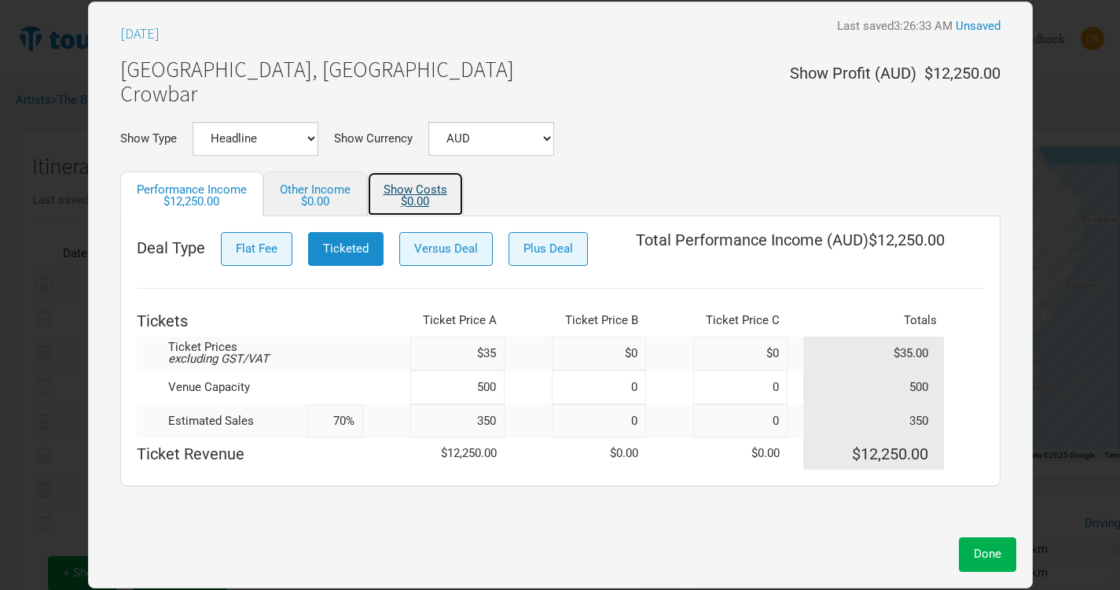
click at [419, 196] on div "$0.00" at bounding box center [416, 202] width 64 height 12
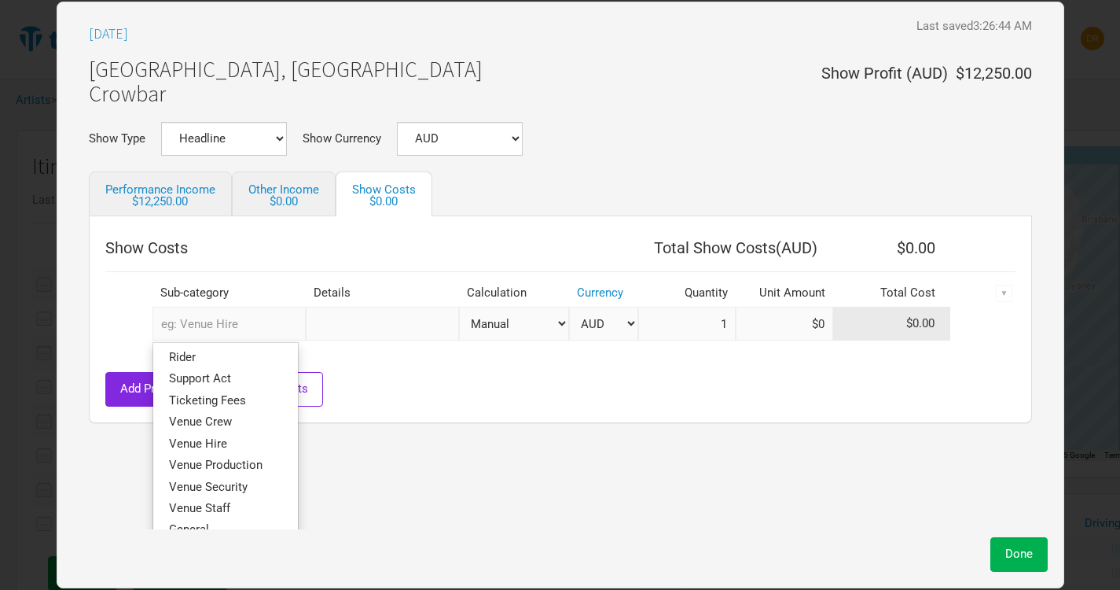
click at [233, 329] on input "text" at bounding box center [229, 324] width 153 height 34
click at [204, 437] on span "Venue Hire" at bounding box center [198, 443] width 58 height 14
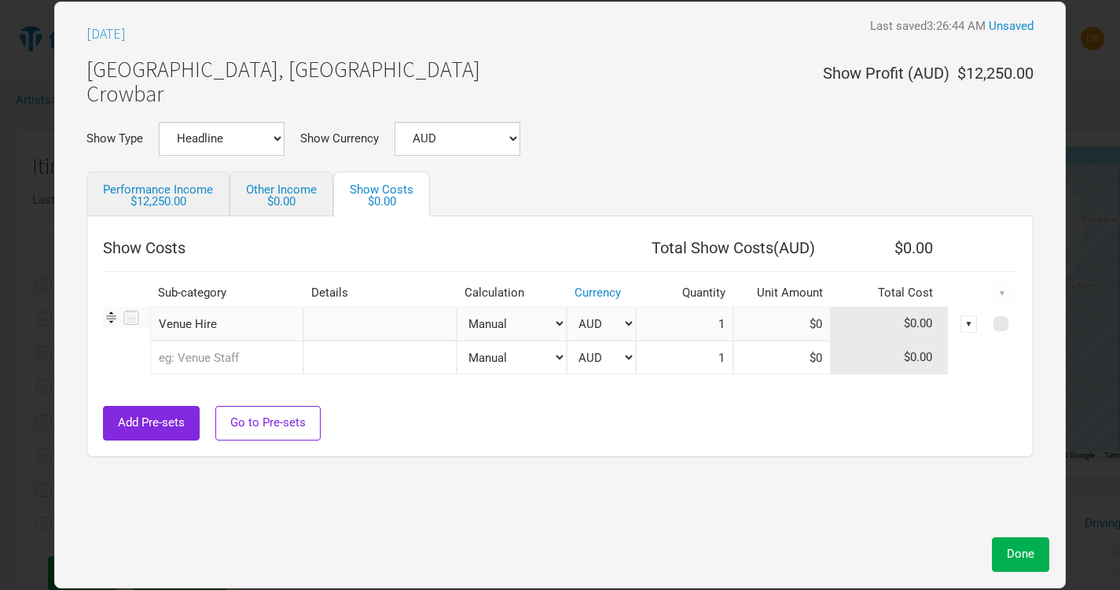
click at [498, 326] on select "Manual # of Tickets Sold % of Performance Income % of Show Income" at bounding box center [512, 324] width 110 height 34
select select "Show Tickets"
click at [457, 307] on select "Manual # of Tickets Sold % of Performance Income % of Show Income" at bounding box center [512, 324] width 110 height 34
type input "350"
click at [792, 323] on input at bounding box center [781, 324] width 97 height 34
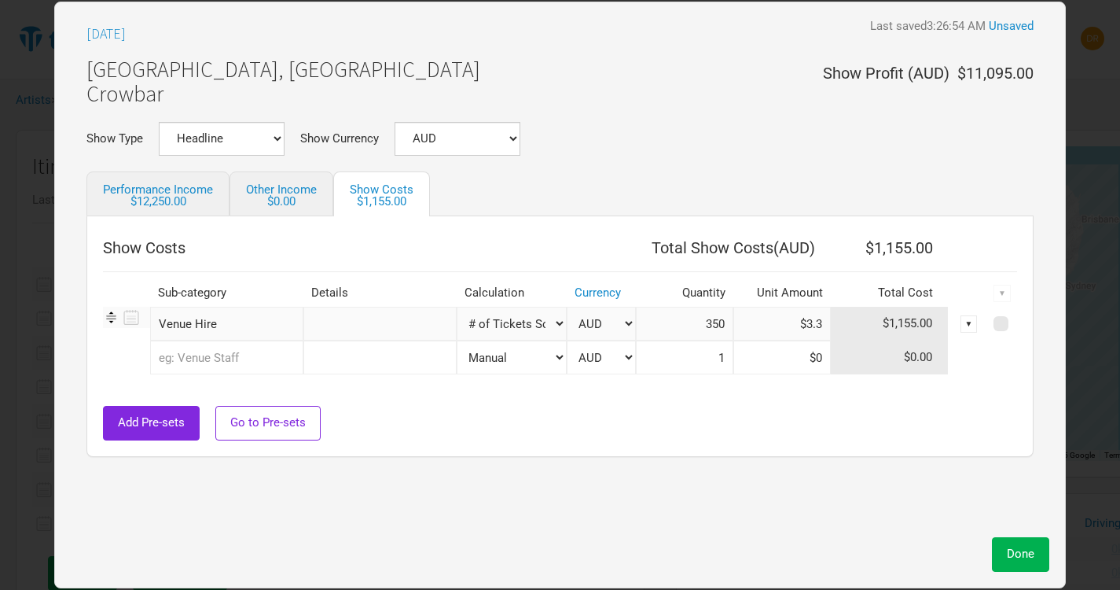
type input "$3.3"
click at [264, 355] on input "text" at bounding box center [226, 357] width 153 height 34
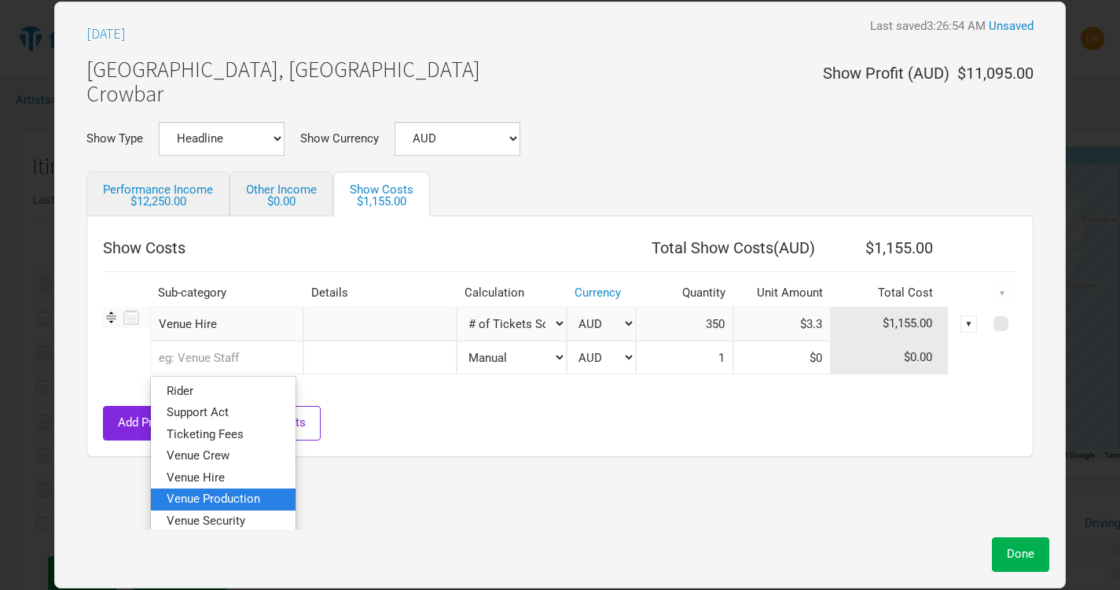
click at [215, 494] on span "Venue Production" at bounding box center [214, 498] width 94 height 14
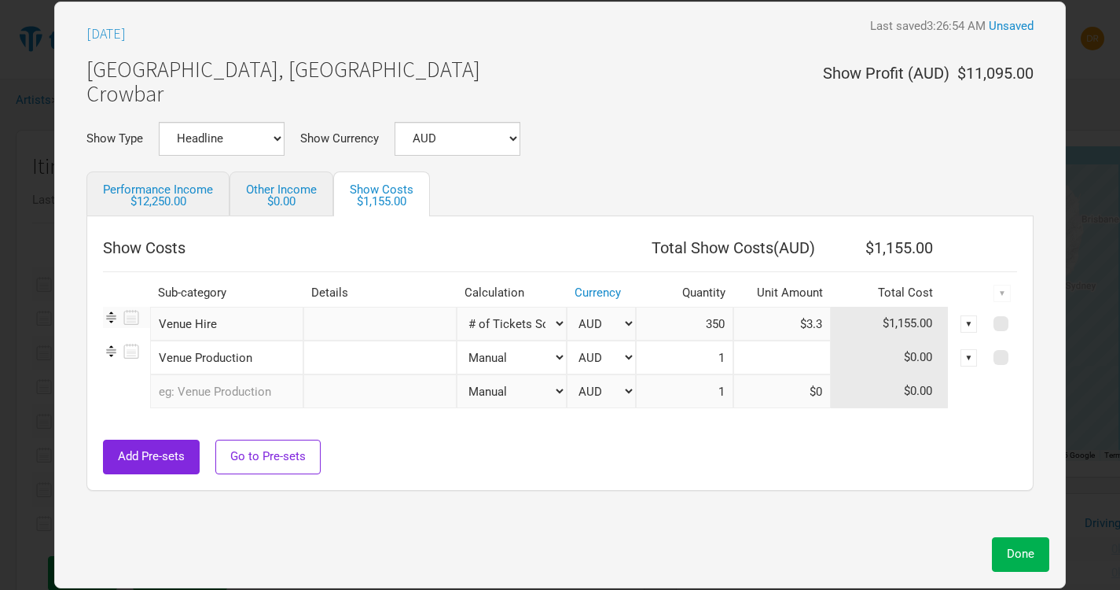
click at [786, 360] on input at bounding box center [781, 357] width 97 height 34
type input "$385"
click at [189, 385] on input "text" at bounding box center [226, 391] width 153 height 34
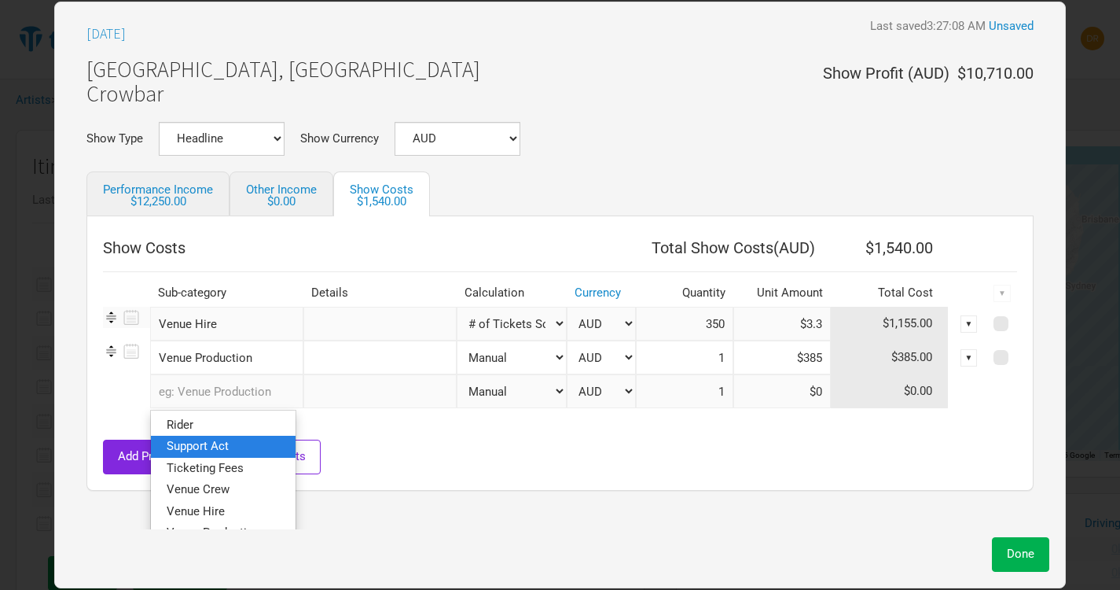
click at [243, 452] on link "Support Act" at bounding box center [223, 446] width 145 height 21
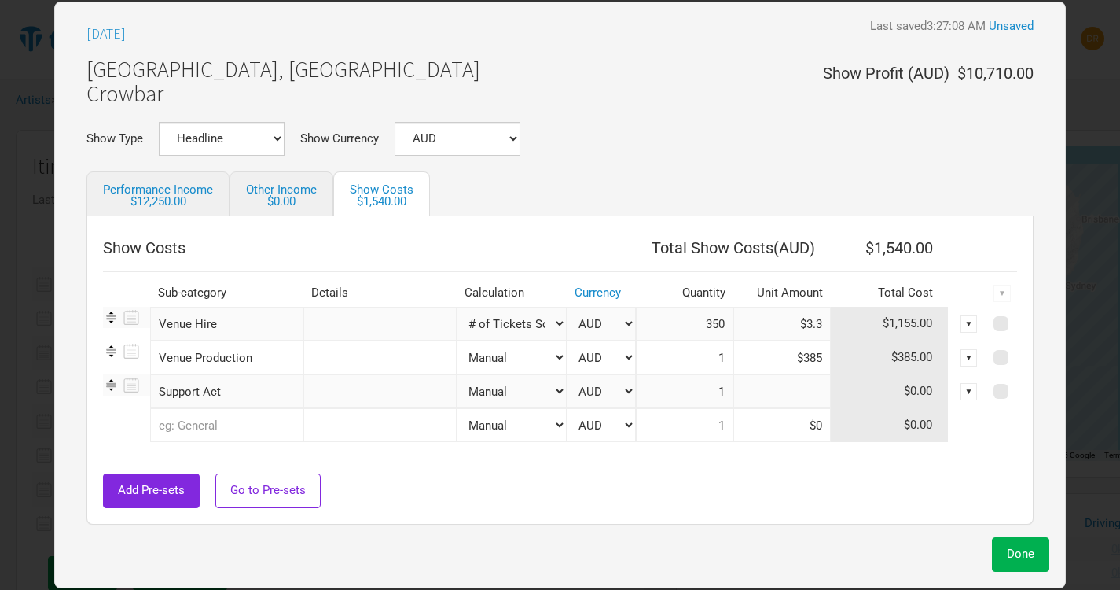
click at [773, 386] on input at bounding box center [781, 391] width 97 height 34
type input "$2,000"
click at [784, 471] on div at bounding box center [560, 466] width 914 height 16
click at [1024, 552] on span "Done" at bounding box center [1021, 553] width 28 height 14
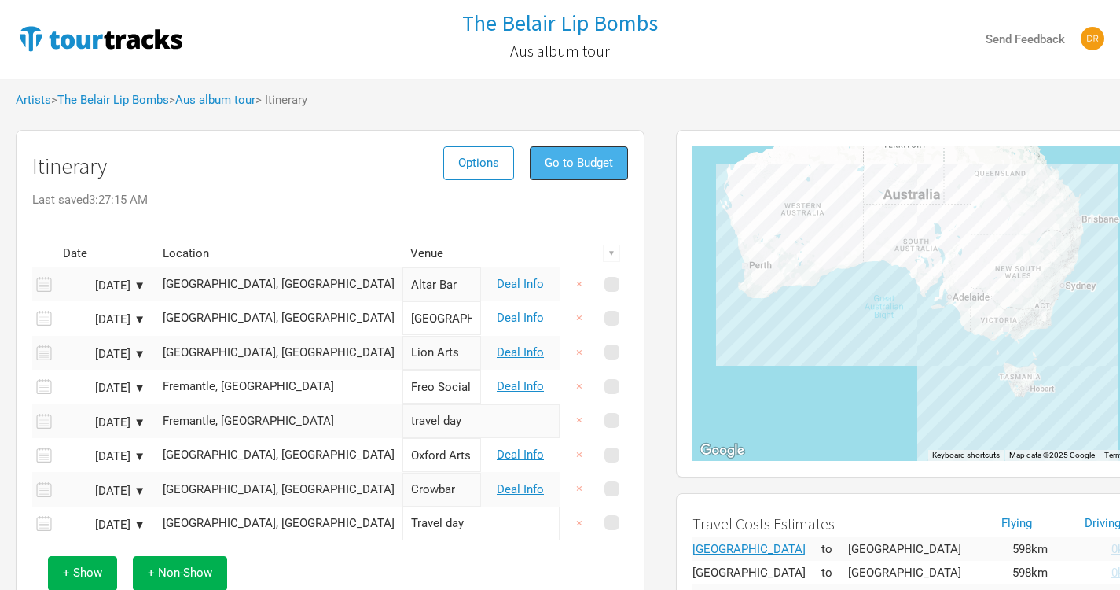
click at [593, 168] on span "Go to Budget" at bounding box center [579, 163] width 68 height 14
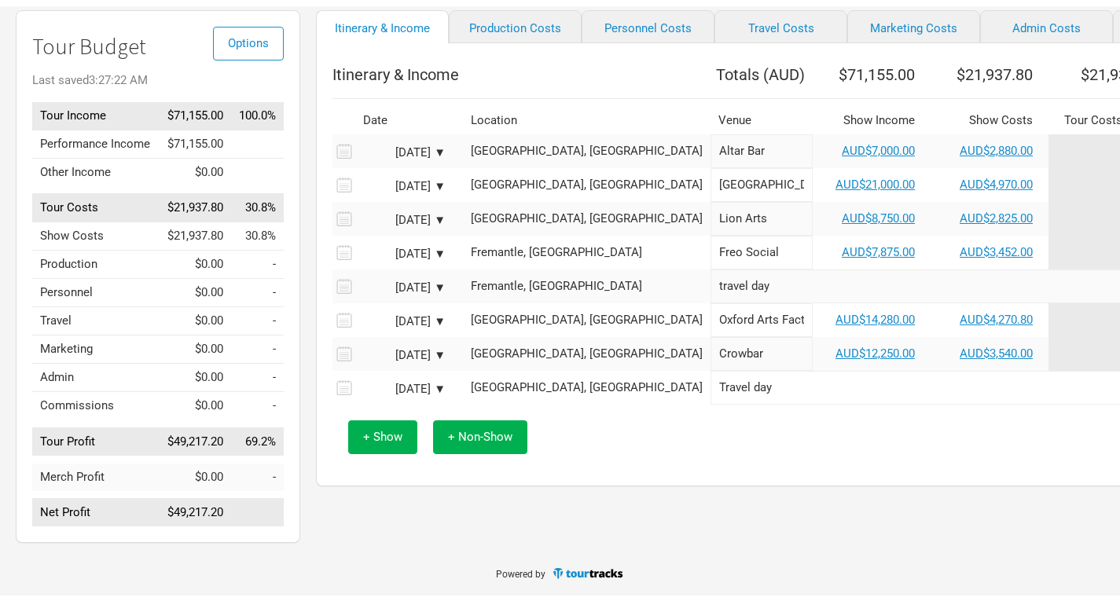
scroll to position [28, 0]
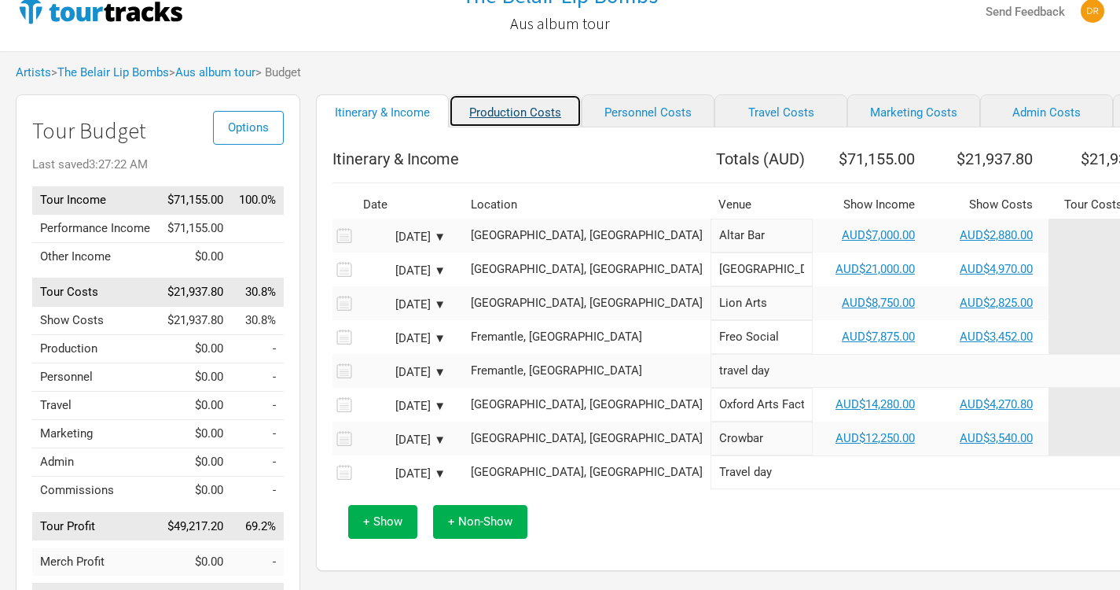
click at [491, 108] on link "Production Costs" at bounding box center [515, 110] width 133 height 33
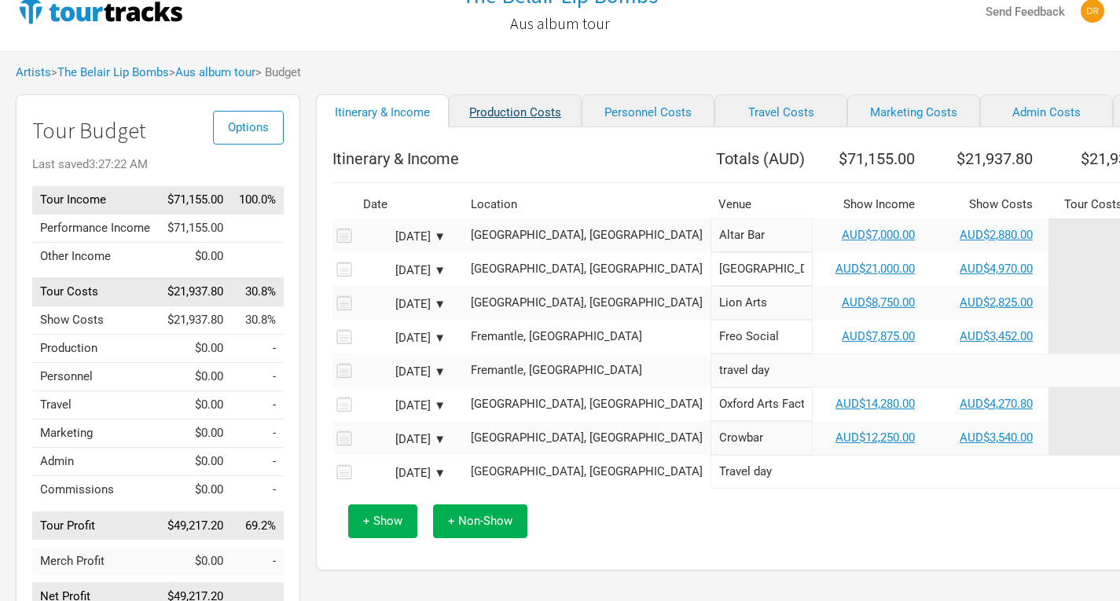
select select "Shows"
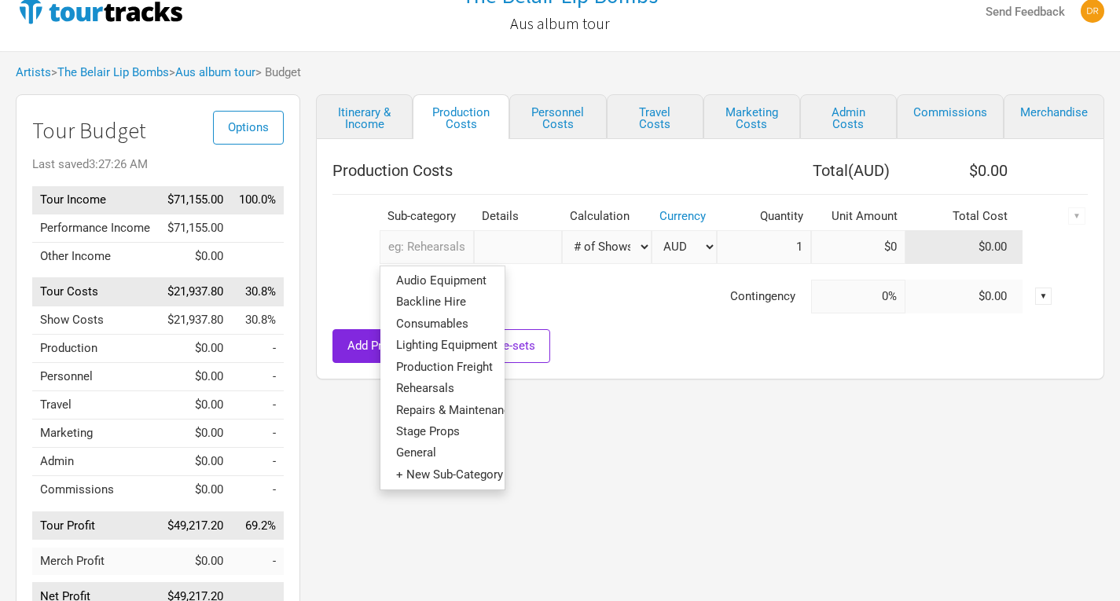
click at [435, 257] on input "text" at bounding box center [427, 247] width 94 height 34
click at [430, 303] on span "Backline Hire" at bounding box center [431, 302] width 70 height 14
select select "Shows"
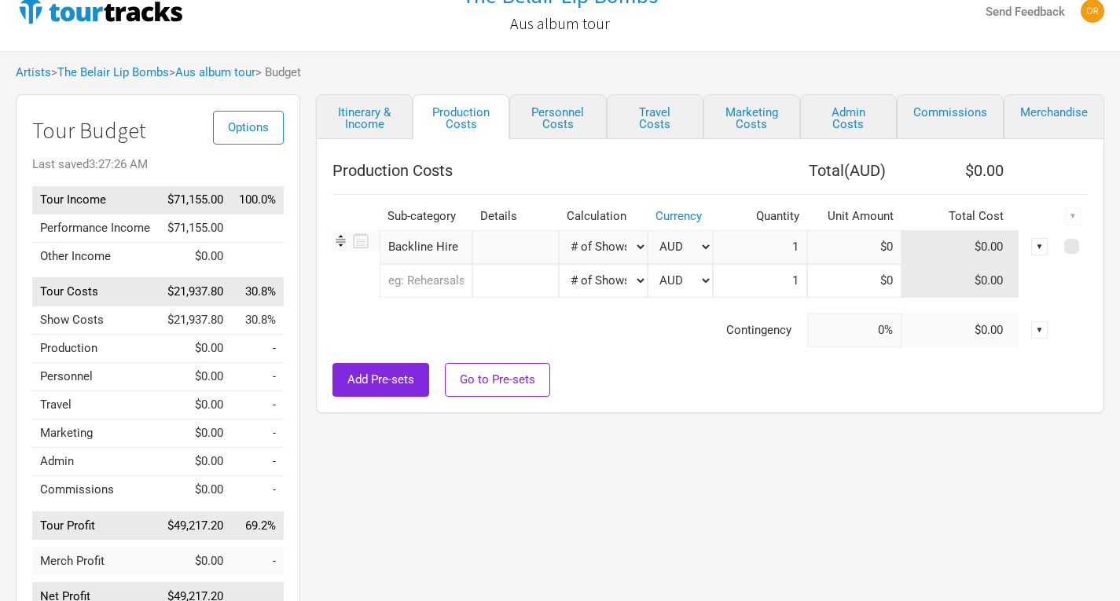
type input "6"
click at [871, 245] on input at bounding box center [854, 247] width 94 height 34
type input "$750"
click at [638, 359] on div at bounding box center [710, 355] width 755 height 16
click at [434, 284] on input "text" at bounding box center [426, 281] width 93 height 34
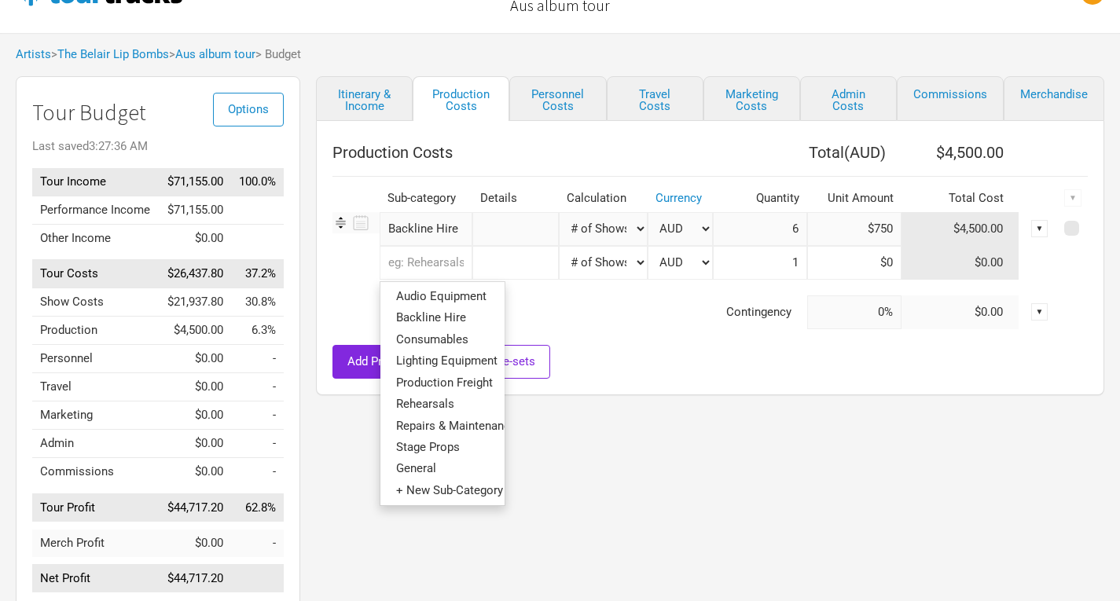
click at [659, 342] on div at bounding box center [710, 337] width 755 height 16
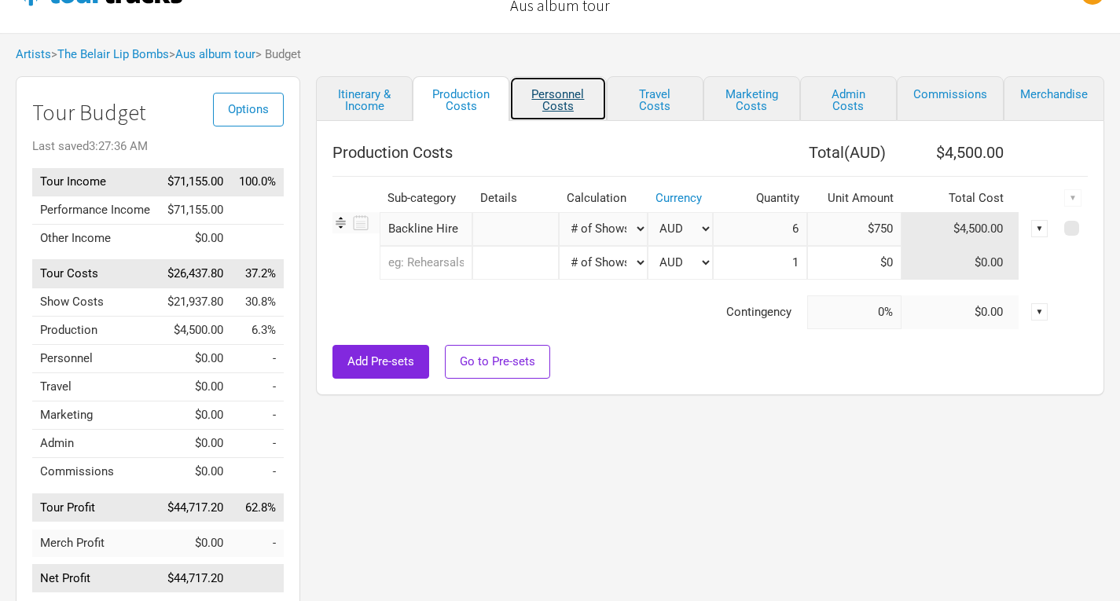
click at [572, 93] on link "Personnel Costs" at bounding box center [557, 98] width 97 height 45
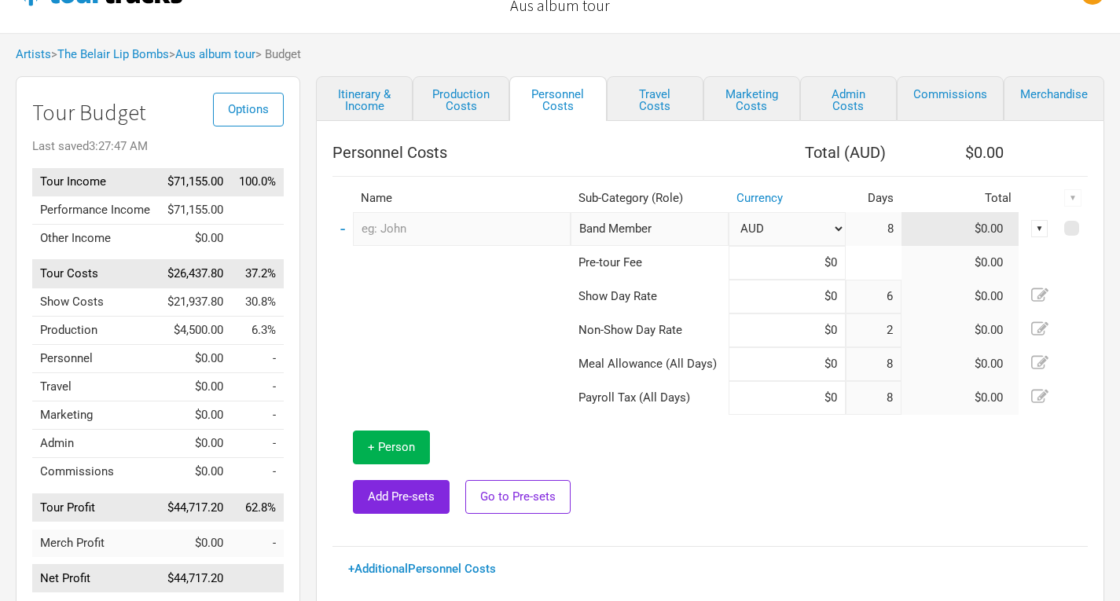
click at [451, 234] on input "text" at bounding box center [462, 229] width 218 height 34
type input "roy"
click at [434, 301] on td at bounding box center [452, 297] width 238 height 34
click at [632, 232] on input "Band Member" at bounding box center [650, 229] width 158 height 34
click at [455, 334] on td at bounding box center [452, 331] width 238 height 34
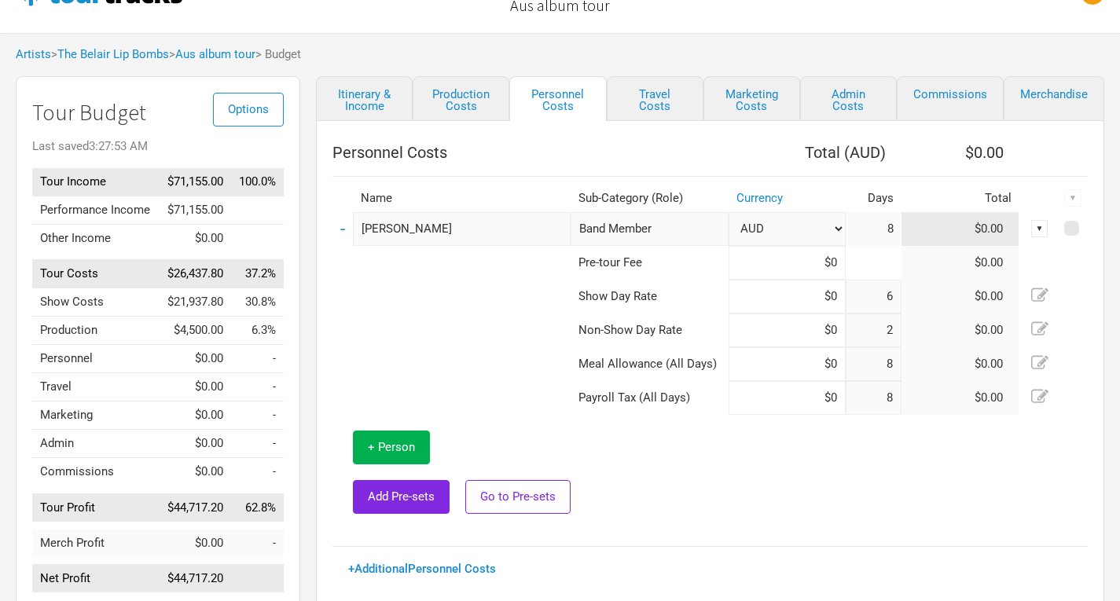
click at [658, 225] on input "Band Member" at bounding box center [650, 229] width 158 height 34
click at [406, 317] on td at bounding box center [452, 331] width 238 height 34
click at [453, 222] on input "roy" at bounding box center [462, 229] width 218 height 34
click at [410, 367] on td at bounding box center [452, 364] width 238 height 34
drag, startPoint x: 426, startPoint y: 233, endPoint x: 280, endPoint y: 237, distance: 146.3
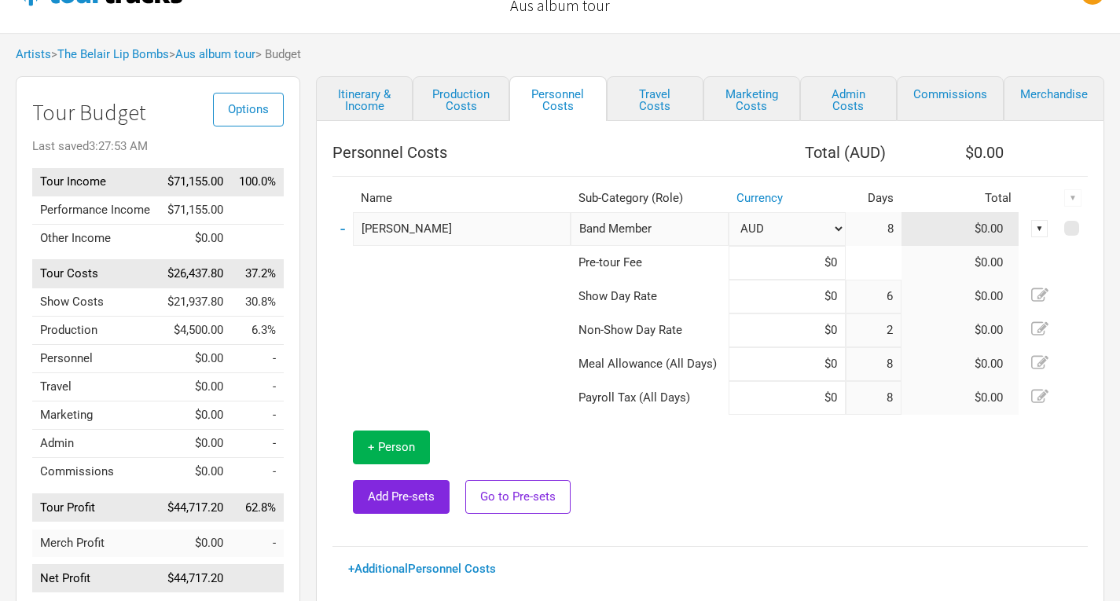
click at [280, 237] on div "Options Tour Budget Last saved 3:27:53 AM Tour Income $71,155.00 100.0% Perform…" at bounding box center [560, 346] width 1120 height 541
click at [399, 498] on span "Add Pre-sets" at bounding box center [401, 497] width 67 height 14
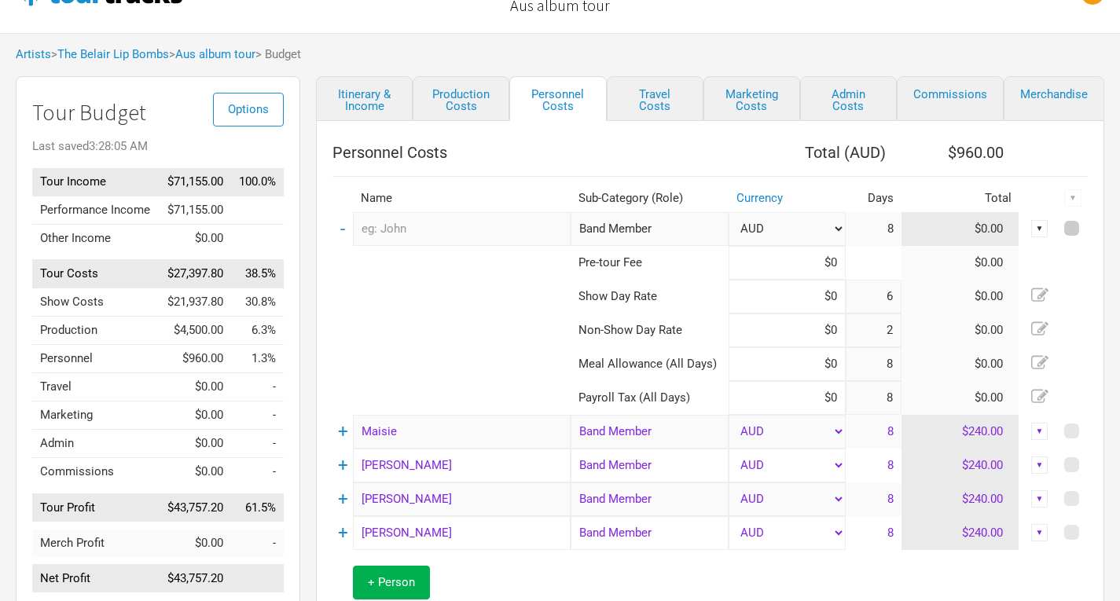
click at [1075, 224] on span at bounding box center [1071, 228] width 15 height 15
click at [1088, 224] on input "checkbox" at bounding box center [1093, 229] width 10 height 10
checkbox input "true"
click at [1072, 198] on div "▼" at bounding box center [1072, 197] width 17 height 17
click at [1012, 307] on link "Delete" at bounding box center [1031, 306] width 83 height 12
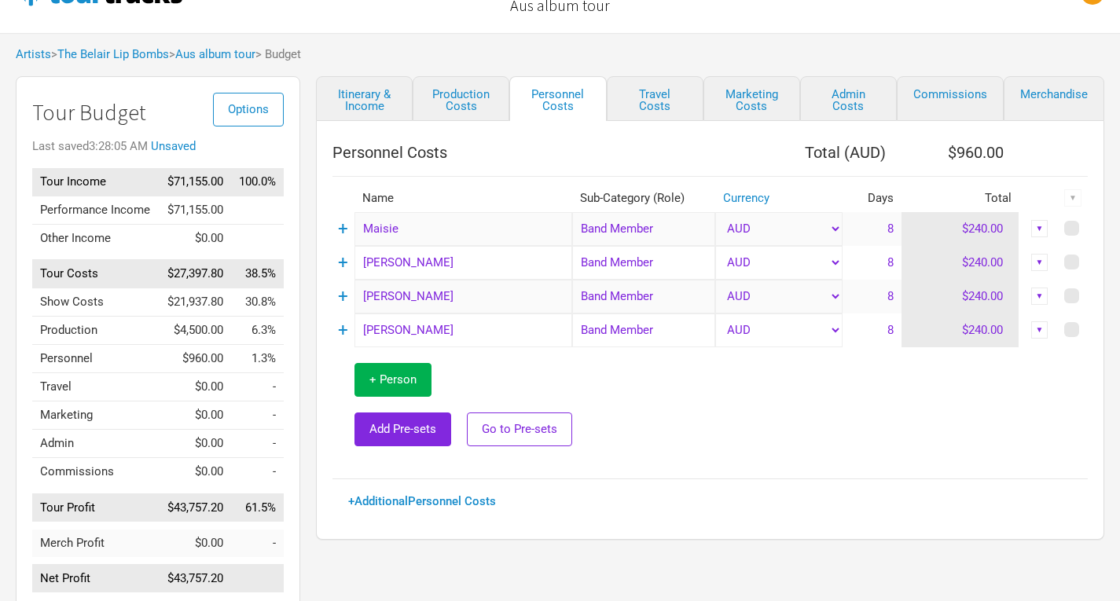
click at [1071, 204] on div "▼" at bounding box center [1072, 197] width 17 height 17
click at [1072, 199] on div "▼" at bounding box center [1072, 197] width 17 height 17
click at [1071, 225] on span at bounding box center [1071, 228] width 15 height 15
click at [1088, 225] on input "checkbox" at bounding box center [1093, 229] width 10 height 10
checkbox input "true"
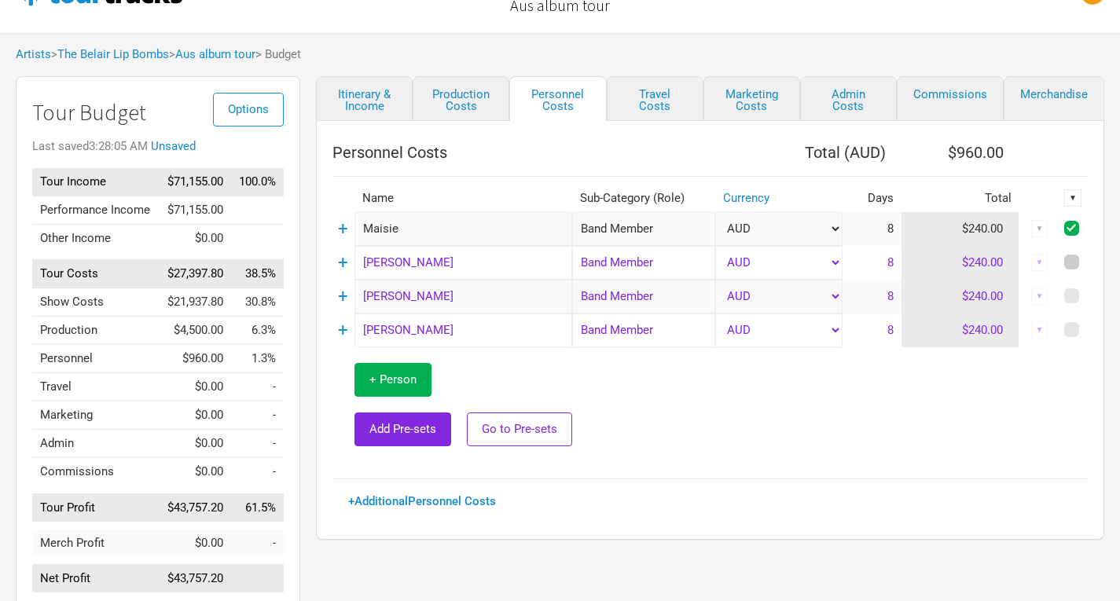
click at [1072, 256] on span at bounding box center [1071, 262] width 15 height 15
click at [1088, 258] on input "checkbox" at bounding box center [1093, 263] width 10 height 10
checkbox input "true"
click at [1071, 294] on span at bounding box center [1071, 295] width 15 height 15
click at [1088, 294] on input "checkbox" at bounding box center [1093, 297] width 10 height 10
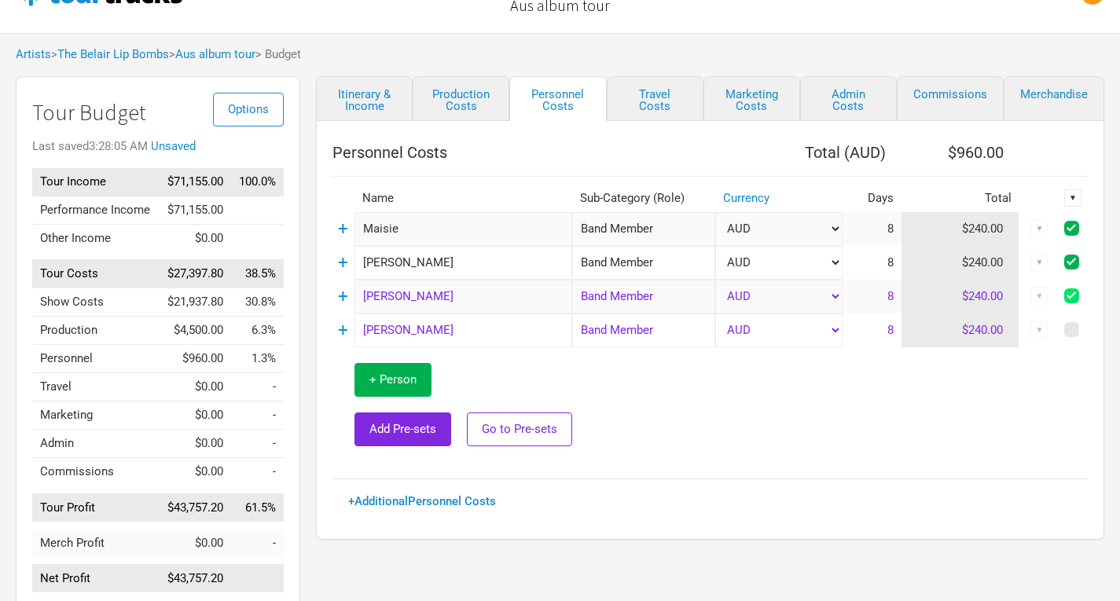
checkbox input "true"
click at [1071, 329] on span at bounding box center [1071, 329] width 15 height 15
click at [1088, 329] on input "checkbox" at bounding box center [1093, 330] width 10 height 10
checkbox input "true"
click at [1074, 204] on div "▼" at bounding box center [1072, 197] width 17 height 17
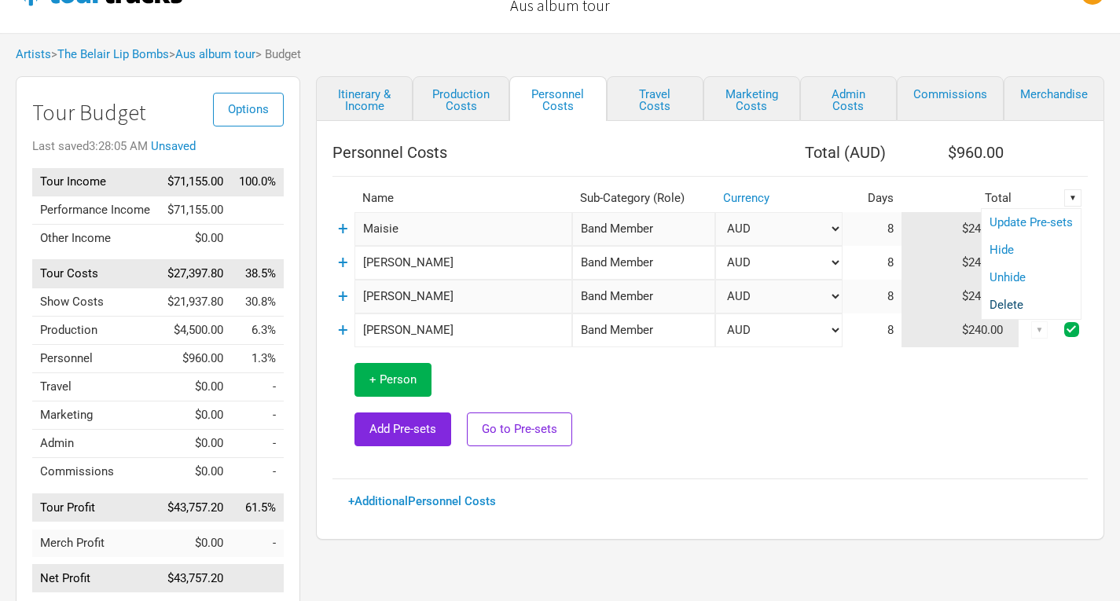
click at [1025, 303] on link "Delete" at bounding box center [1031, 306] width 83 height 12
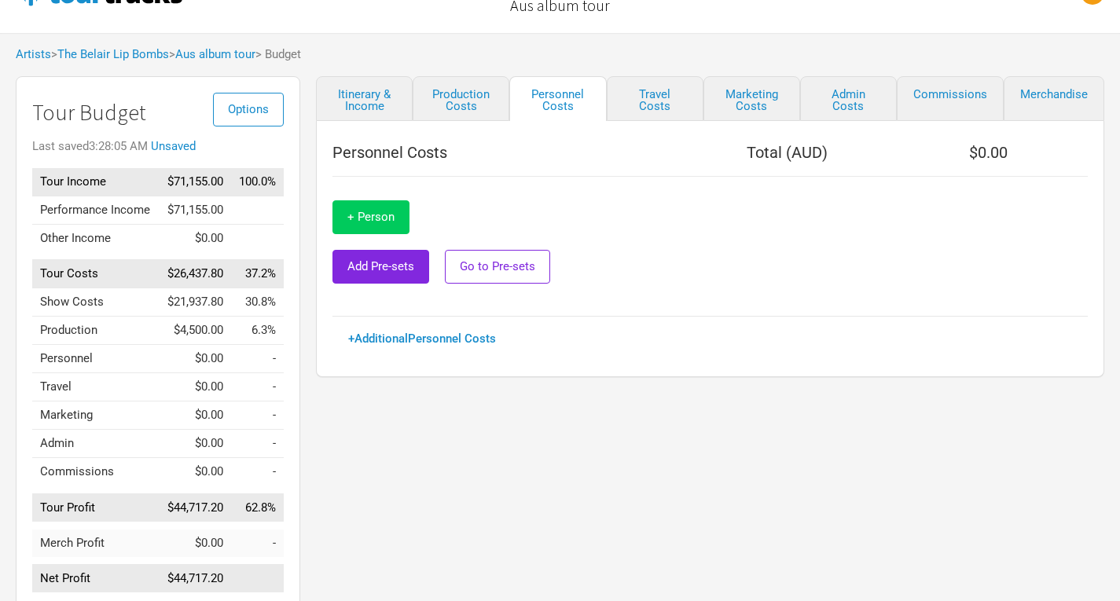
click at [344, 217] on button "+ Person" at bounding box center [371, 217] width 77 height 34
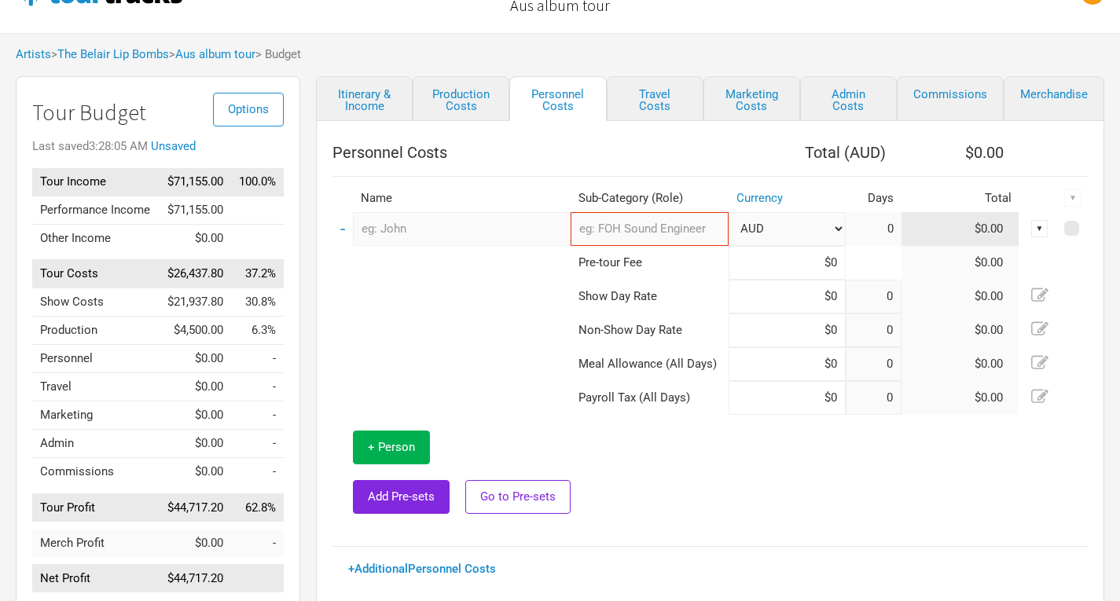
type input "6"
type input "2"
type input "8"
click at [450, 239] on input "text" at bounding box center [462, 229] width 218 height 34
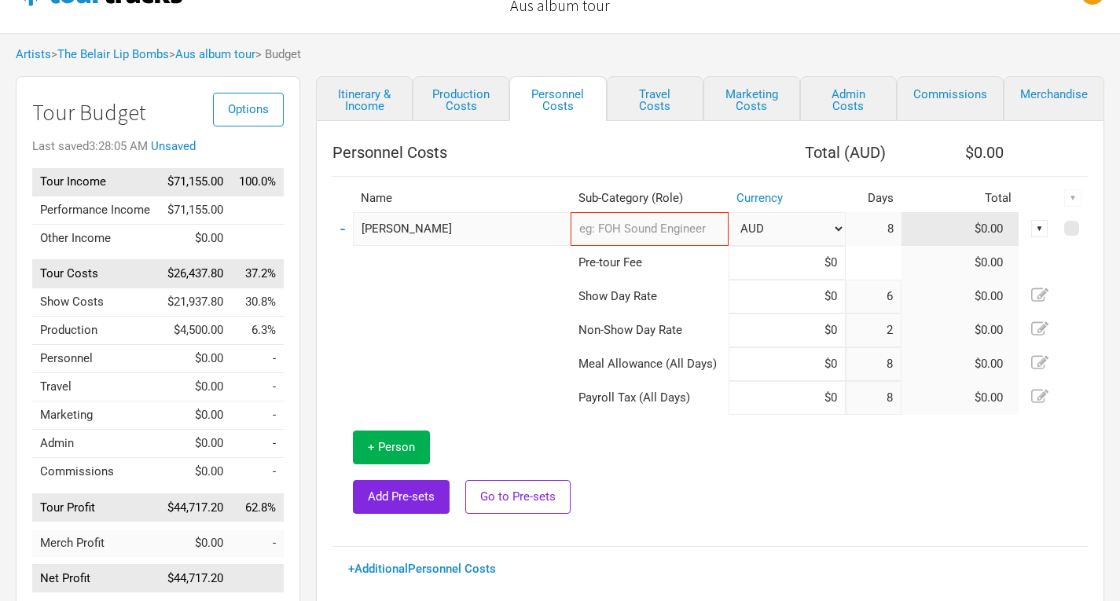
type input "Roy"
click at [630, 230] on input "text" at bounding box center [650, 229] width 158 height 34
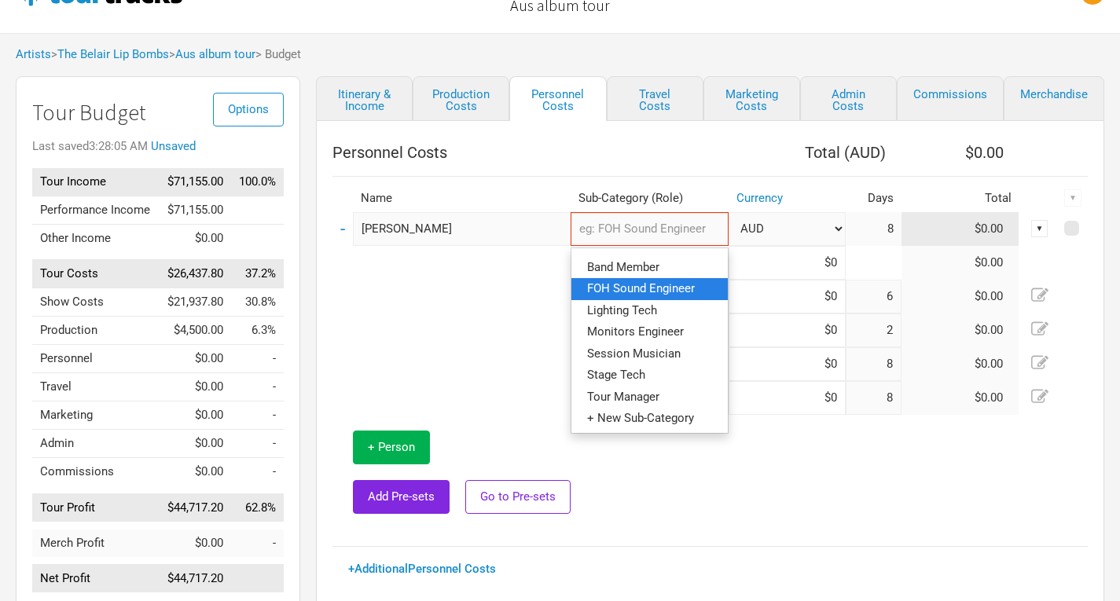
click at [627, 290] on span "FOH Sound Engineer" at bounding box center [641, 288] width 108 height 14
type input "FOH Sound Engineer"
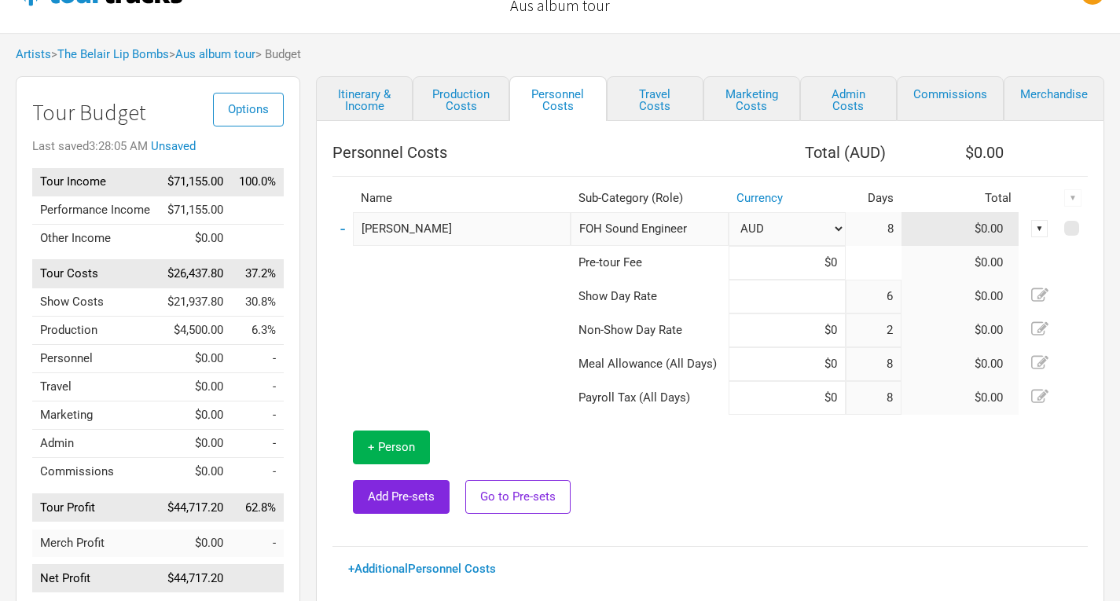
click at [775, 297] on input at bounding box center [787, 297] width 116 height 34
type input "$500"
click at [777, 325] on input at bounding box center [787, 331] width 116 height 34
type input "$250"
click at [734, 480] on td at bounding box center [829, 473] width 517 height 116
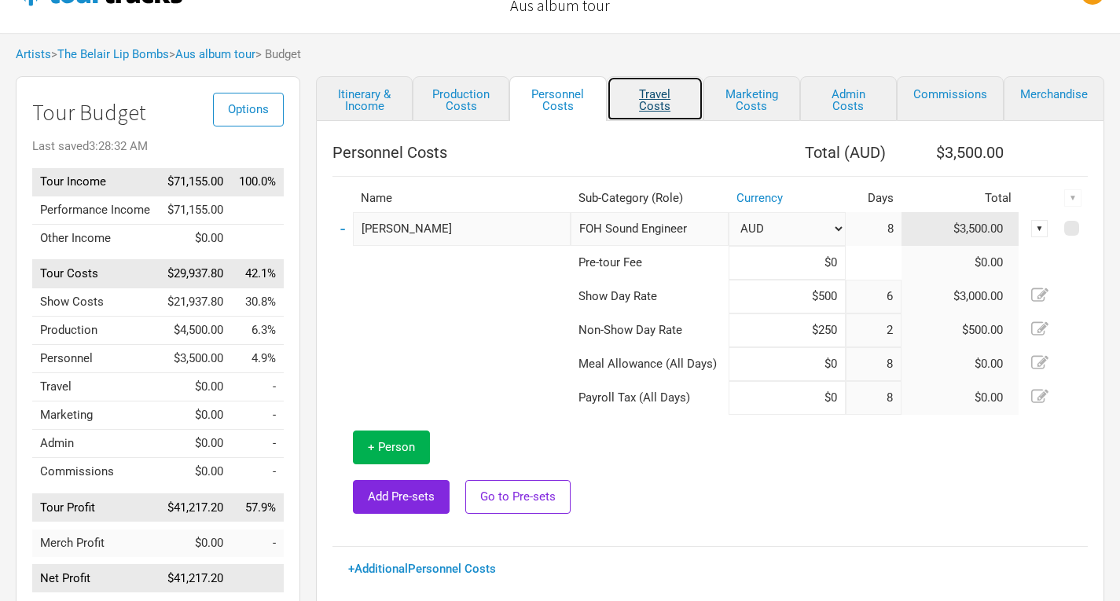
click at [641, 105] on link "Travel Costs" at bounding box center [655, 98] width 97 height 45
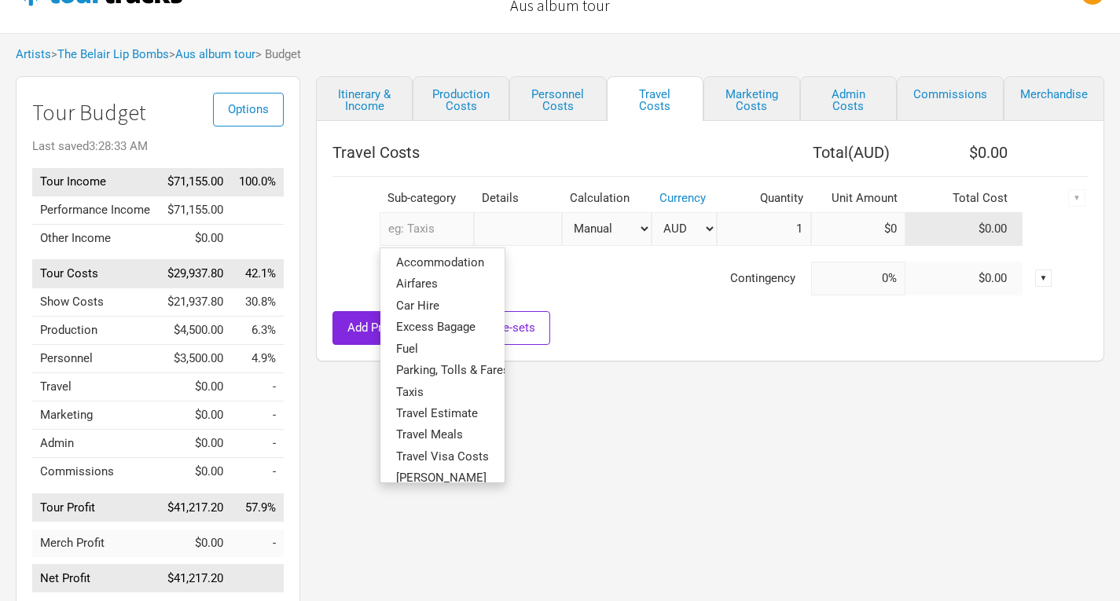
click at [410, 231] on input "text" at bounding box center [427, 229] width 94 height 34
click at [652, 308] on div at bounding box center [710, 304] width 755 height 16
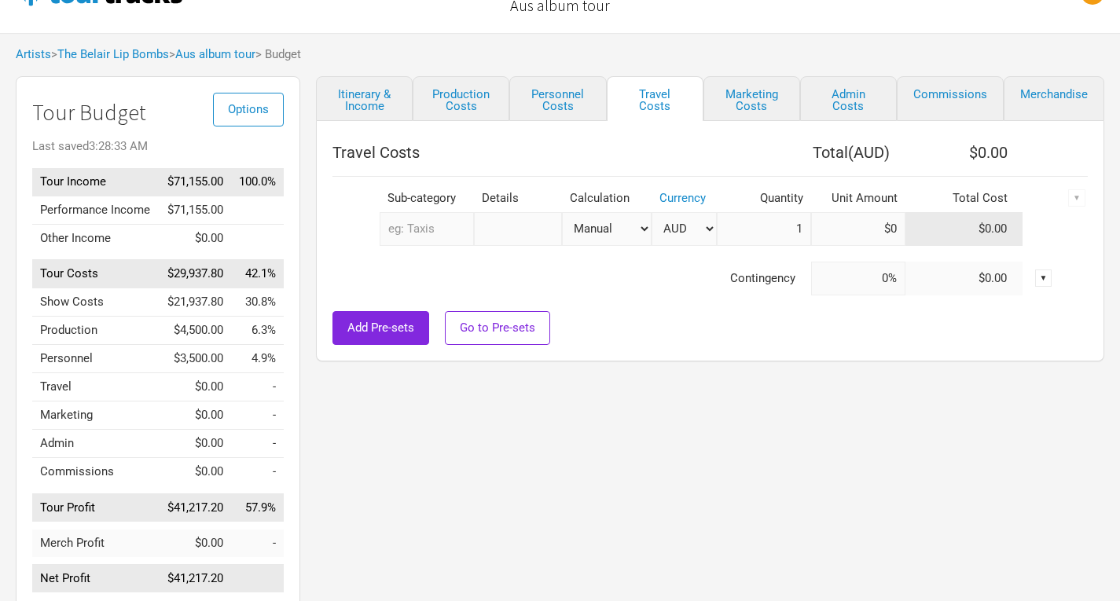
click at [435, 235] on input "text" at bounding box center [427, 229] width 94 height 34
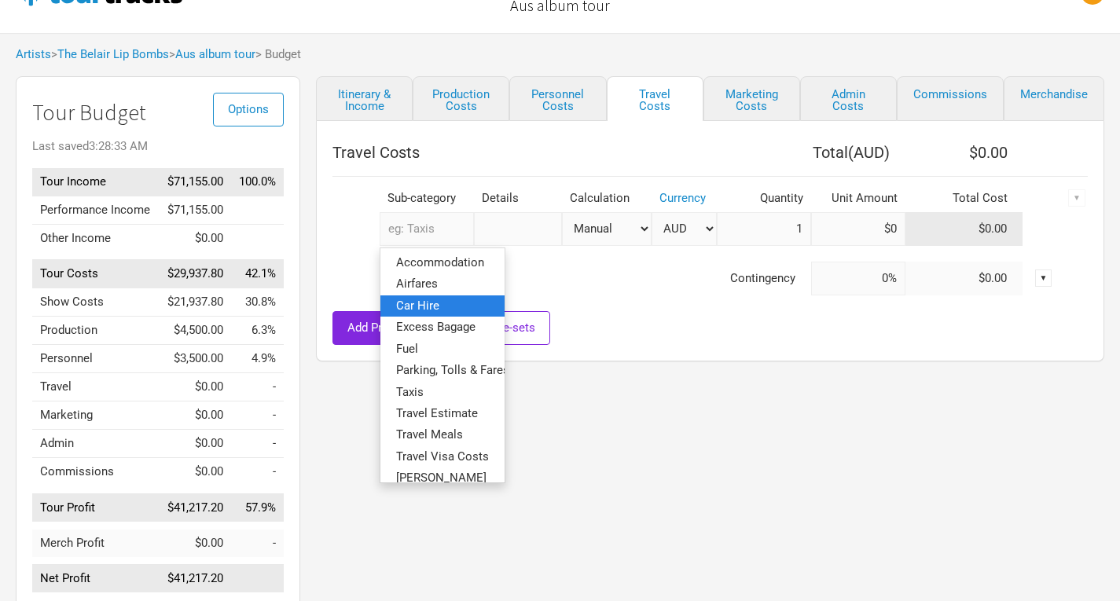
click at [433, 306] on span "Car Hire" at bounding box center [417, 305] width 43 height 14
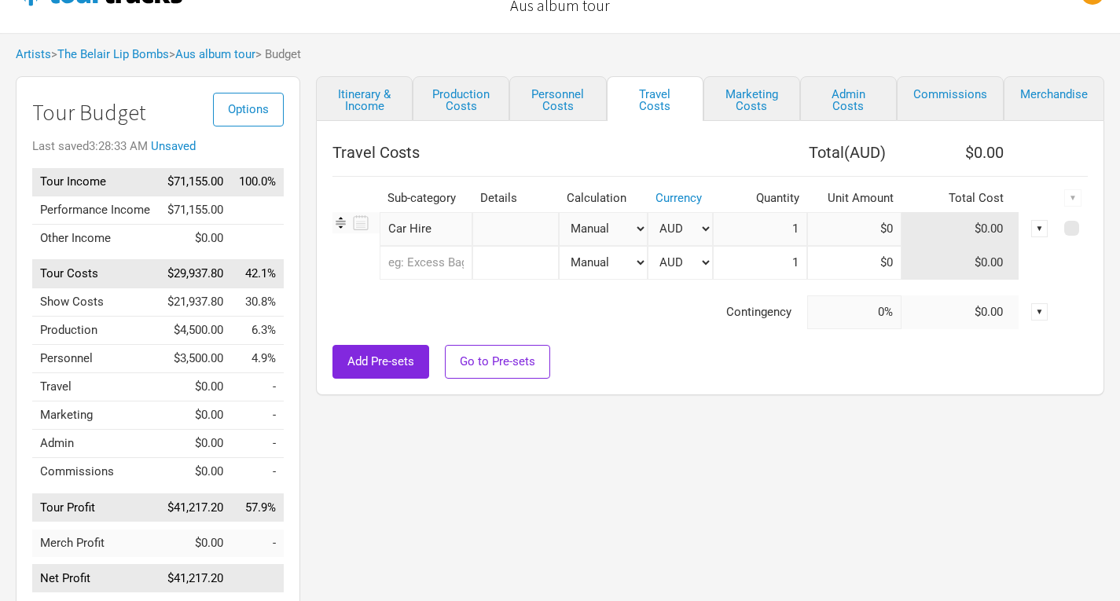
click at [623, 222] on select "Manual # of Shows # of Show Days # of Non-Show Days # of Days # of Tickets Sold…" at bounding box center [604, 229] width 90 height 34
select select "Shows"
click at [559, 212] on select "Manual # of Shows # of Show Days # of Non-Show Days # of Days # of Tickets Sold…" at bounding box center [604, 229] width 90 height 34
type input "6"
click at [853, 234] on input at bounding box center [854, 229] width 94 height 34
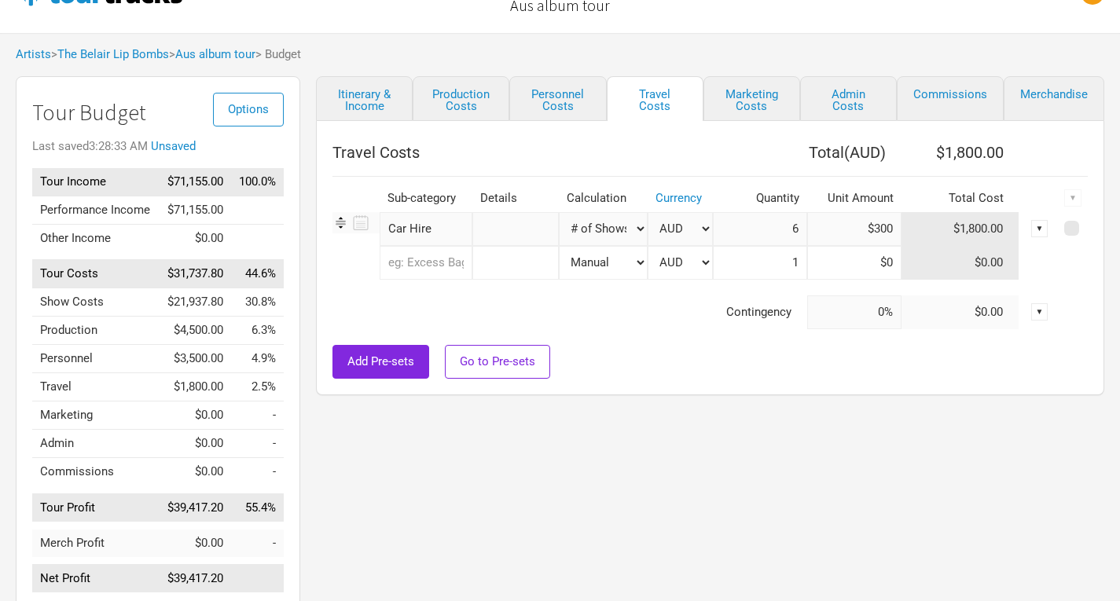
type input "$300"
click at [650, 336] on div at bounding box center [710, 337] width 755 height 16
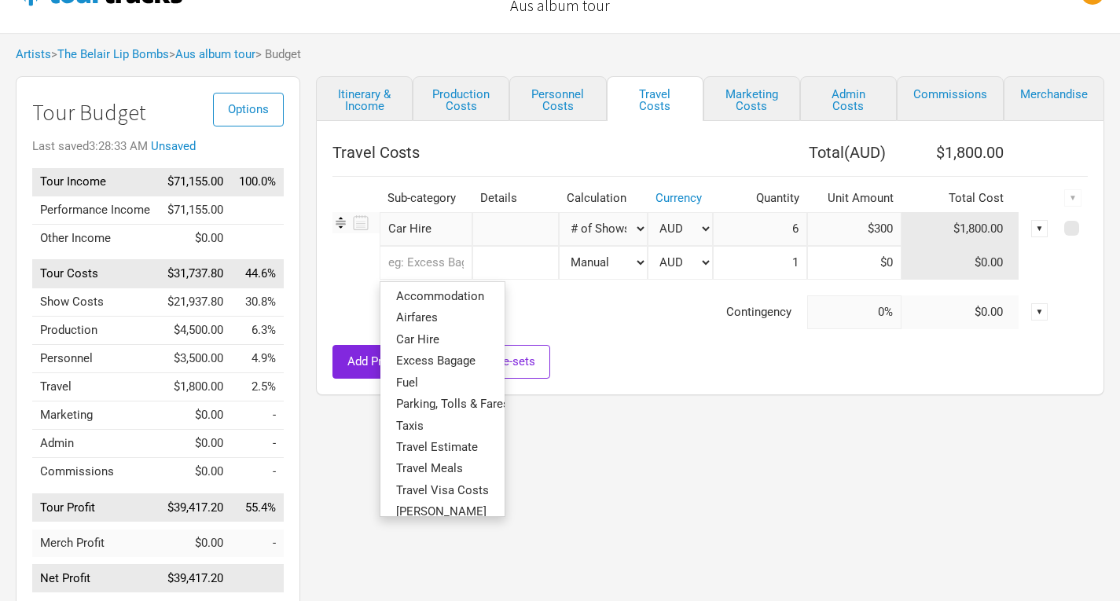
click at [435, 264] on input "text" at bounding box center [426, 263] width 93 height 34
click at [433, 322] on span "Airfares" at bounding box center [417, 318] width 42 height 14
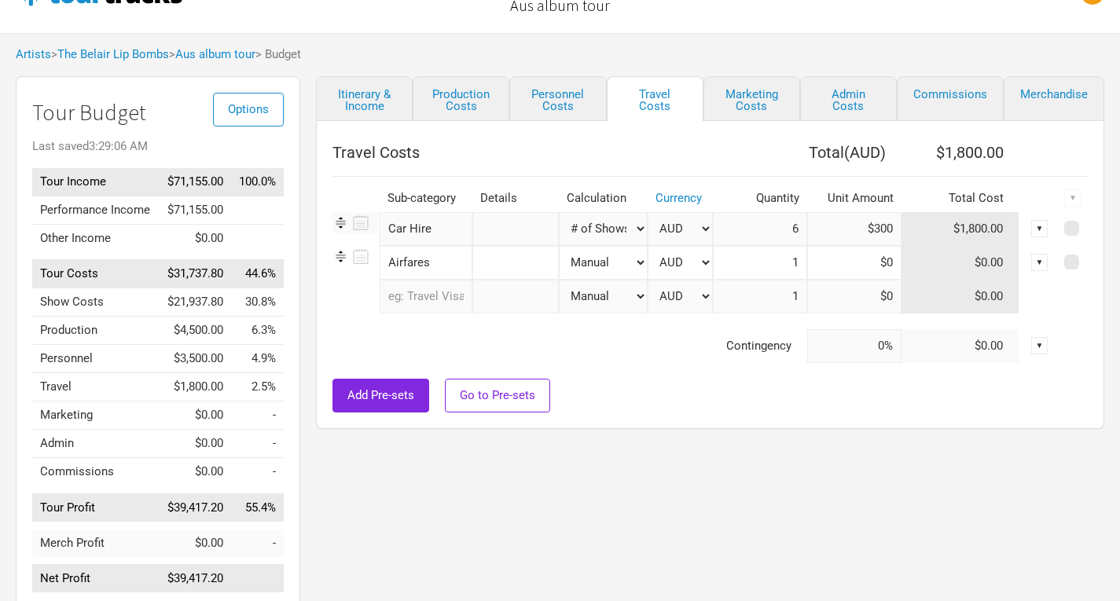
click at [602, 259] on select "Manual # of Shows # of Show Days # of Non-Show Days # of Days # of Tickets Sold…" at bounding box center [604, 263] width 90 height 34
click at [865, 265] on input at bounding box center [854, 263] width 94 height 34
type input "$8,000"
click at [742, 483] on div "Itinerary & Income Production Costs Personnel Costs Travel Costs Marketing Cost…" at bounding box center [694, 346] width 788 height 541
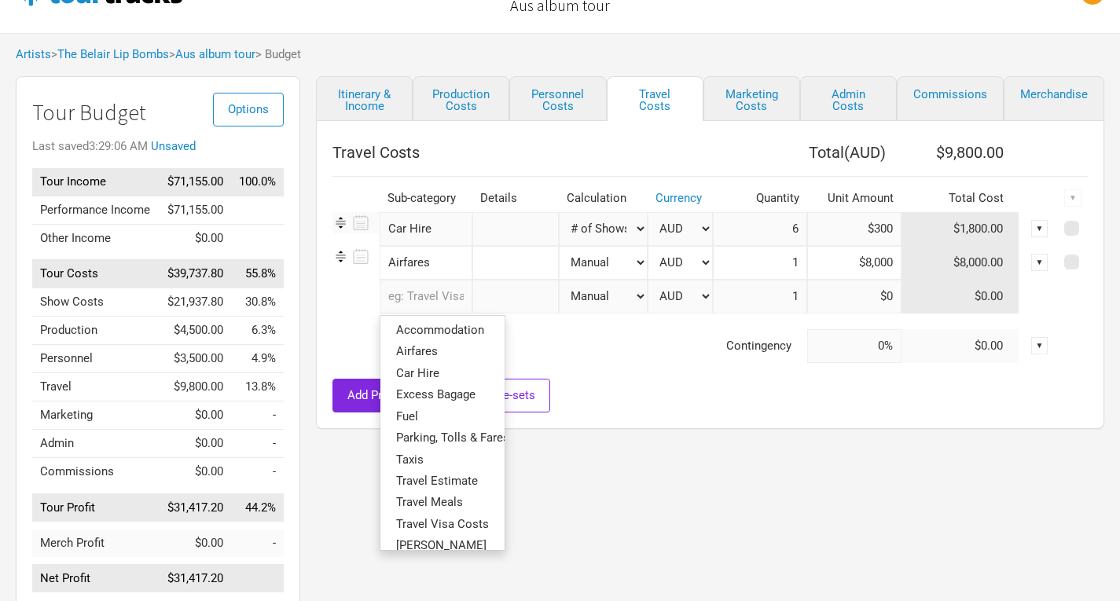
click at [423, 299] on input "text" at bounding box center [426, 297] width 93 height 34
click at [427, 336] on span "Accommodation" at bounding box center [440, 330] width 88 height 14
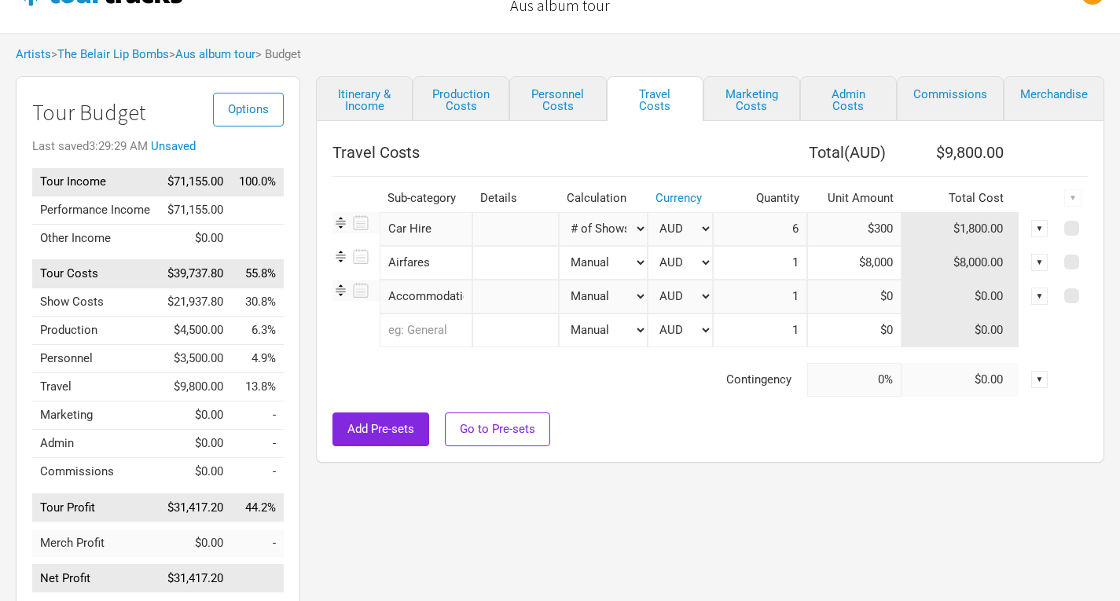
click at [619, 289] on select "Manual # of Shows # of Show Days # of Non-Show Days # of Days # of Tickets Sold…" at bounding box center [604, 297] width 90 height 34
select select "Shows"
click at [559, 280] on select "Manual # of Shows # of Show Days # of Non-Show Days # of Days # of Tickets Sold…" at bounding box center [604, 297] width 90 height 34
type input "6"
click at [853, 303] on input at bounding box center [854, 297] width 94 height 34
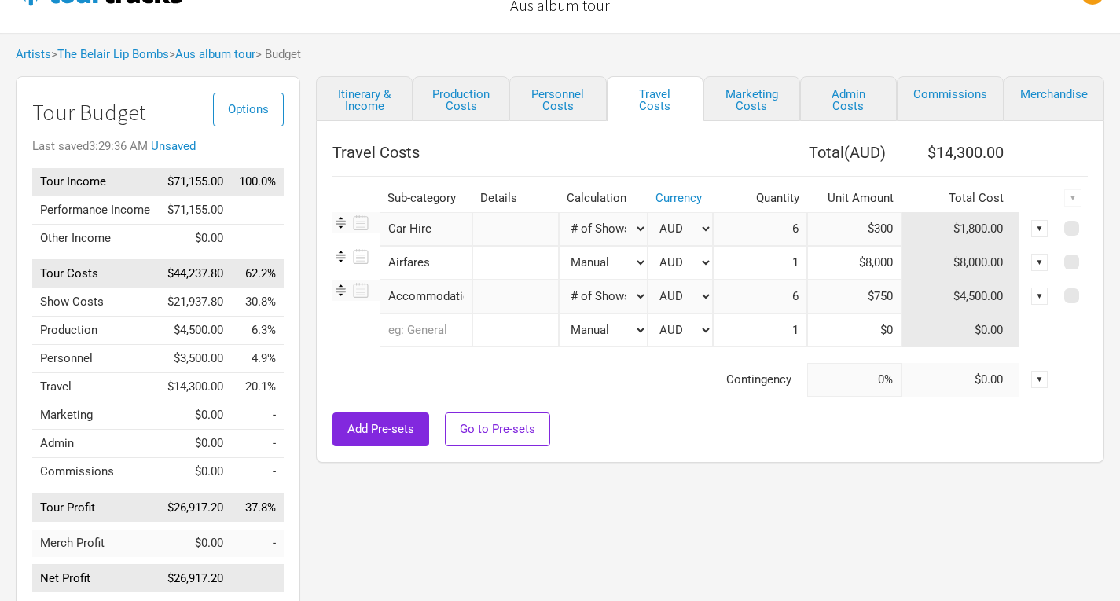
type input "$750"
click at [737, 432] on div "Add Pre-sets Go to Pre-sets" at bounding box center [710, 430] width 755 height 34
click at [757, 97] on link "Marketing Costs" at bounding box center [752, 98] width 97 height 45
select select "% of Gross"
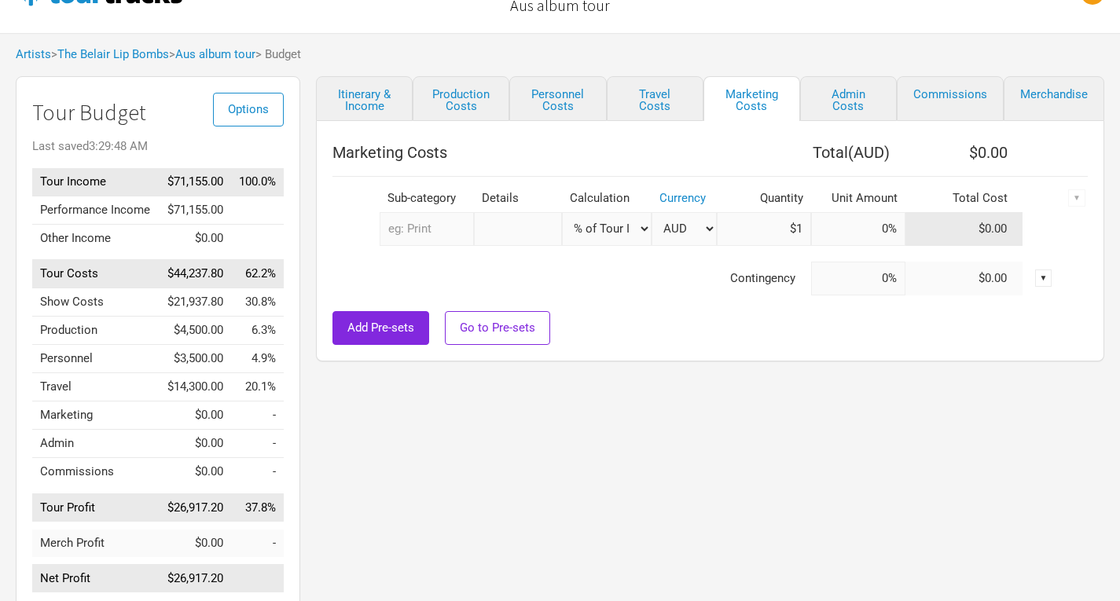
click at [421, 228] on input "text" at bounding box center [427, 229] width 94 height 34
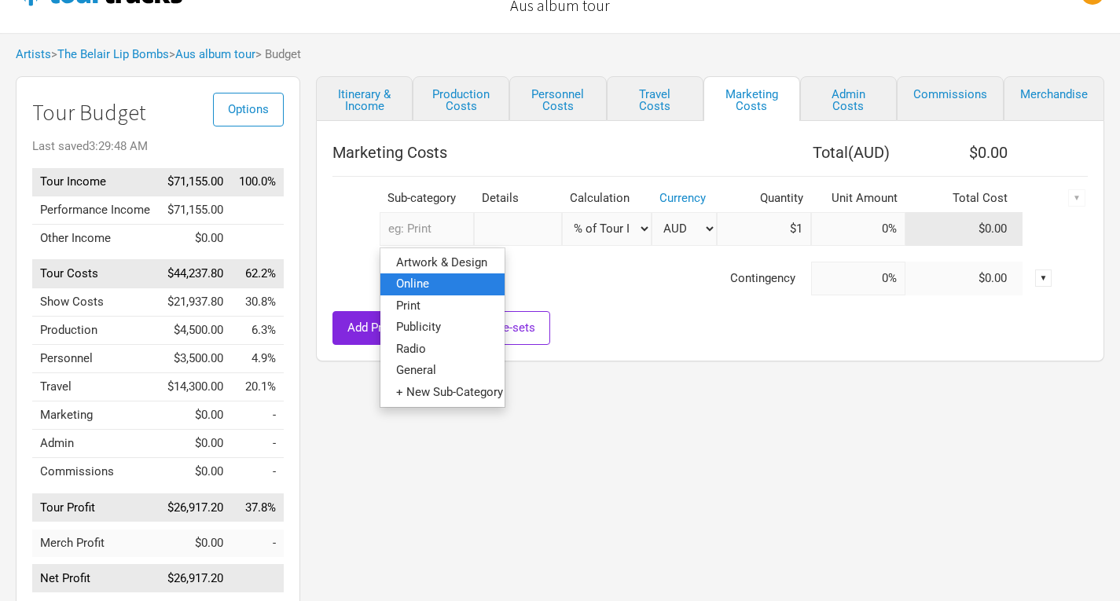
click at [435, 285] on link "Online" at bounding box center [442, 284] width 124 height 21
select select "% of Gross"
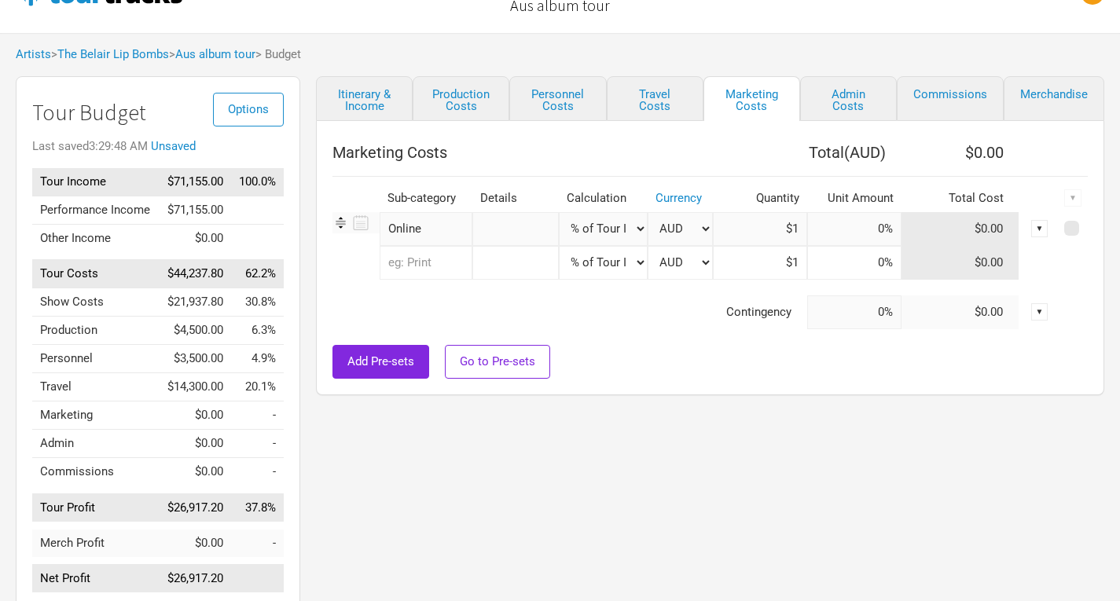
type input "$71,155"
click at [621, 227] on select "Manual # of Shows # of Show Days # of Non-Show Days # of Days # of Tickets Sold…" at bounding box center [604, 229] width 90 height 34
select select "Manual"
click at [559, 212] on select "Manual # of Shows # of Show Days # of Non-Show Days # of Days # of Tickets Sold…" at bounding box center [604, 229] width 90 height 34
type input "1"
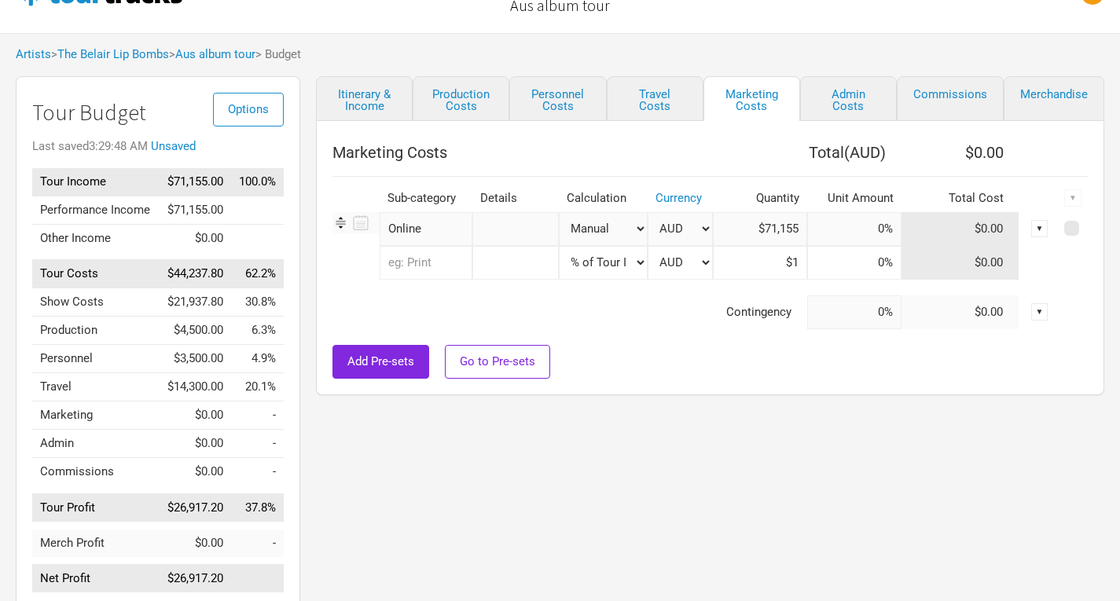
type input "$0"
click at [867, 240] on input at bounding box center [854, 229] width 94 height 34
type input "$2,000"
click at [792, 405] on div "Itinerary & Income Production Costs Personnel Costs Travel Costs Marketing Cost…" at bounding box center [694, 346] width 788 height 541
click at [869, 99] on link "Admin Costs" at bounding box center [848, 98] width 97 height 45
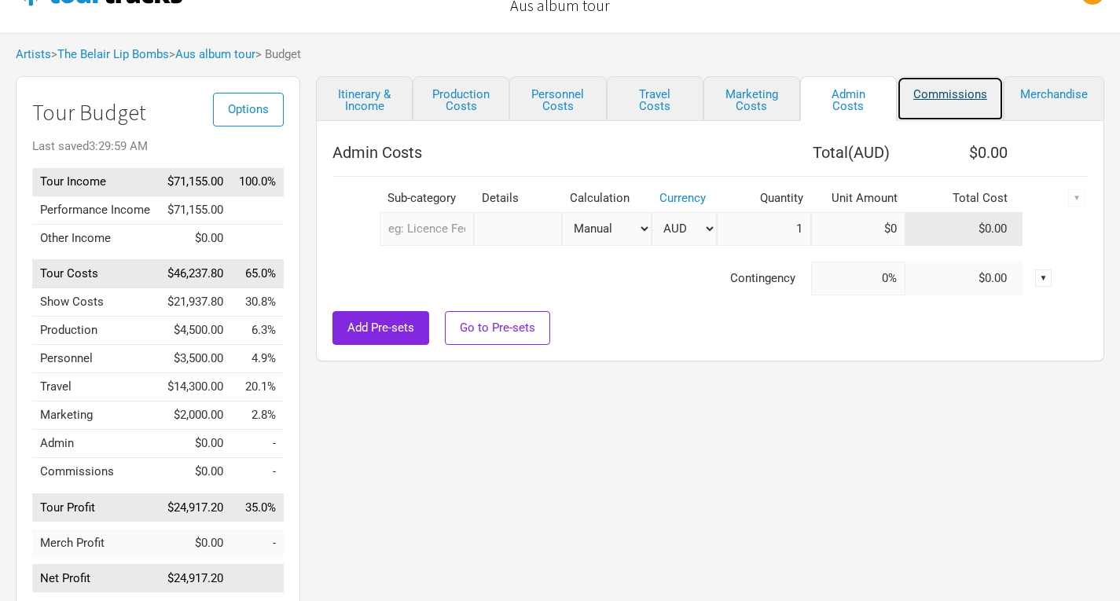
click at [947, 92] on link "Commissions" at bounding box center [950, 98] width 107 height 45
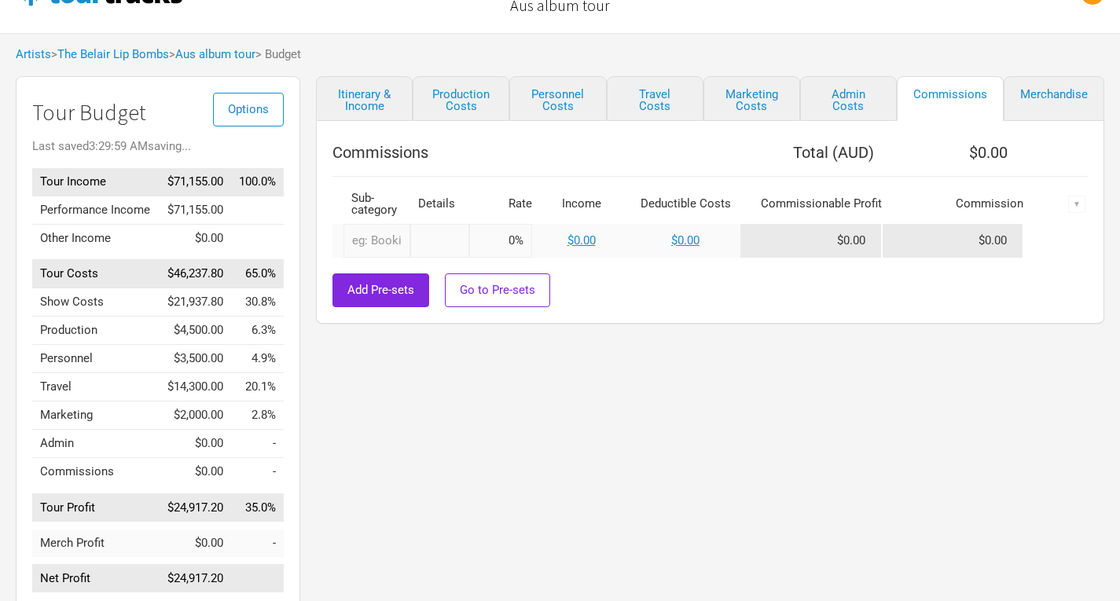
click at [377, 242] on input "text" at bounding box center [377, 241] width 67 height 34
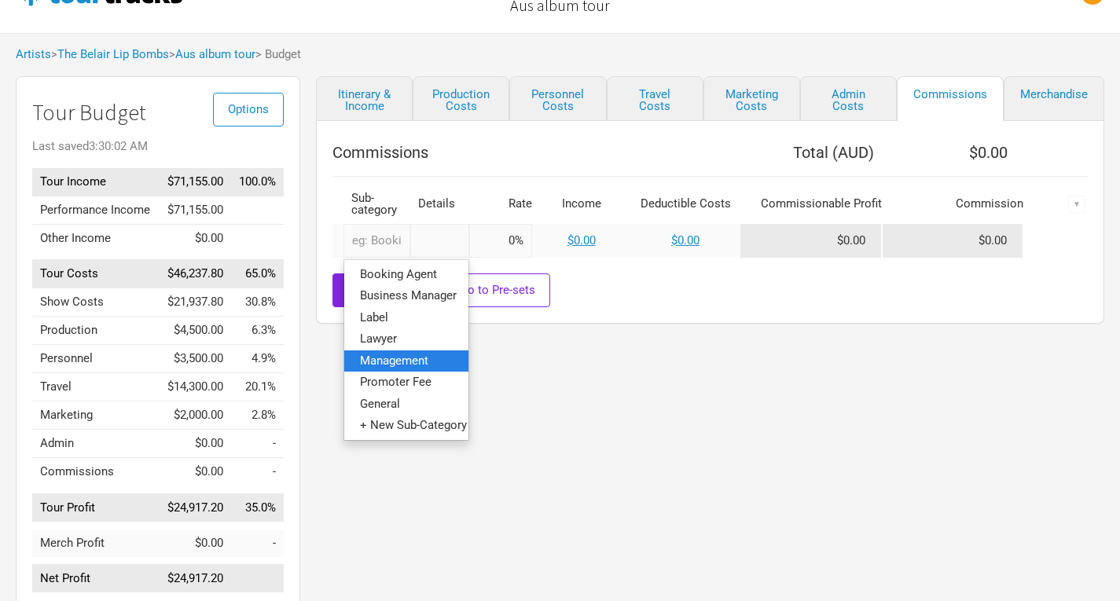
click at [392, 353] on span "Management" at bounding box center [394, 360] width 68 height 14
type input "Management"
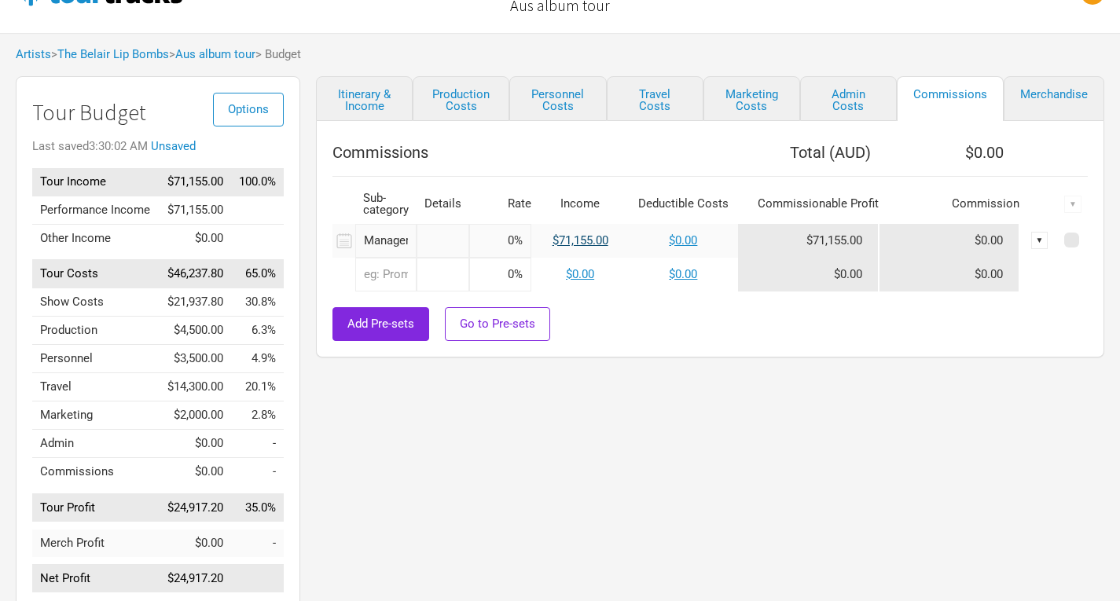
click at [594, 242] on link "$71,155.00" at bounding box center [581, 240] width 56 height 14
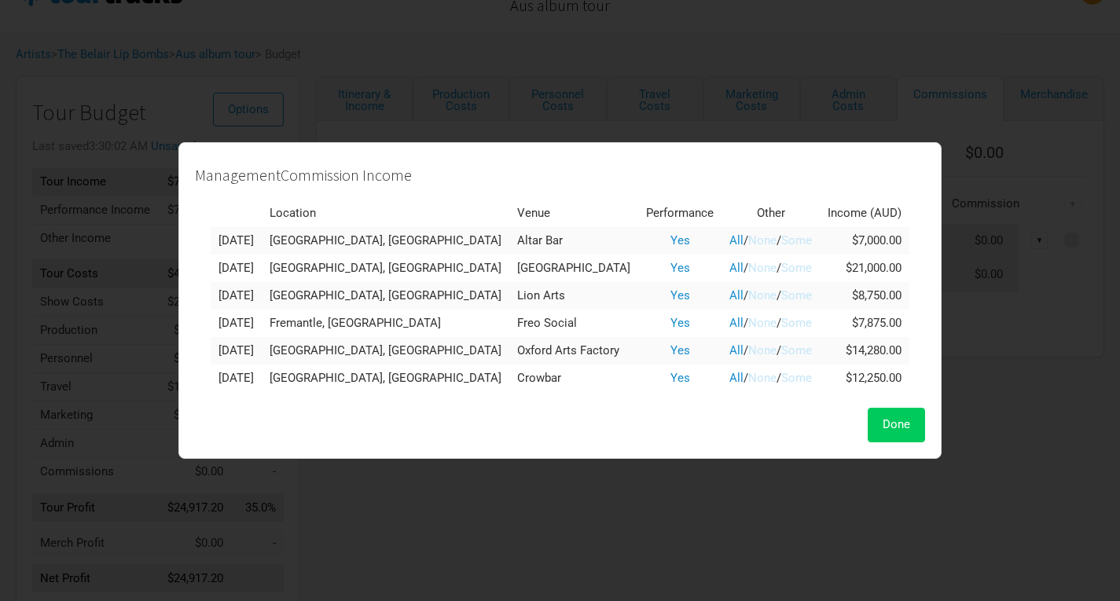
click at [868, 435] on button "Done" at bounding box center [896, 425] width 57 height 34
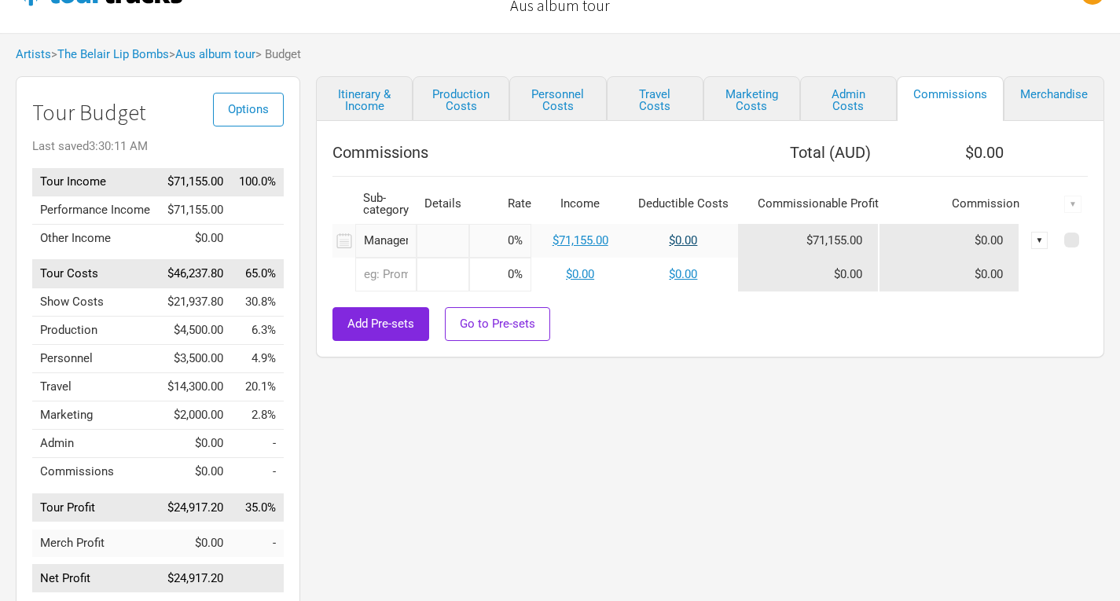
click at [687, 241] on link "$0.00" at bounding box center [683, 240] width 28 height 14
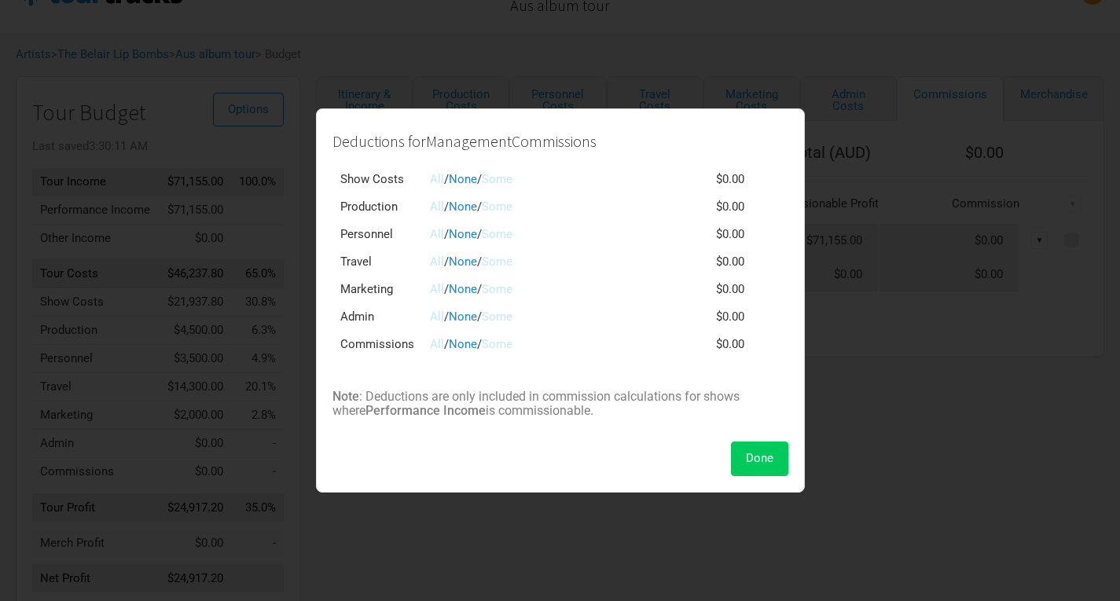
click at [767, 465] on span "Done" at bounding box center [760, 458] width 28 height 14
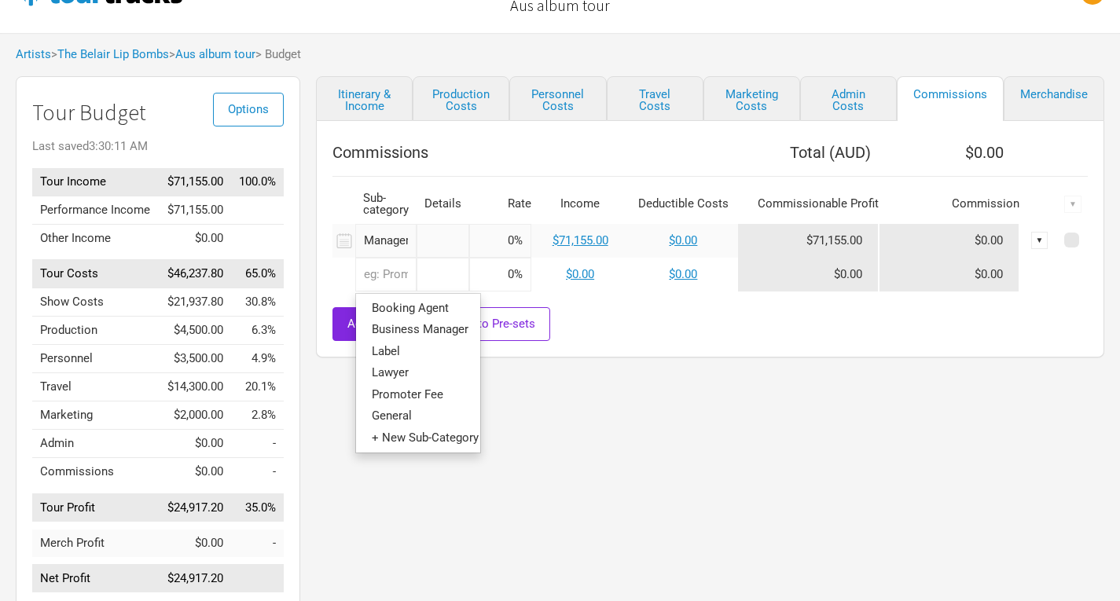
click at [391, 269] on input "text" at bounding box center [385, 275] width 61 height 34
click at [394, 305] on span "Booking Agent" at bounding box center [410, 308] width 77 height 14
type input "Booking Agent"
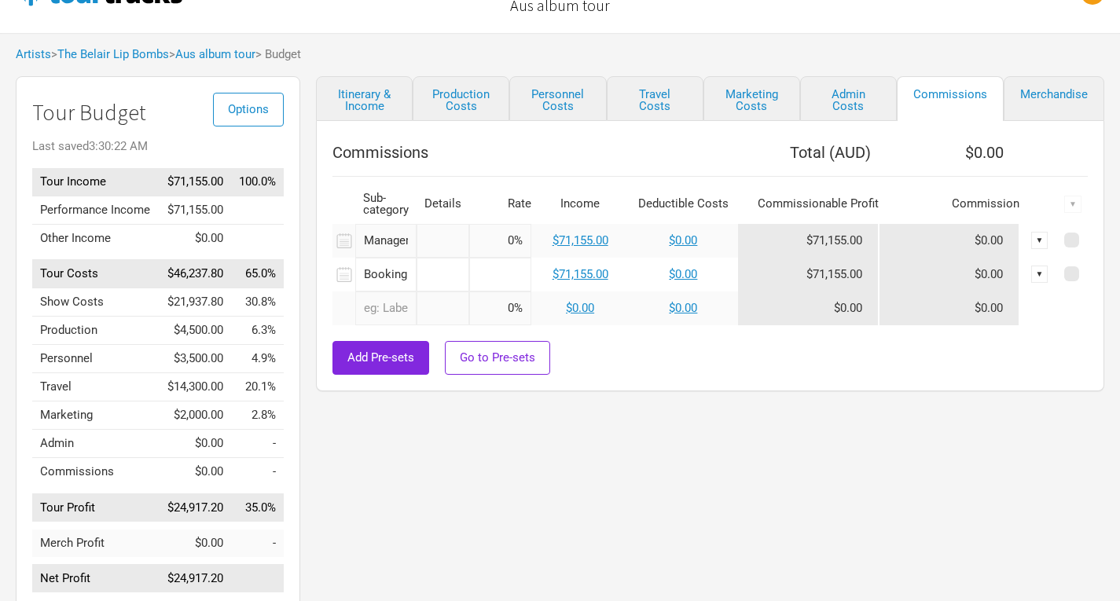
click at [496, 279] on input at bounding box center [500, 275] width 62 height 34
type input "10%"
click at [720, 367] on div "Add Pre-sets Go to Pre-sets" at bounding box center [710, 358] width 755 height 34
click at [687, 274] on link "$0.00" at bounding box center [683, 274] width 28 height 14
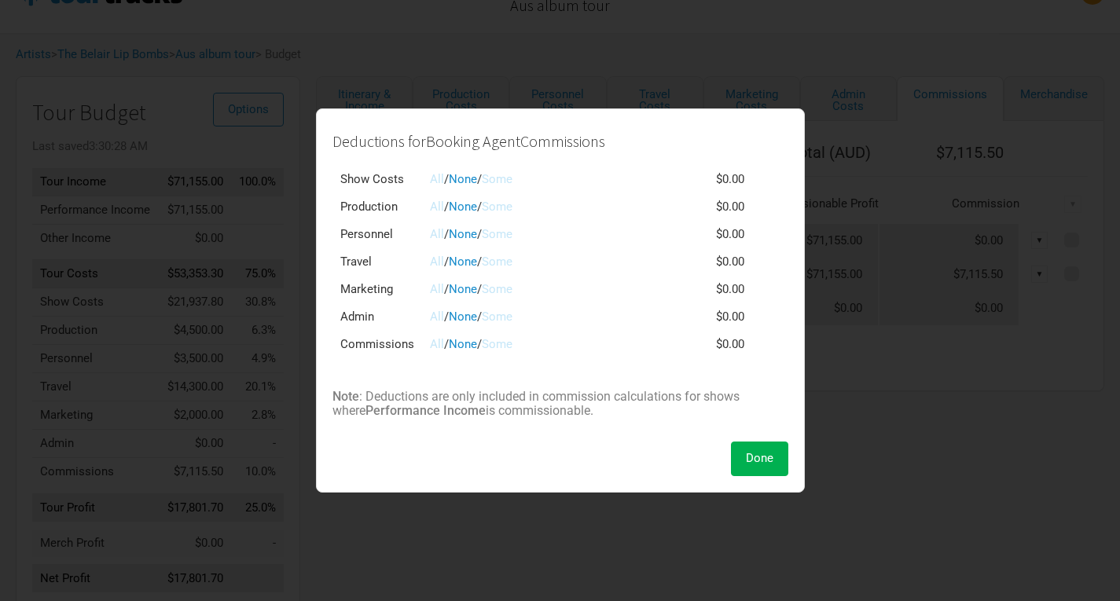
click at [438, 182] on link "All" at bounding box center [437, 179] width 14 height 14
click at [767, 465] on span "Done" at bounding box center [760, 458] width 28 height 14
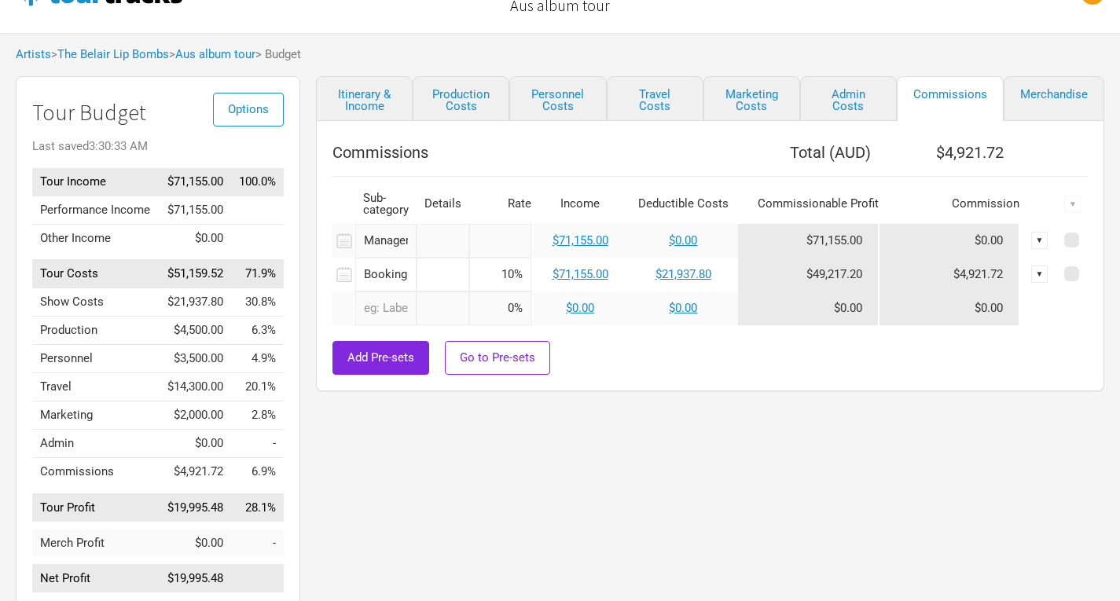
click at [525, 227] on input at bounding box center [500, 241] width 62 height 34
type input "20%"
click at [587, 333] on div at bounding box center [710, 333] width 755 height 16
click at [690, 240] on link "$0.00" at bounding box center [683, 240] width 28 height 14
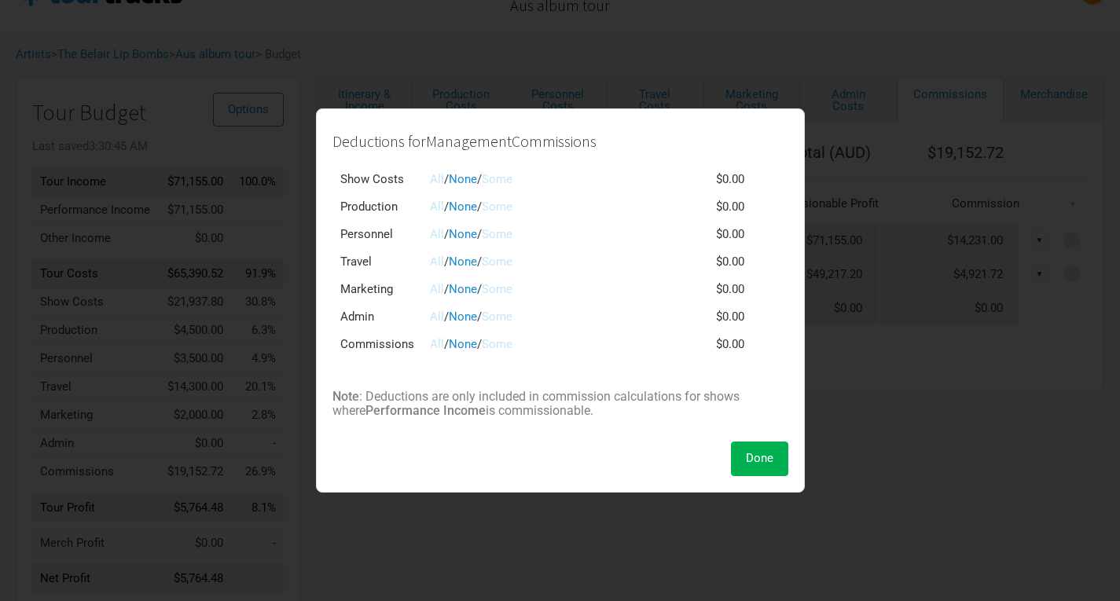
click at [439, 347] on link "All" at bounding box center [437, 344] width 14 height 14
click at [499, 343] on link "Some" at bounding box center [497, 344] width 31 height 14
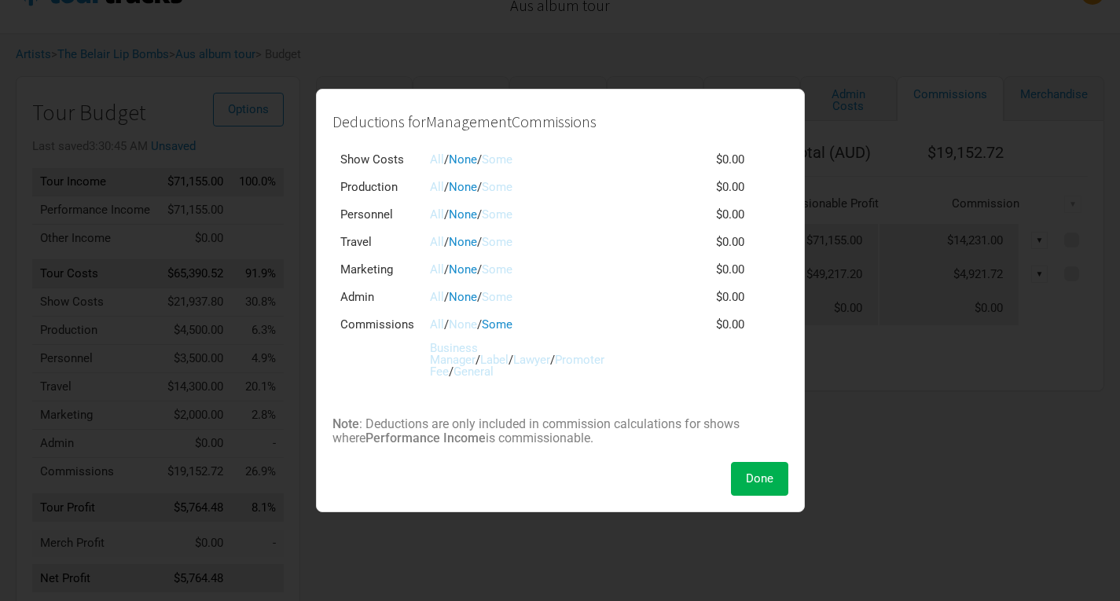
click at [565, 375] on td "All / None / Some Business Manager / Label / Lawyer / Promoter Fee / General" at bounding box center [540, 348] width 236 height 75
click at [474, 326] on link "None" at bounding box center [463, 325] width 28 height 14
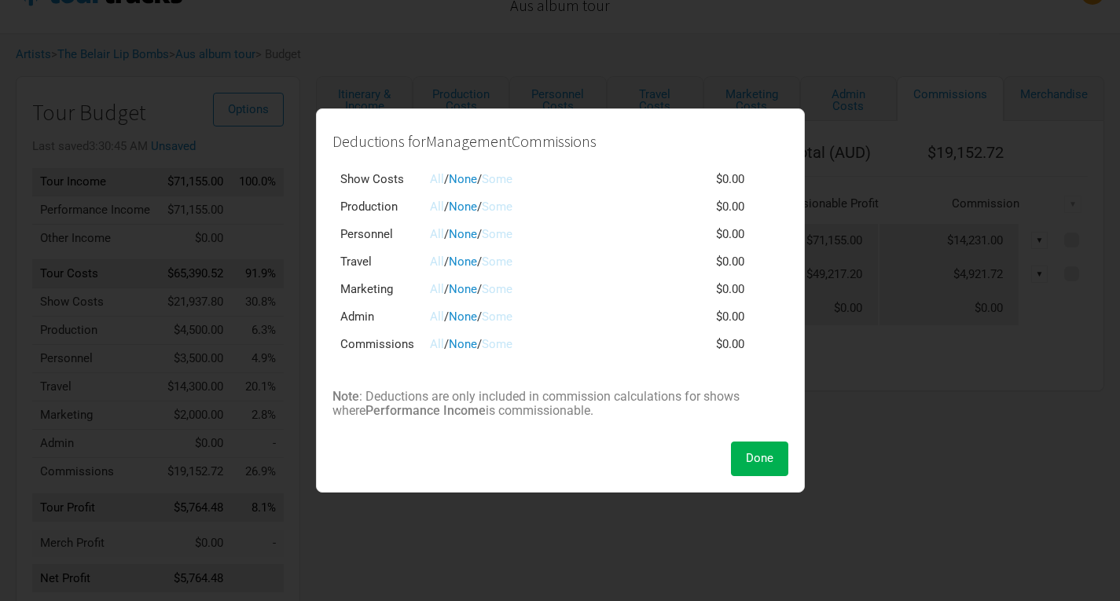
click at [436, 354] on td "All / None / Some" at bounding box center [540, 345] width 236 height 28
click at [434, 342] on link "All" at bounding box center [437, 344] width 14 height 14
click at [511, 346] on link "Some" at bounding box center [497, 344] width 31 height 14
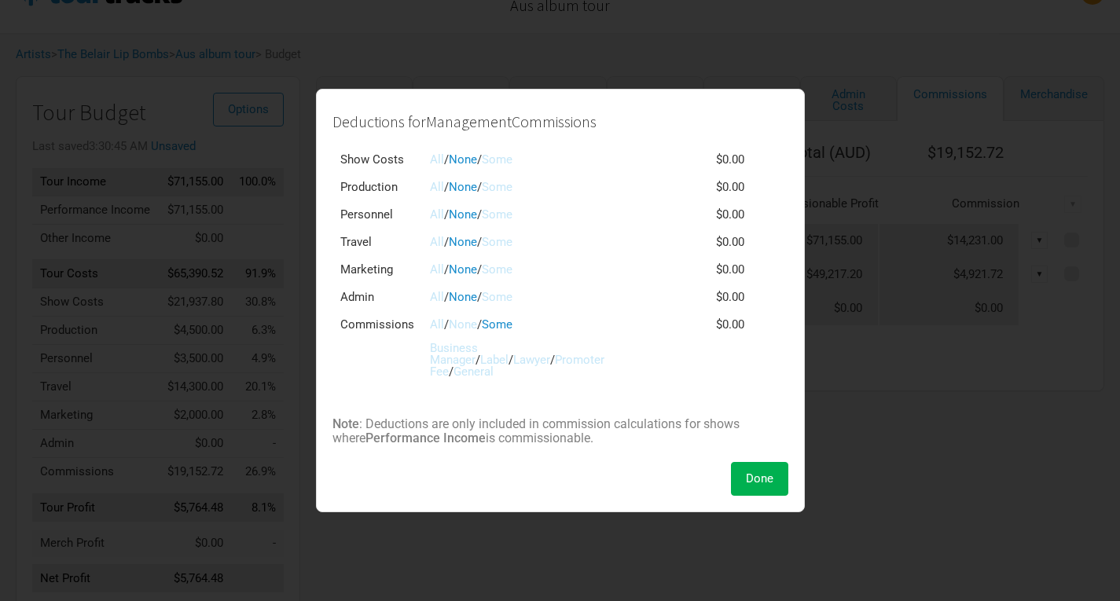
click at [500, 163] on link "Some" at bounding box center [497, 160] width 31 height 14
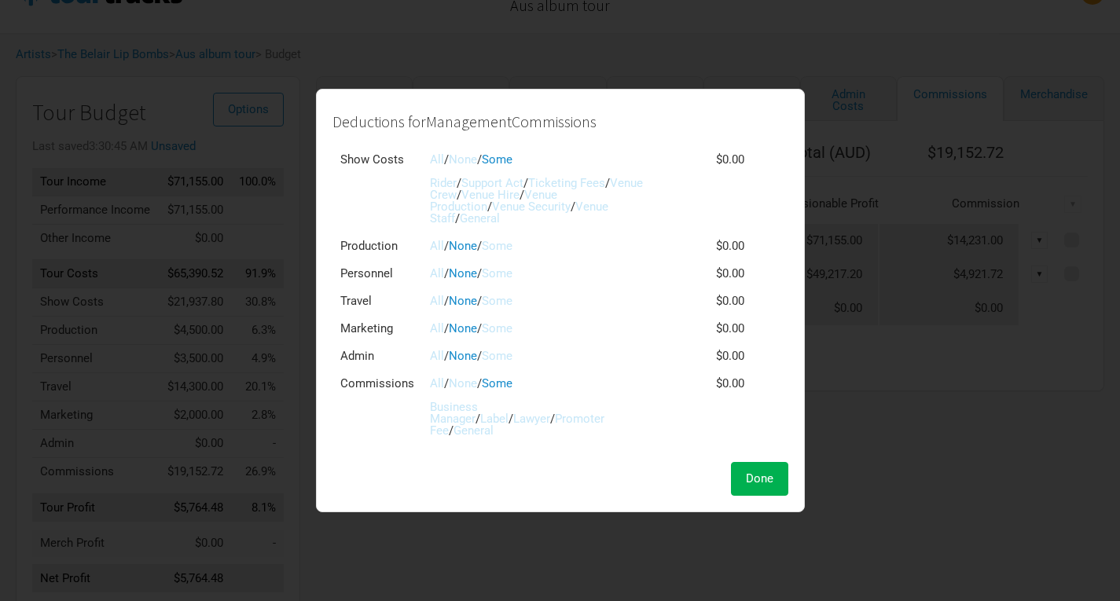
click at [433, 157] on link "All" at bounding box center [437, 160] width 14 height 14
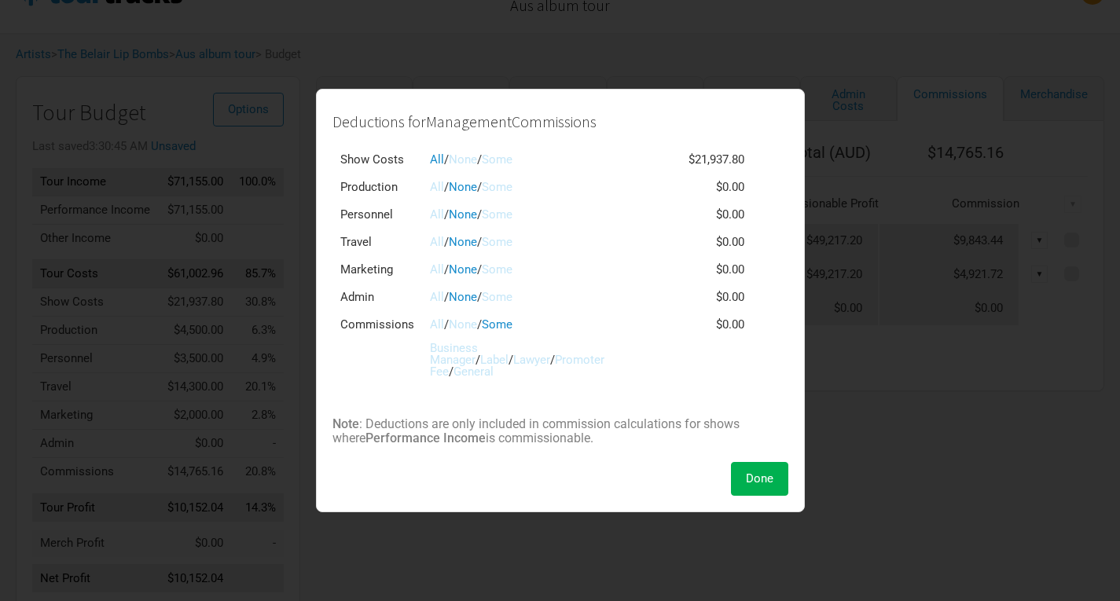
click at [513, 162] on link "Some" at bounding box center [497, 160] width 31 height 14
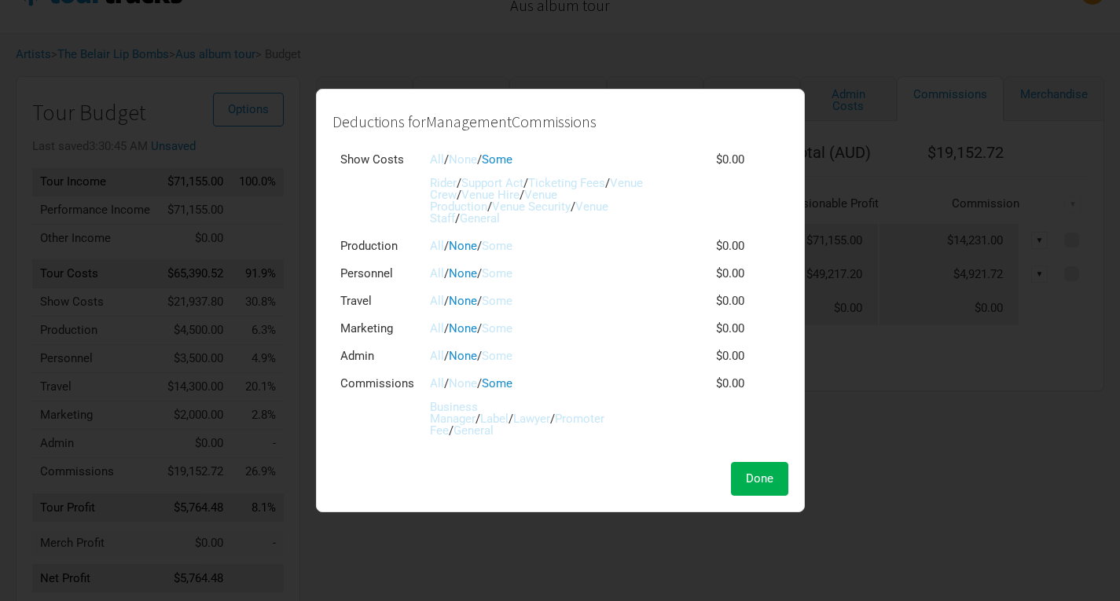
click at [445, 158] on span "/" at bounding box center [446, 160] width 5 height 14
click at [444, 158] on span "/" at bounding box center [446, 160] width 5 height 14
click at [438, 162] on link "All" at bounding box center [437, 160] width 14 height 14
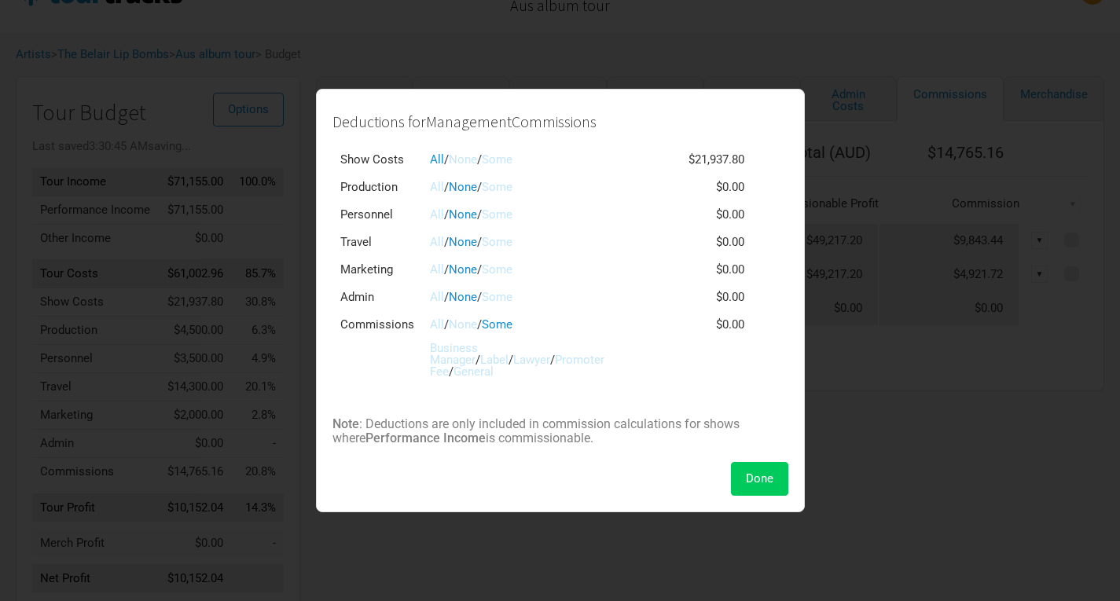
click at [759, 473] on span "Done" at bounding box center [760, 479] width 28 height 14
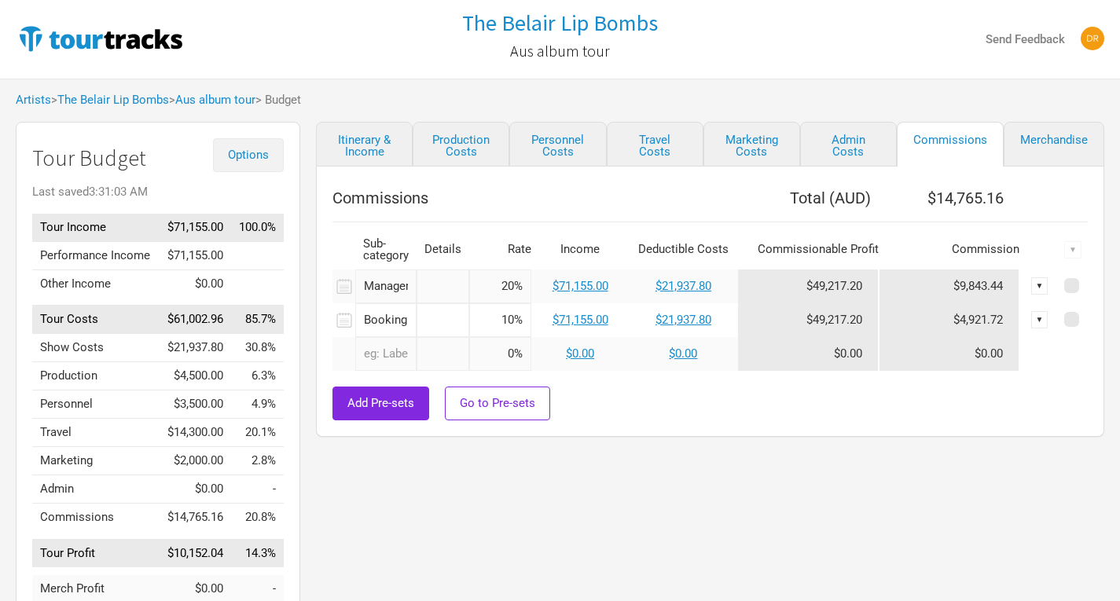
click at [256, 164] on button "Options" at bounding box center [248, 155] width 71 height 34
click at [237, 234] on link "Budget Report" at bounding box center [223, 234] width 83 height 28
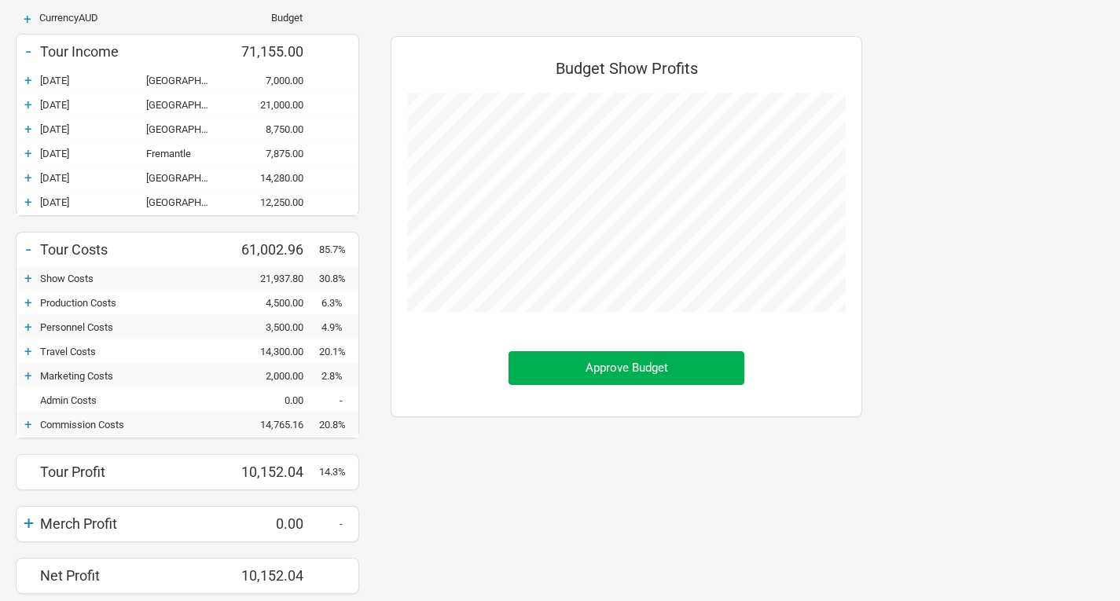
scroll to position [187, 0]
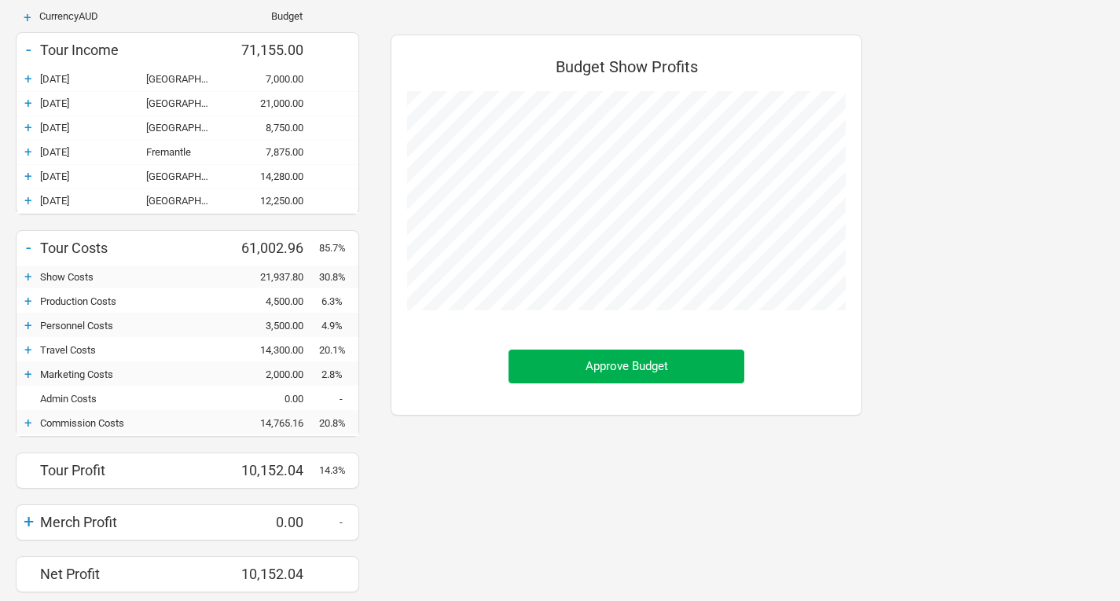
click at [26, 352] on div "+" at bounding box center [29, 350] width 24 height 16
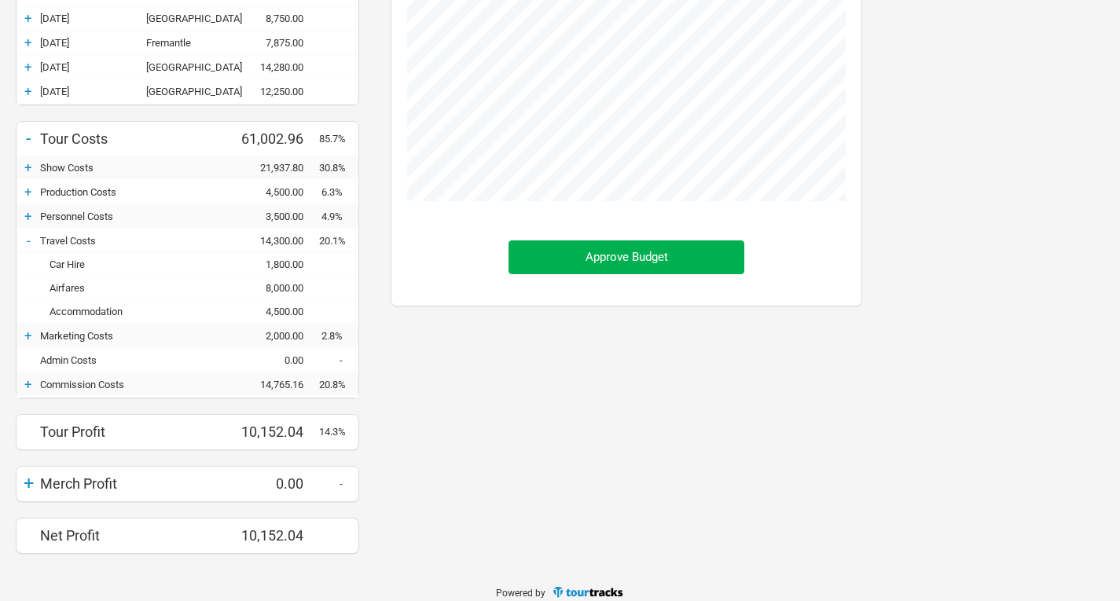
scroll to position [309, 0]
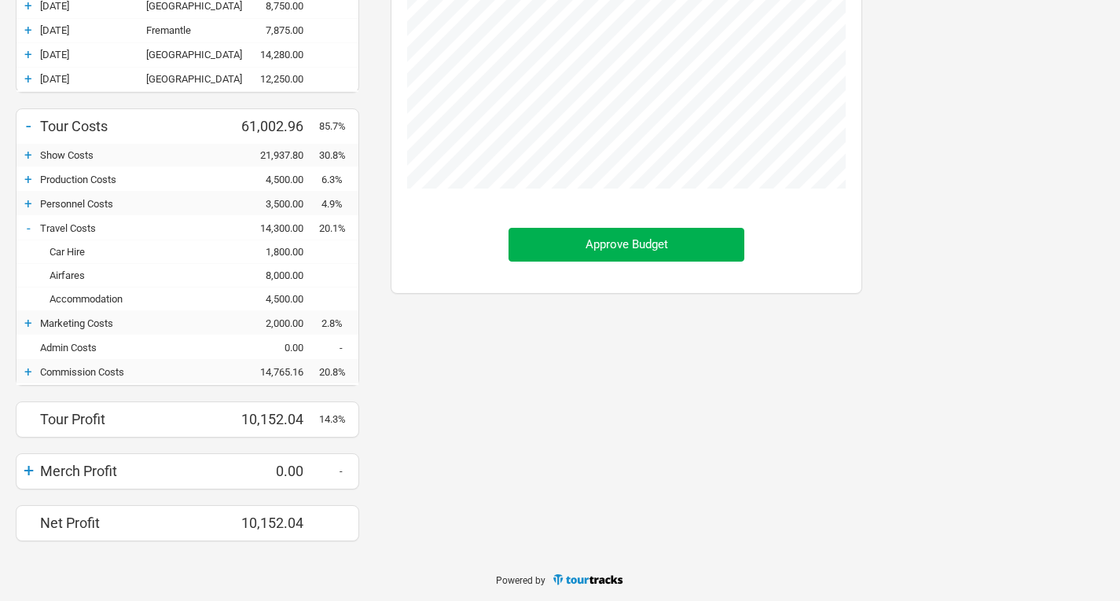
click at [30, 327] on div "+" at bounding box center [29, 323] width 24 height 16
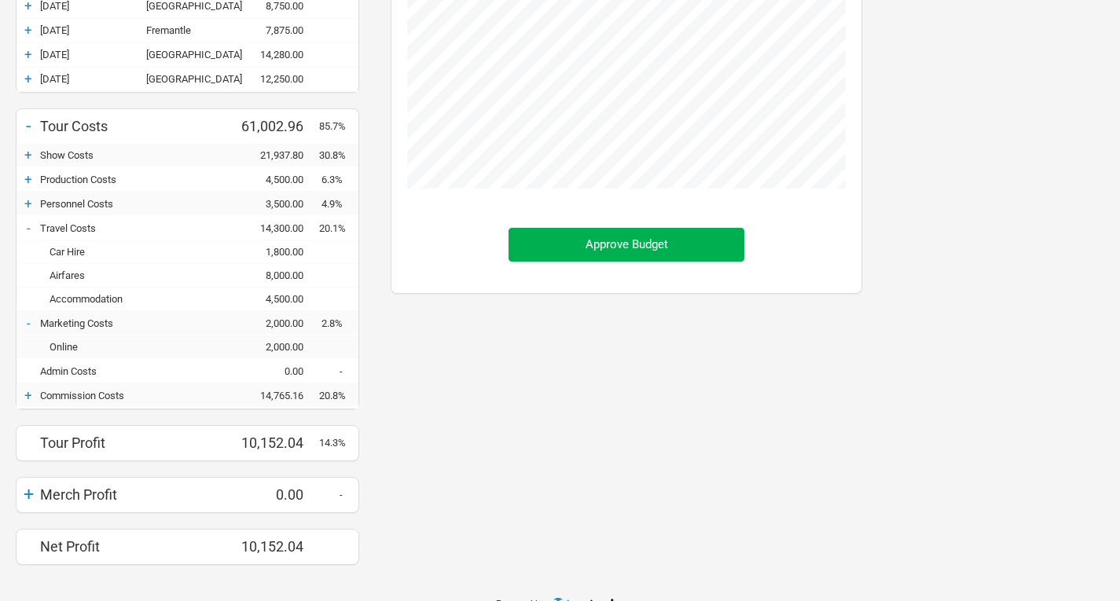
scroll to position [676, 503]
click at [28, 395] on div "+" at bounding box center [29, 396] width 24 height 16
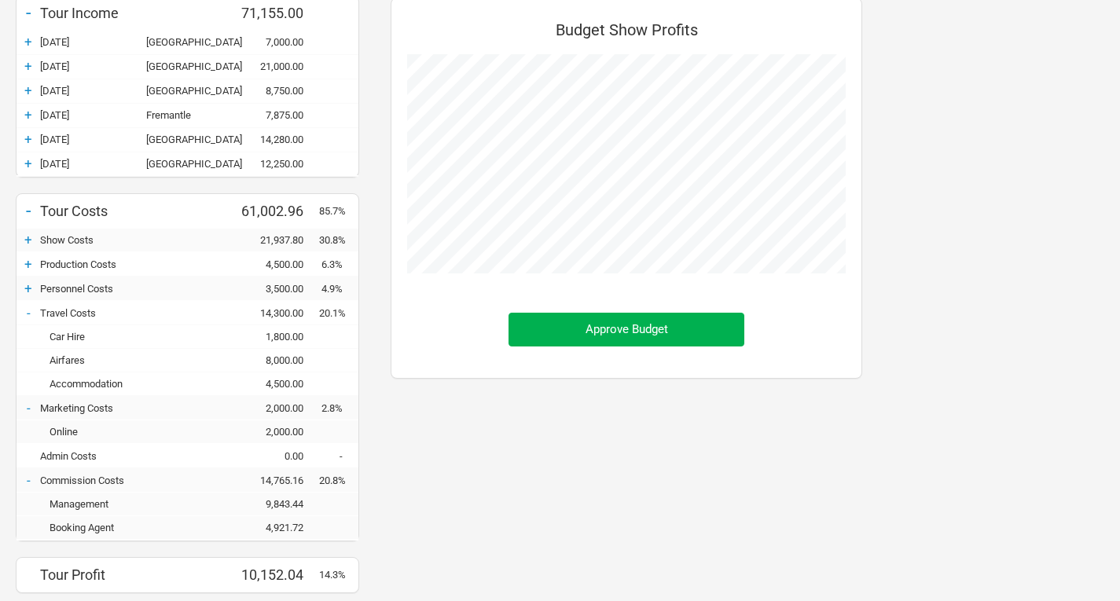
scroll to position [221, 0]
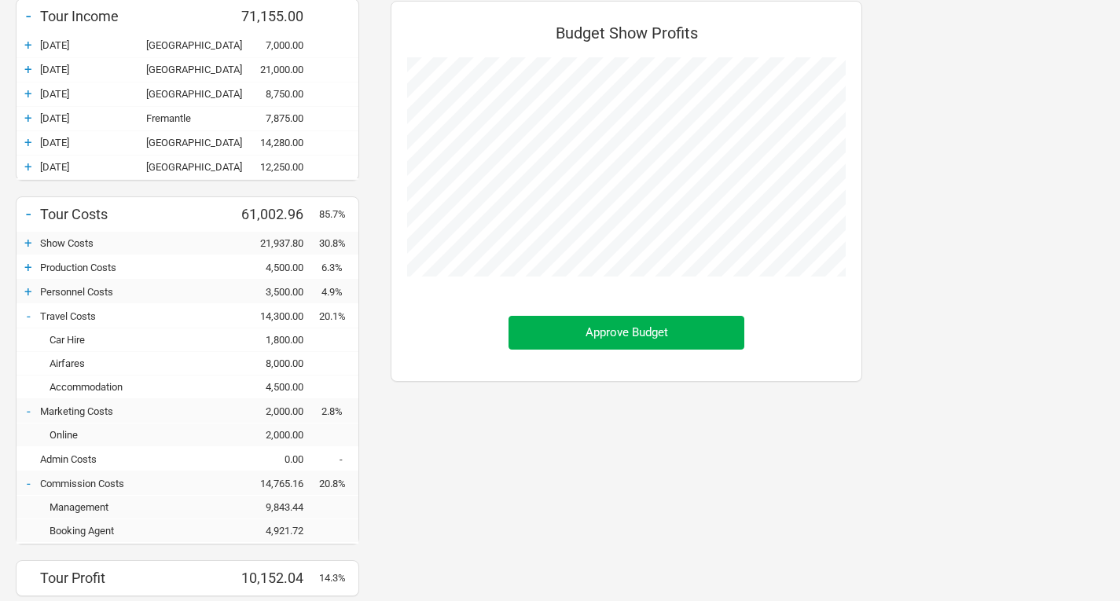
click at [24, 244] on div "+" at bounding box center [29, 243] width 24 height 16
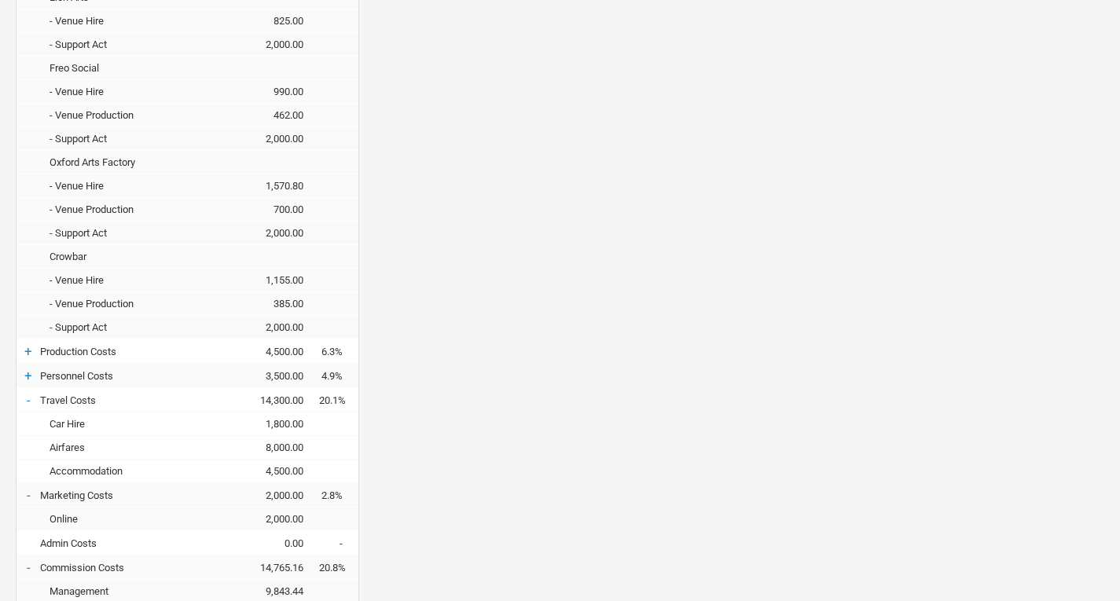
scroll to position [633, 0]
click at [31, 348] on div "+" at bounding box center [29, 351] width 24 height 16
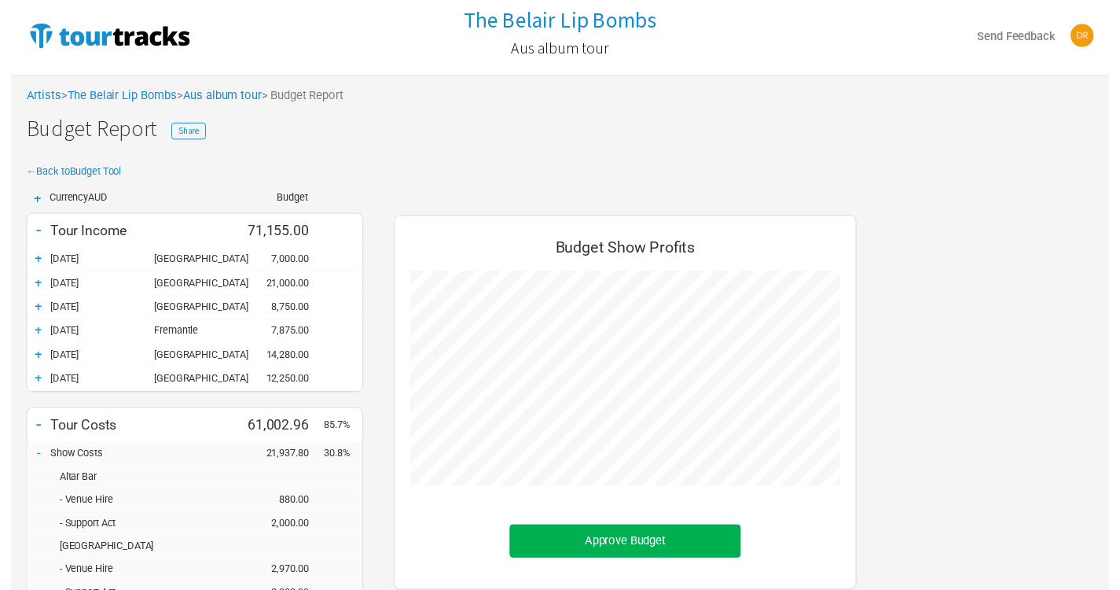
scroll to position [0, 0]
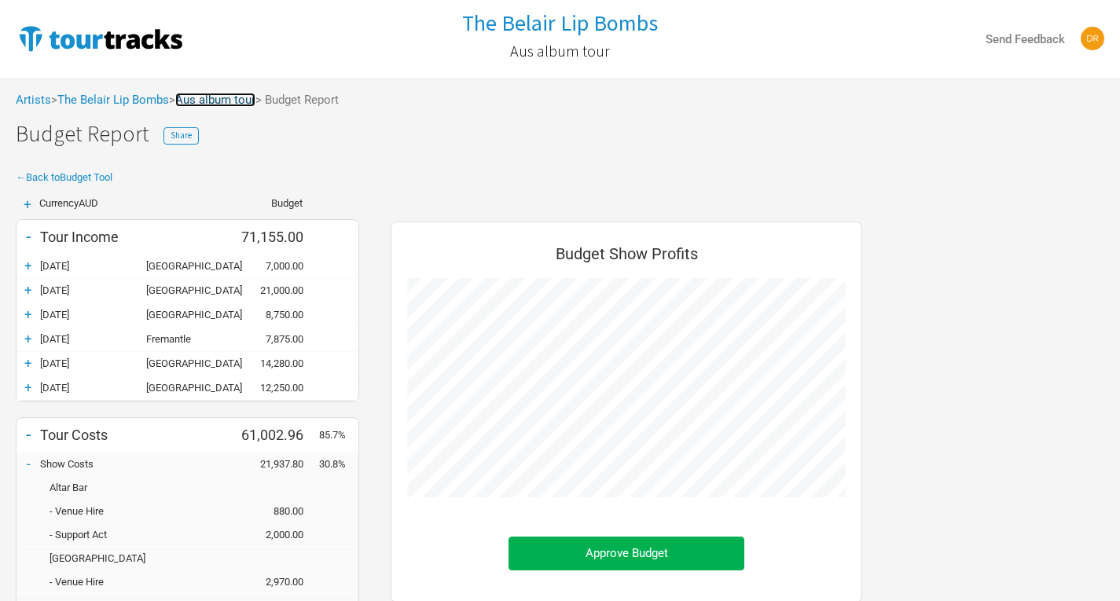
click at [230, 104] on link "Aus album tour" at bounding box center [215, 100] width 80 height 14
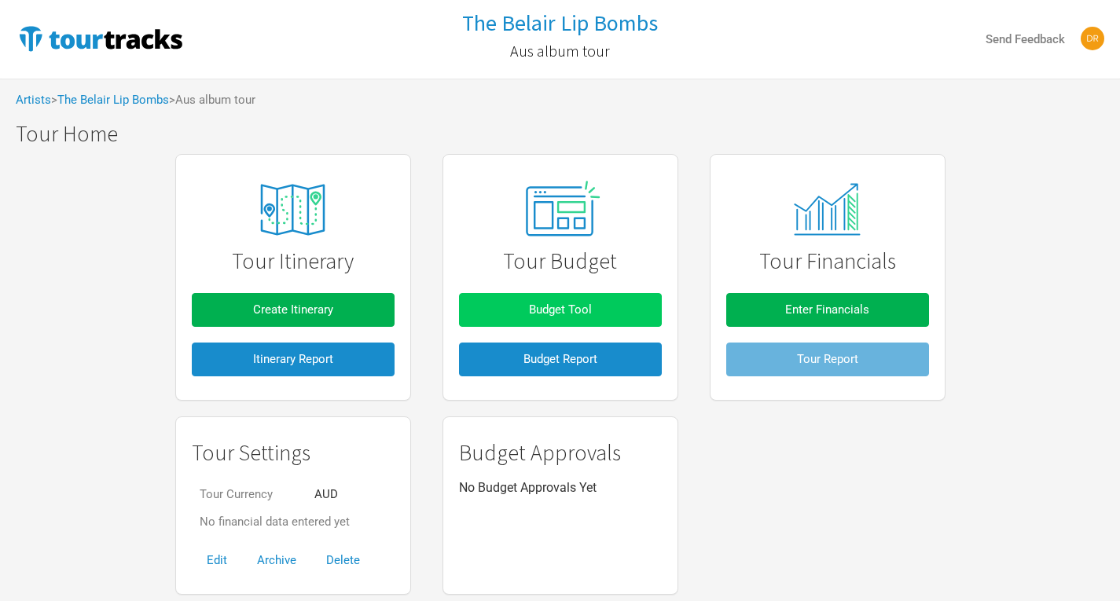
click at [524, 315] on button "Budget Tool" at bounding box center [560, 310] width 203 height 34
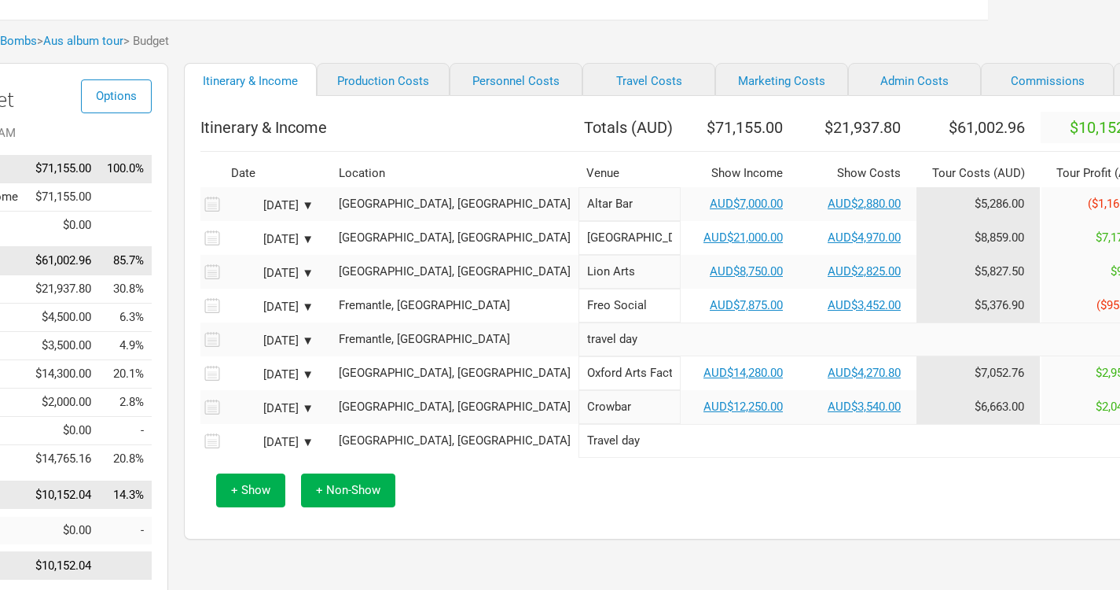
scroll to position [60, 132]
click at [710, 210] on link "AUD$7,000.00" at bounding box center [746, 203] width 73 height 14
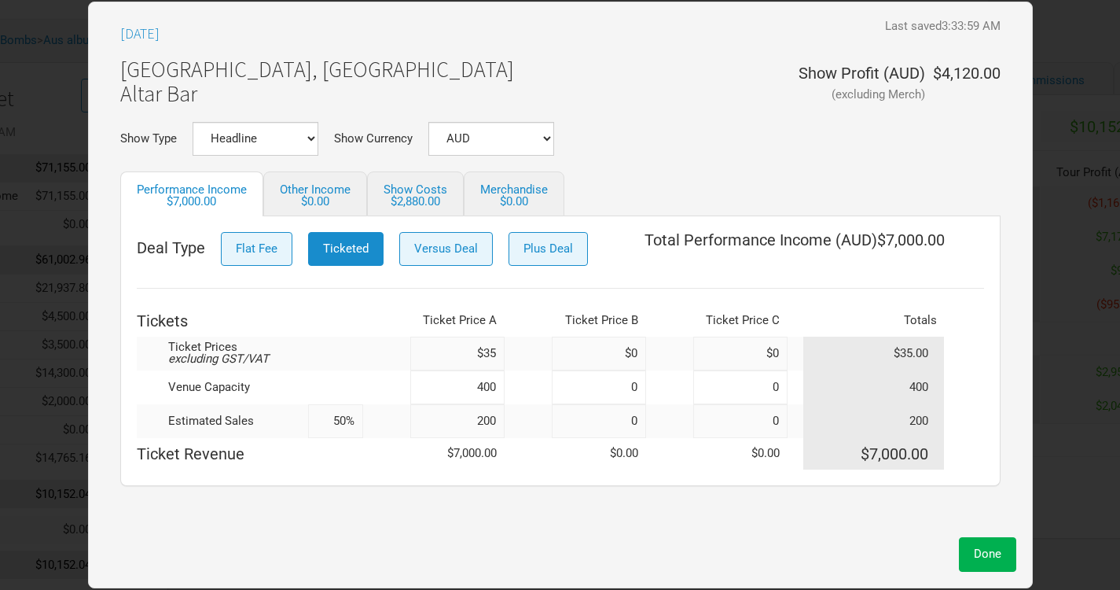
drag, startPoint x: 322, startPoint y: 421, endPoint x: 358, endPoint y: 428, distance: 36.7
click at [358, 428] on input "50%" at bounding box center [335, 421] width 55 height 34
type input "100%"
type input "400"
type input "100%"
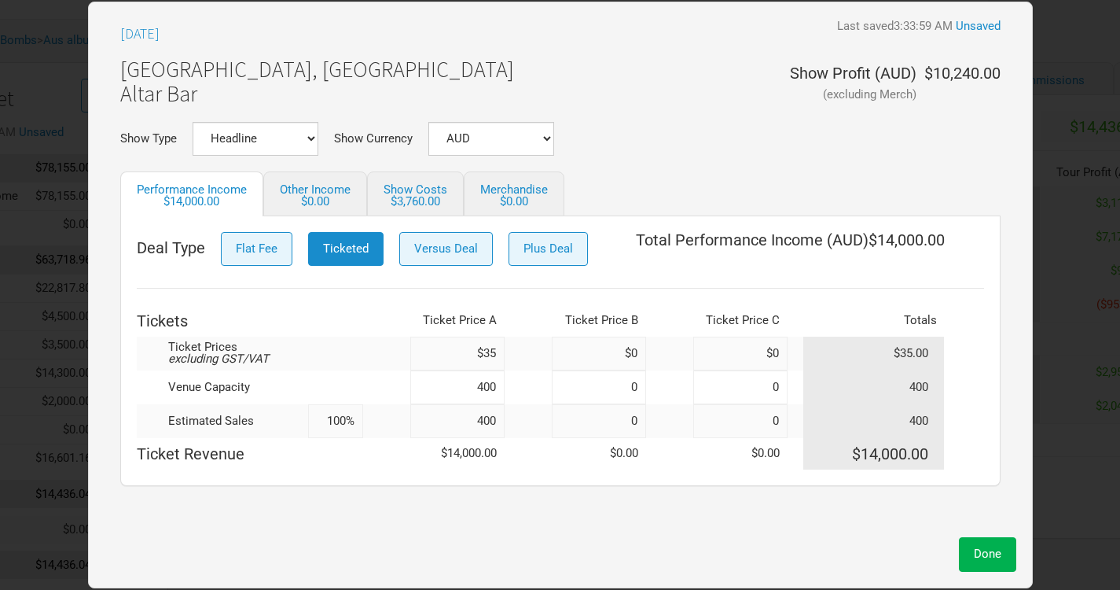
click at [372, 494] on div "Mar 6, 2026 Last saved 3:33:59 AM Unsaved Hobart, Australia Altar Bar Show Prof…" at bounding box center [561, 273] width 912 height 511
click at [983, 546] on span "Done" at bounding box center [988, 553] width 28 height 14
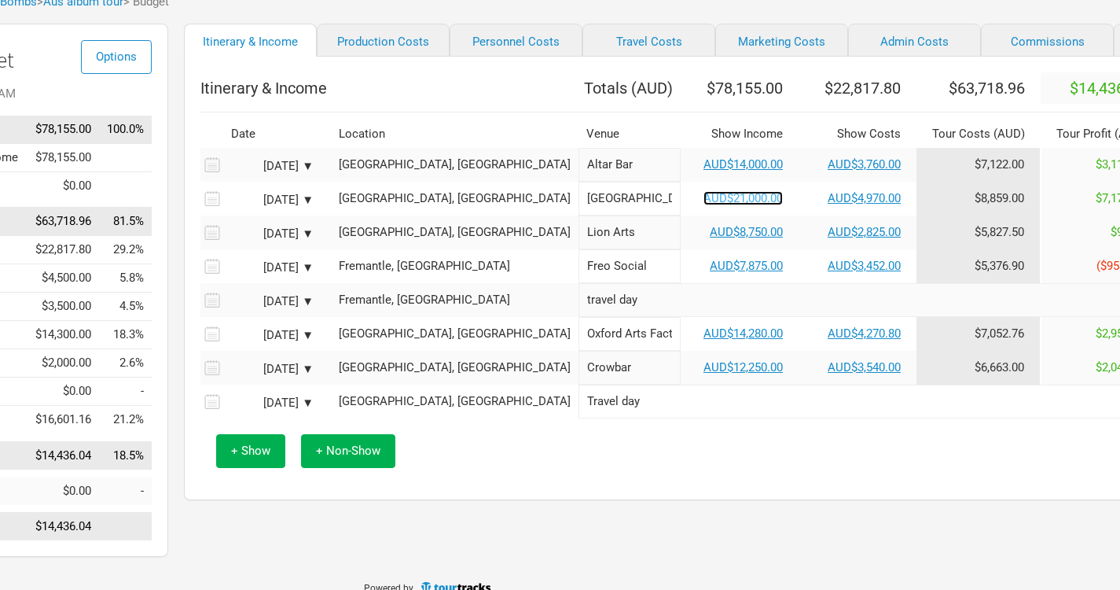
click at [704, 205] on link "AUD$21,000.00" at bounding box center [743, 198] width 79 height 14
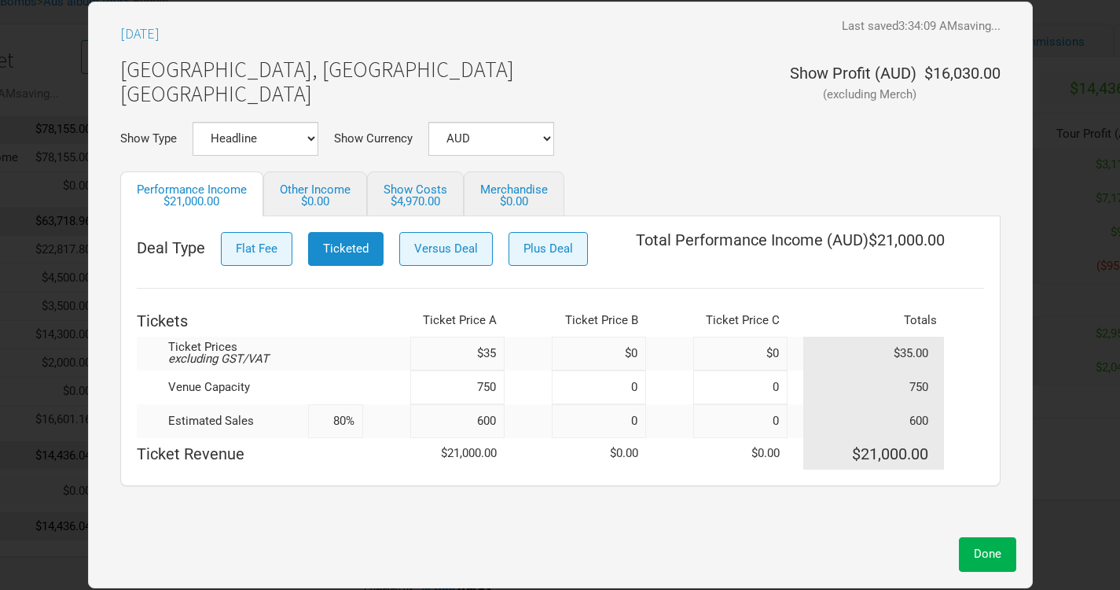
drag, startPoint x: 311, startPoint y: 422, endPoint x: 396, endPoint y: 433, distance: 85.6
click at [396, 433] on tr "Estimated Sales 80% 600 0 0 600" at bounding box center [560, 421] width 847 height 34
type input "100%"
type input "750"
type input "100%"
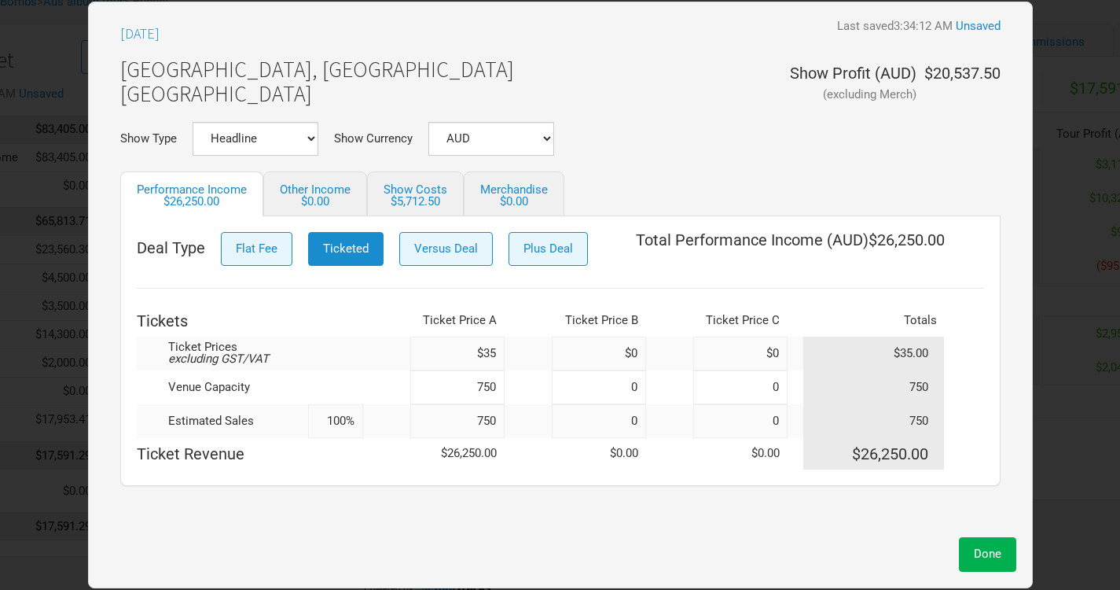
click at [453, 487] on div "Mar 7, 2026 Last saved 3:34:12 AM Unsaved Melbourne, Australia Corner Hotel Sho…" at bounding box center [561, 273] width 912 height 511
click at [981, 559] on span "Done" at bounding box center [988, 553] width 28 height 14
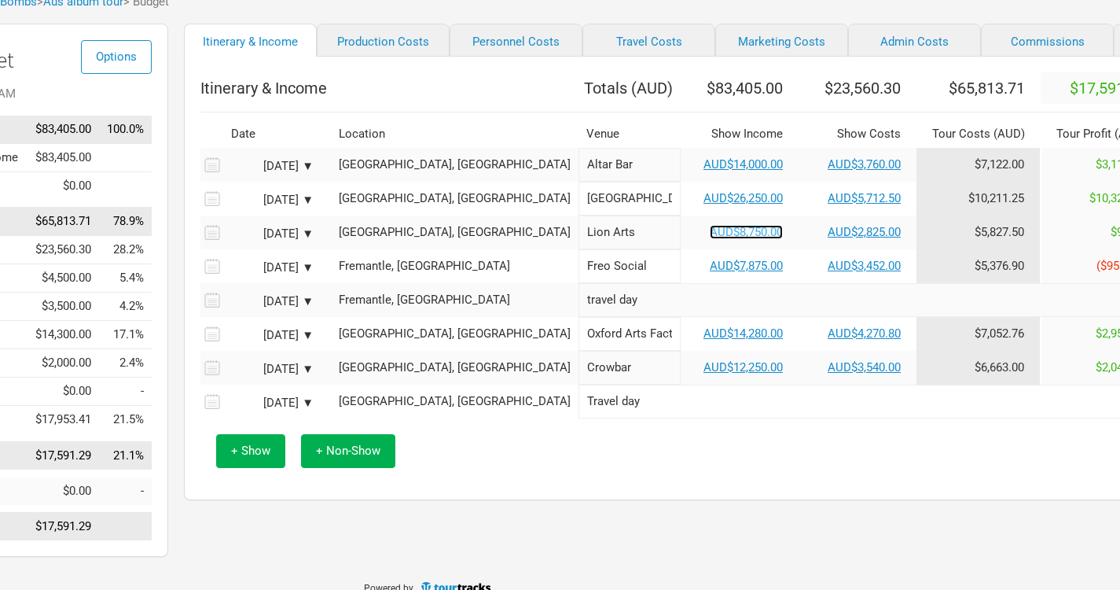
click at [710, 239] on link "AUD$8,750.00" at bounding box center [746, 232] width 73 height 14
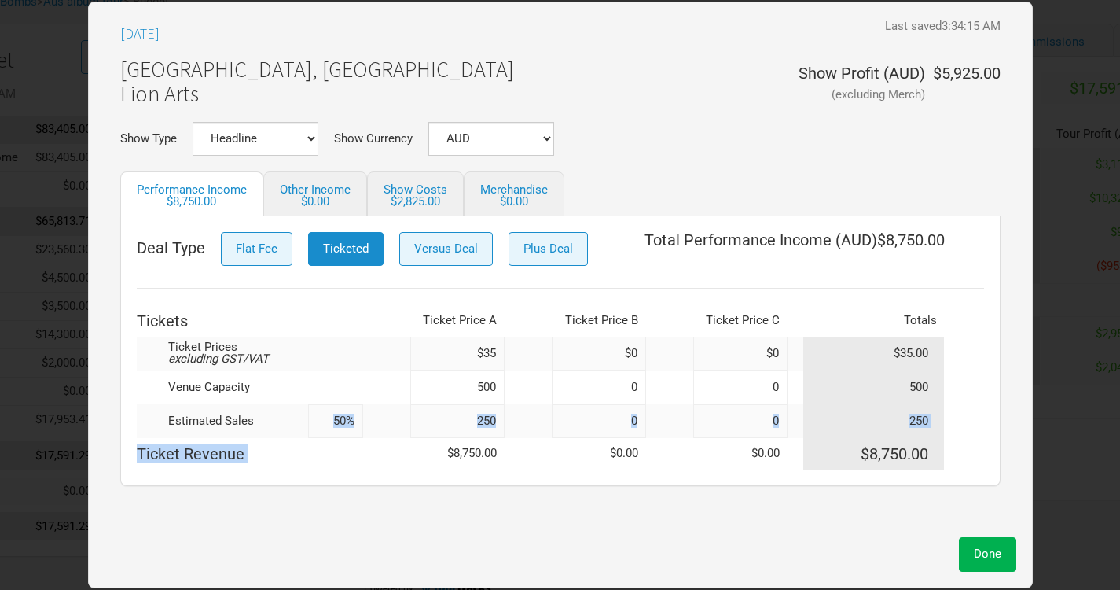
drag, startPoint x: 307, startPoint y: 421, endPoint x: 423, endPoint y: 439, distance: 117.7
click at [423, 439] on tbody "Ticket Prices excluding GST/VAT $35 $0 $0 $35.00 Venue Capacity 500 0 0 500 Est…" at bounding box center [560, 402] width 847 height 133
click at [358, 458] on td "Ticket Revenue" at bounding box center [250, 453] width 226 height 31
drag, startPoint x: 330, startPoint y: 427, endPoint x: 369, endPoint y: 428, distance: 38.6
click at [369, 428] on tr "Estimated Sales 50% 250 0 0 250" at bounding box center [560, 421] width 847 height 34
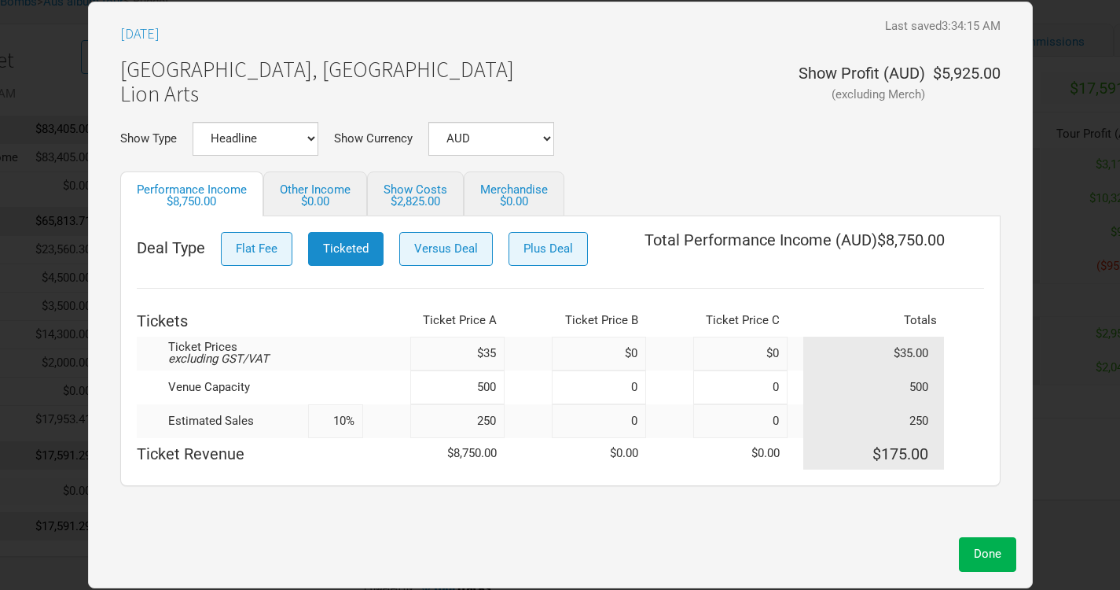
type input "100%"
type input "500"
type input "100%"
click at [1001, 557] on button "Done" at bounding box center [987, 554] width 57 height 34
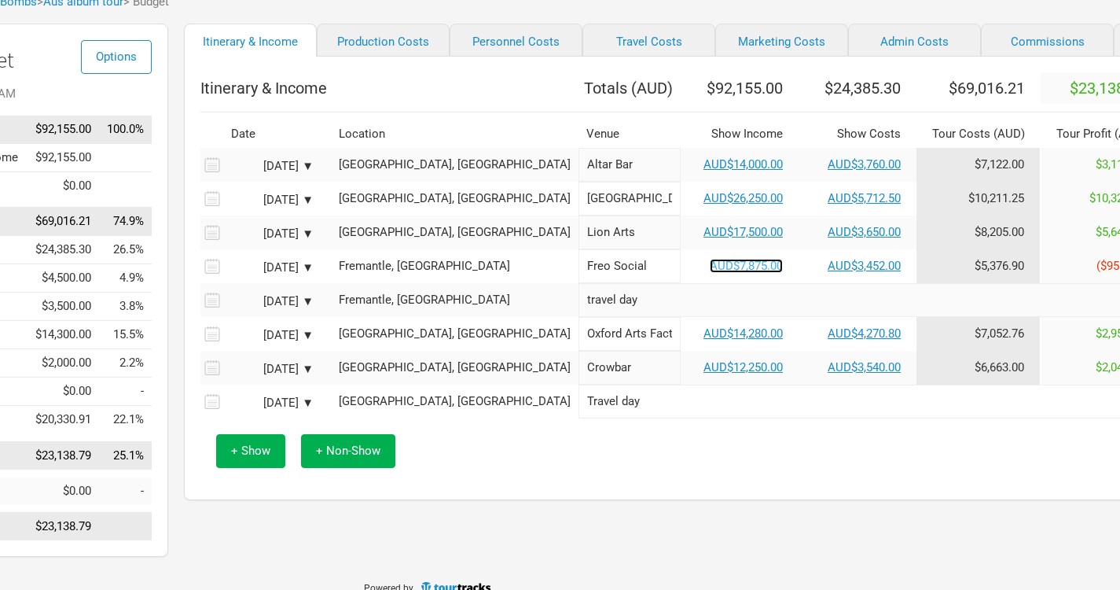
click at [710, 273] on link "AUD$7,875.00" at bounding box center [746, 266] width 73 height 14
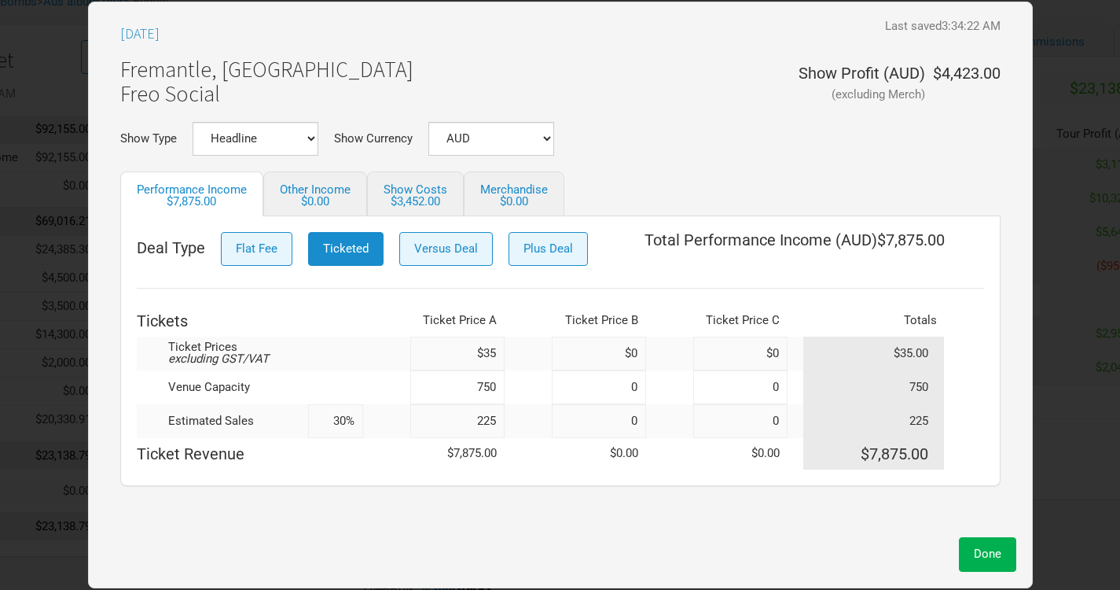
drag, startPoint x: 319, startPoint y: 415, endPoint x: 398, endPoint y: 421, distance: 78.8
click at [398, 421] on tr "Estimated Sales 30% 225 0 0 225" at bounding box center [560, 421] width 847 height 34
type input "100%"
type input "750"
type input "100%"
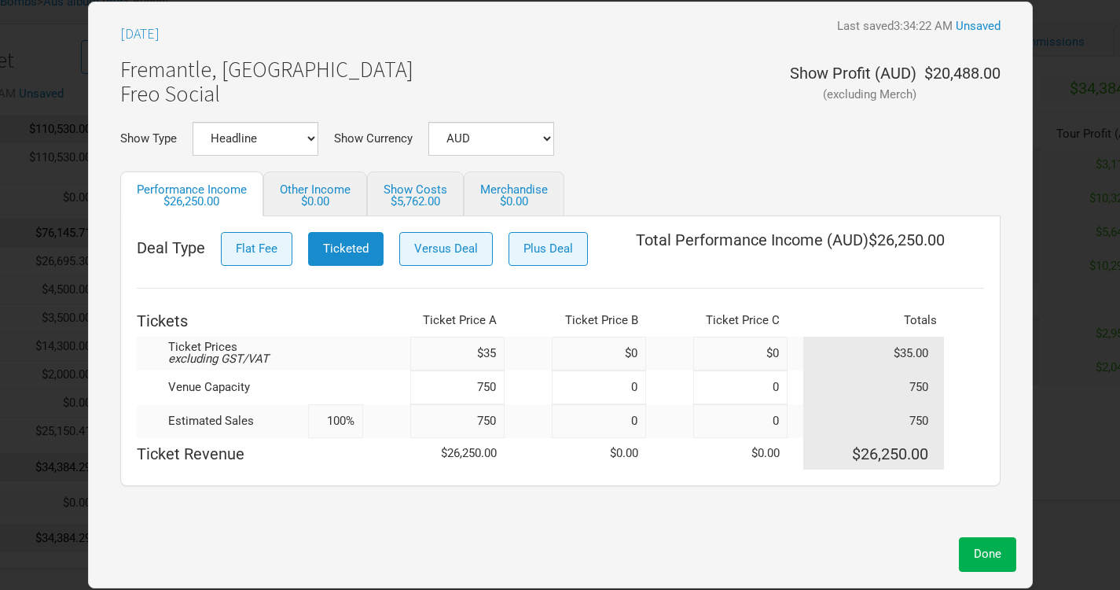
click at [484, 487] on div "Mar 14, 2026 Last saved 3:34:22 AM Unsaved Fremantle, Australia Freo Social Sho…" at bounding box center [561, 273] width 912 height 511
click at [991, 546] on span "Done" at bounding box center [988, 553] width 28 height 14
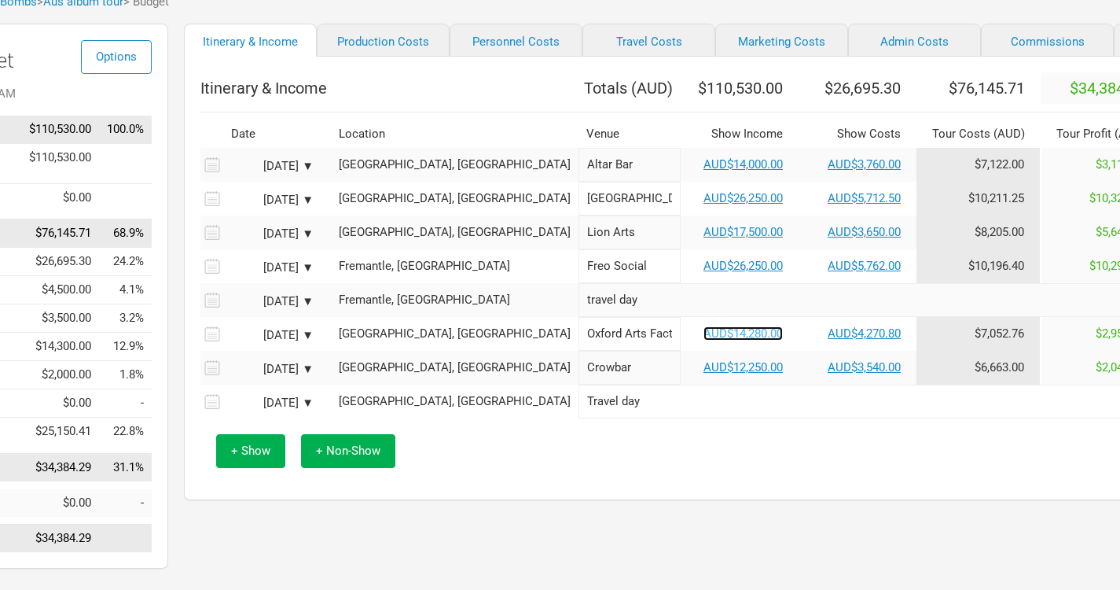
click at [704, 340] on link "AUD$14,280.00" at bounding box center [743, 333] width 79 height 14
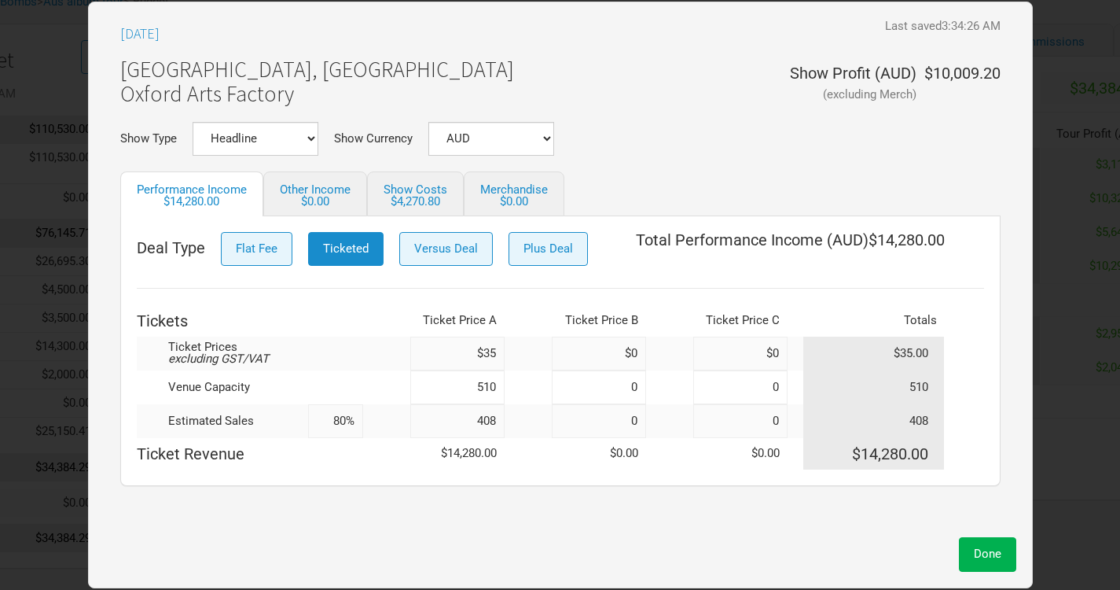
drag, startPoint x: 328, startPoint y: 424, endPoint x: 373, endPoint y: 423, distance: 45.6
click at [373, 423] on tr "Estimated Sales 80% 408 0 0 408" at bounding box center [560, 421] width 847 height 34
type input "100%"
type input "510"
type input "100%"
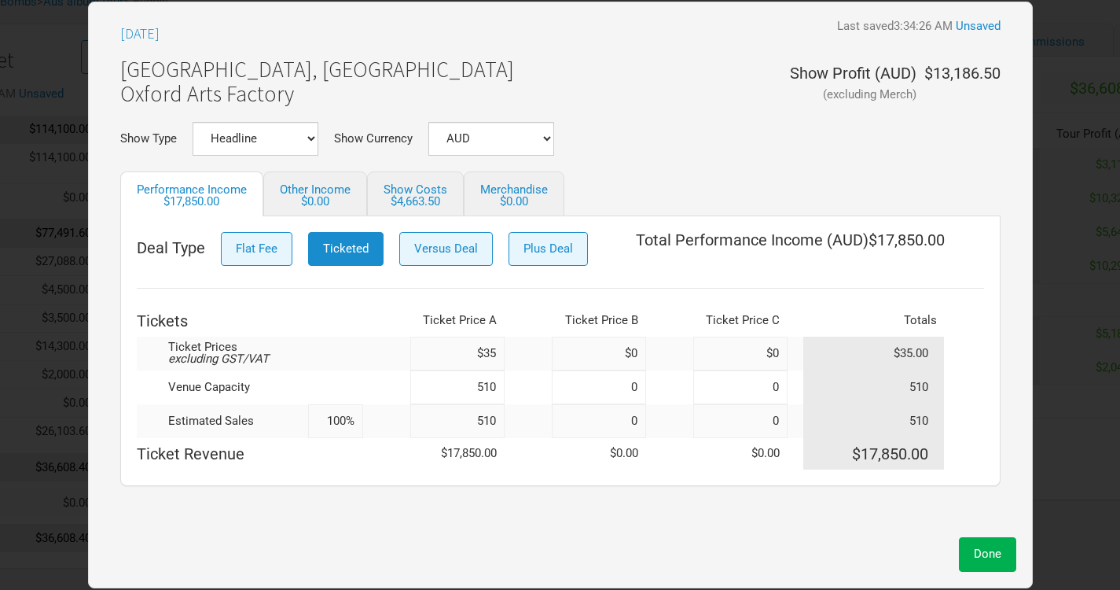
click at [553, 488] on div "Mar 20, 2026 Last saved 3:34:26 AM Unsaved Sydney, Australia Oxford Arts Factor…" at bounding box center [561, 273] width 912 height 511
click at [1007, 557] on button "Done" at bounding box center [987, 554] width 57 height 34
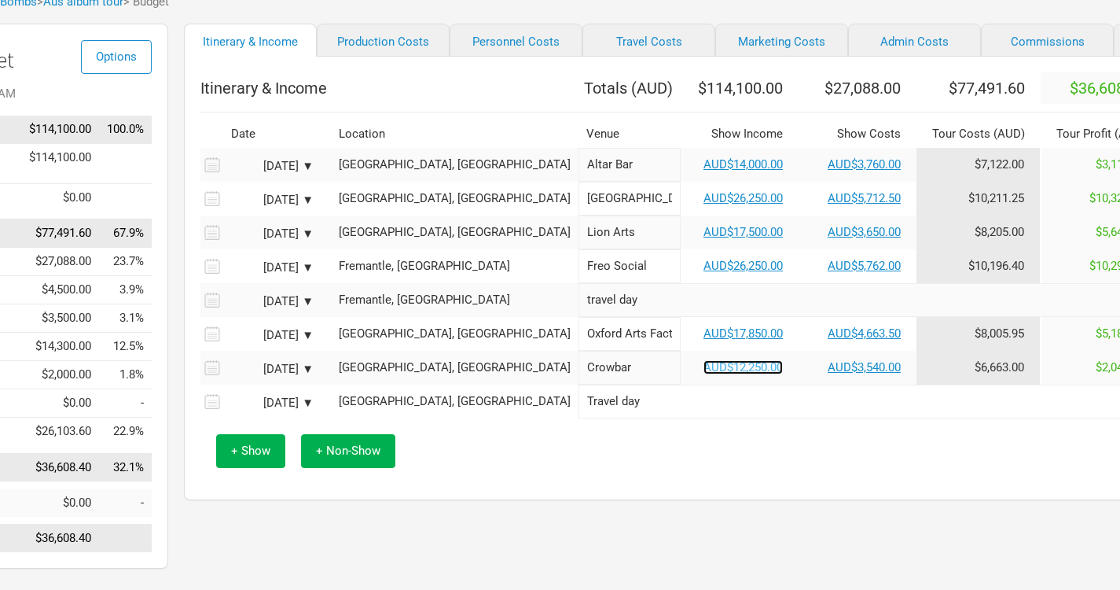
click at [704, 374] on link "AUD$12,250.00" at bounding box center [743, 367] width 79 height 14
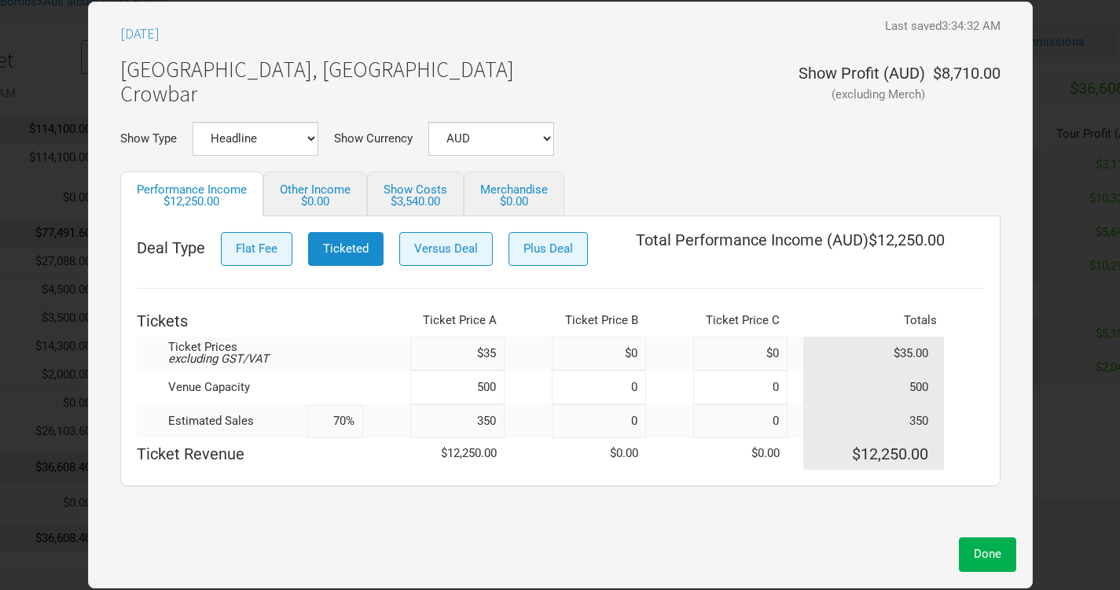
drag, startPoint x: 326, startPoint y: 422, endPoint x: 399, endPoint y: 427, distance: 73.3
click at [399, 427] on tr "Estimated Sales 70% 350 0 0 350" at bounding box center [560, 421] width 847 height 34
type input "100%"
type input "500"
type input "100%"
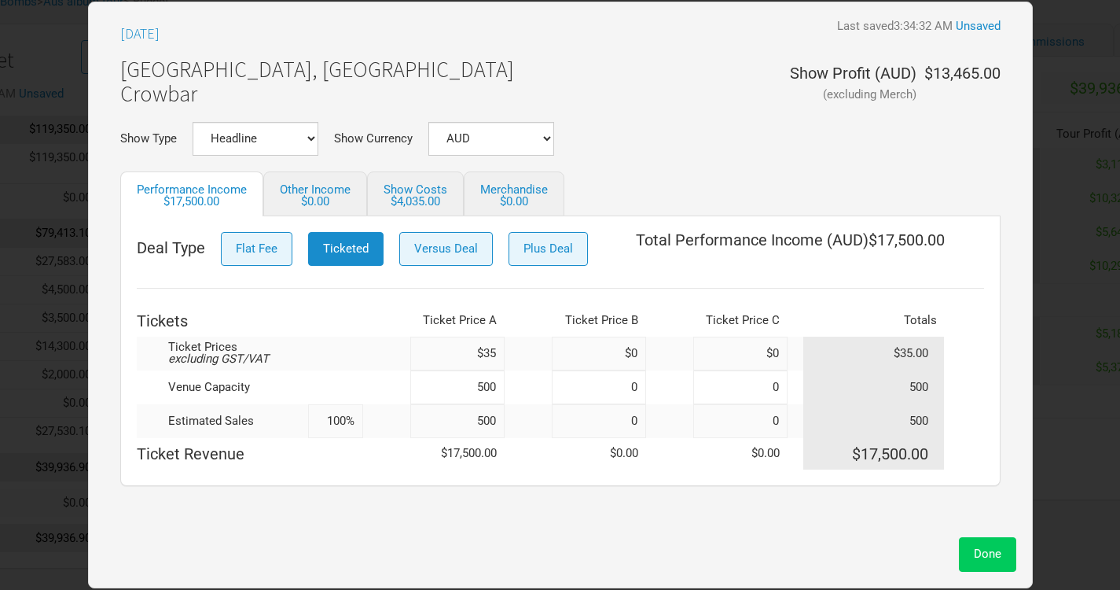
click at [987, 547] on span "Done" at bounding box center [988, 553] width 28 height 14
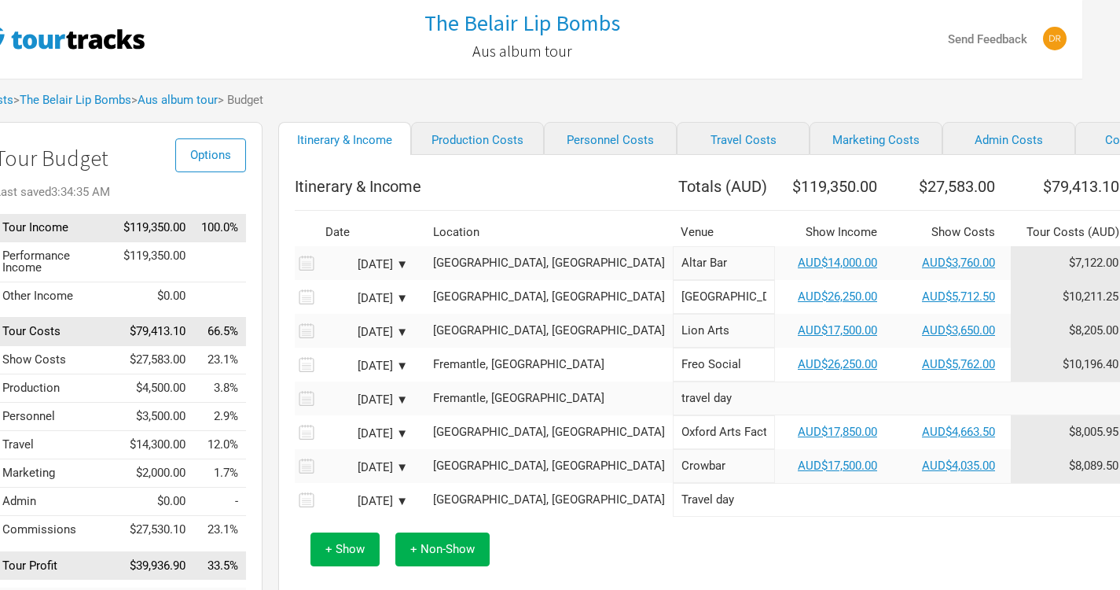
scroll to position [130, 38]
